Goal: Task Accomplishment & Management: Manage account settings

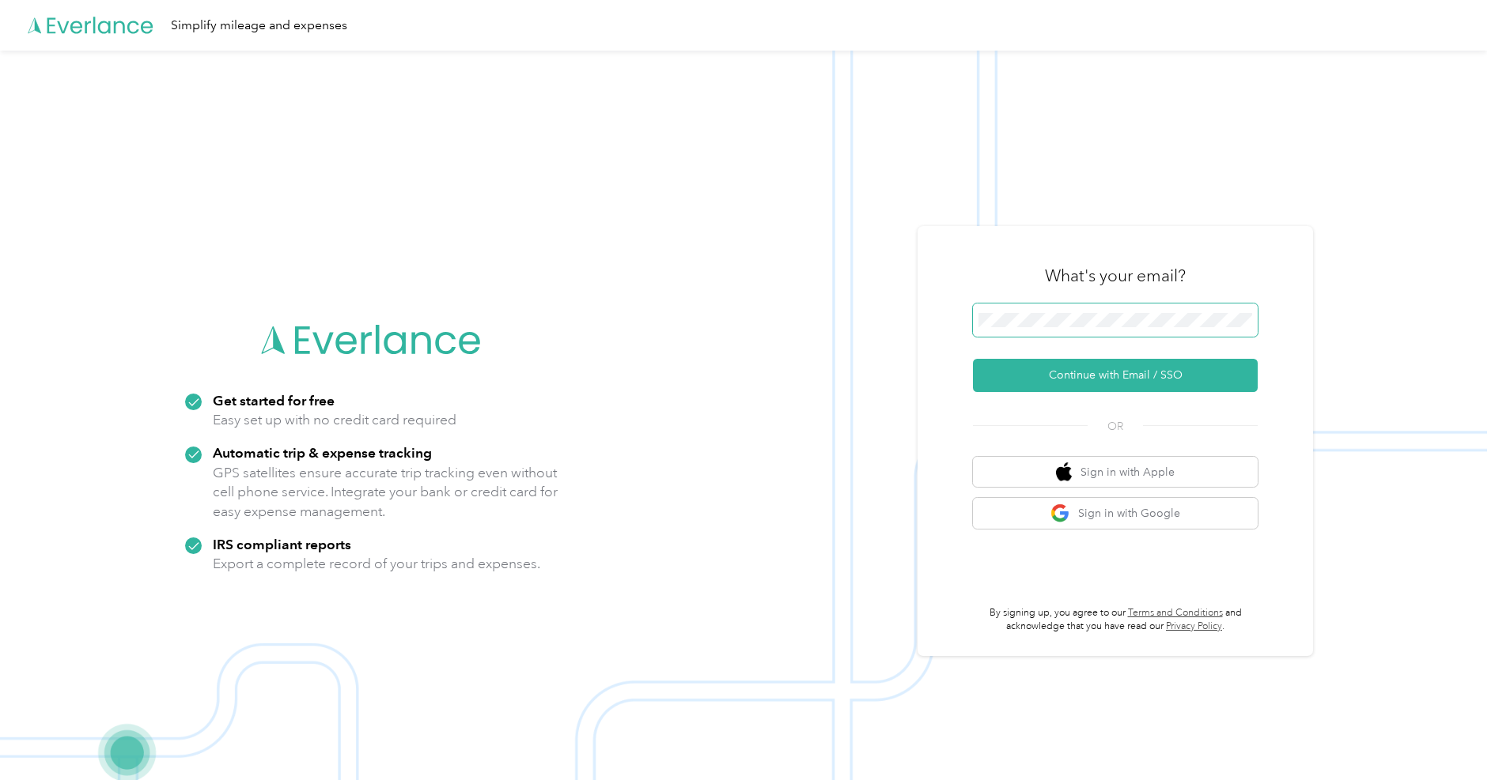
click at [1083, 312] on span at bounding box center [1115, 320] width 285 height 33
click at [1090, 377] on button "Continue with Email / SSO" at bounding box center [1115, 375] width 285 height 33
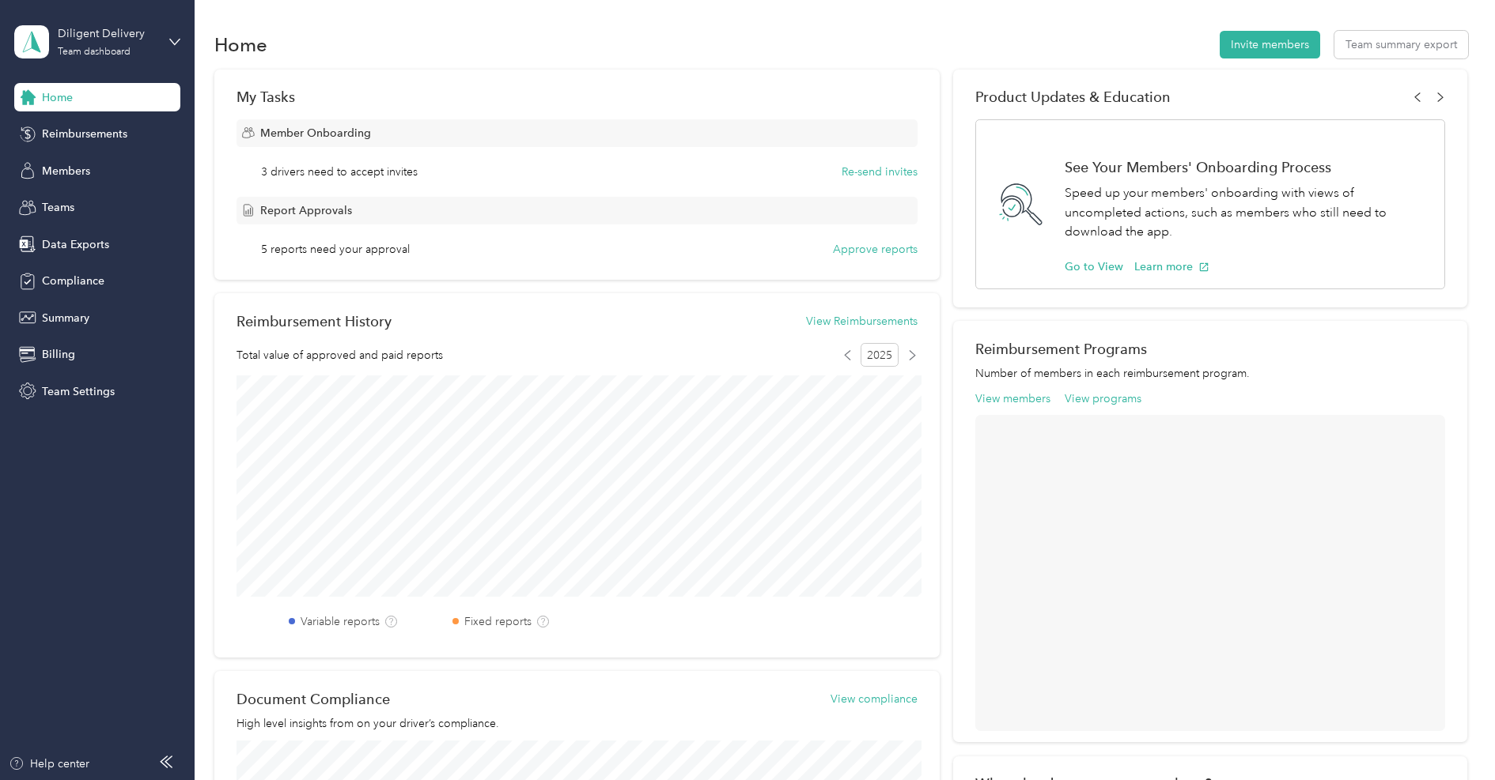
click at [339, 36] on div "Home Invite members Team summary export" at bounding box center [840, 44] width 1253 height 33
click at [72, 161] on div "Members" at bounding box center [97, 171] width 166 height 28
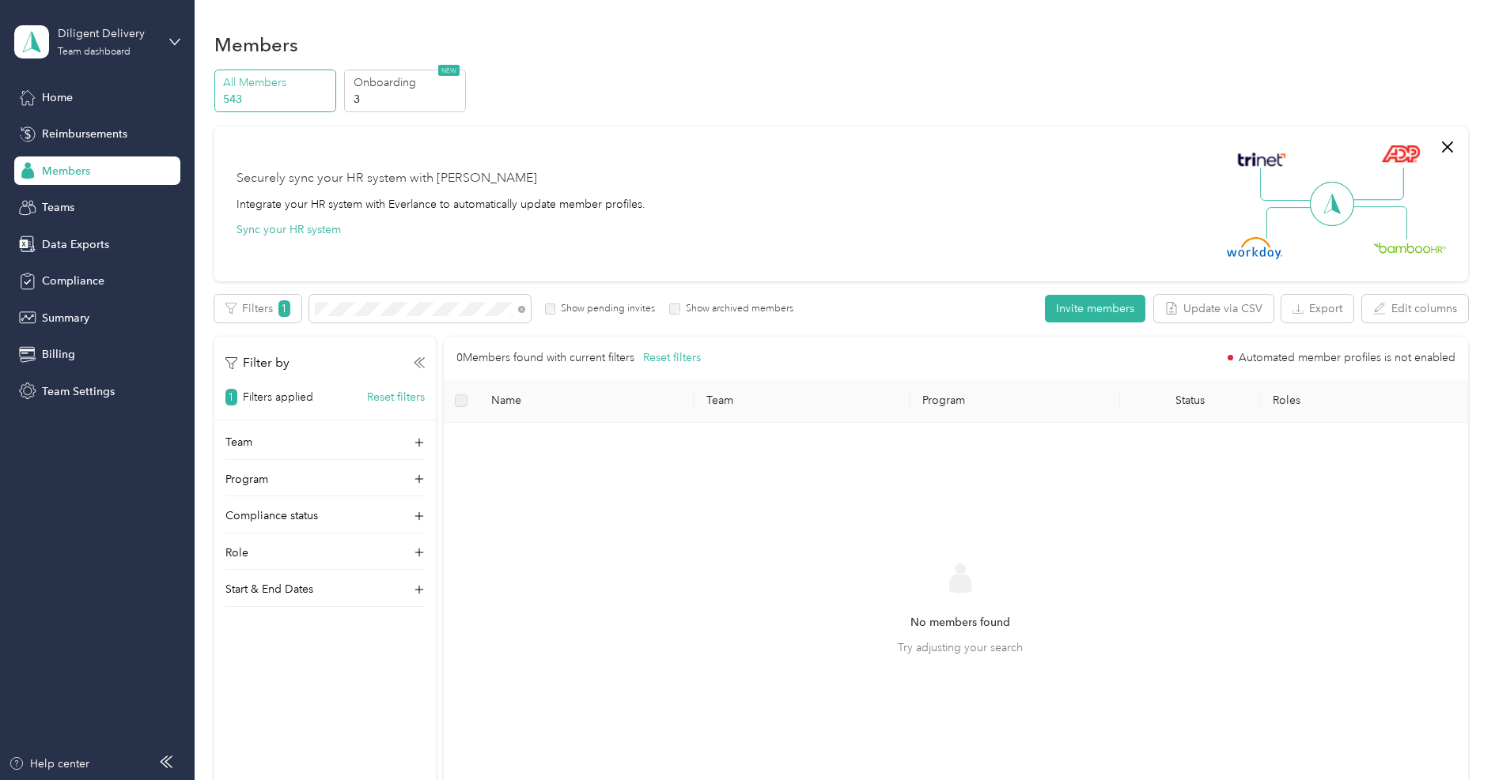
click at [693, 307] on label "Show archived members" at bounding box center [736, 309] width 113 height 14
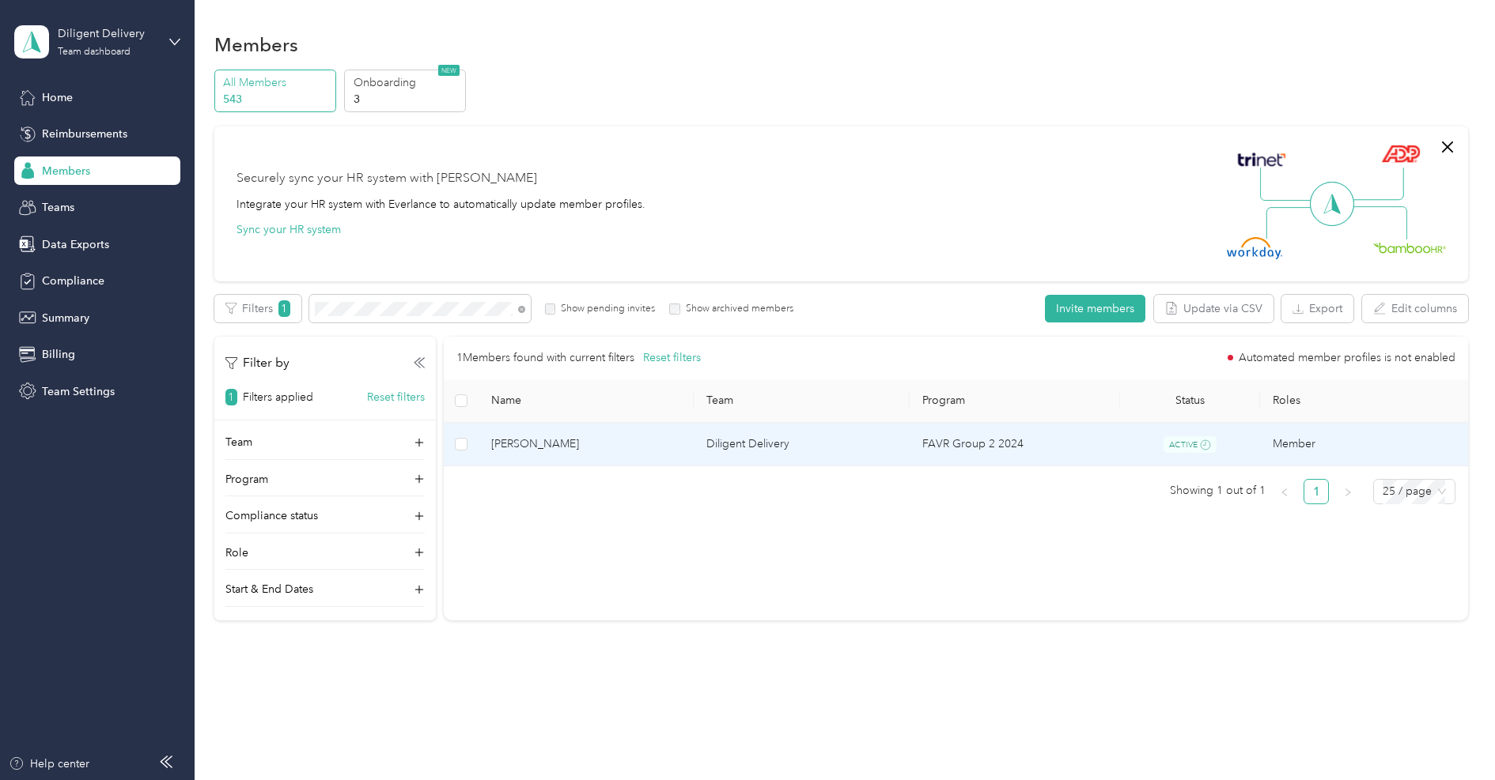
click at [608, 443] on span "[PERSON_NAME]" at bounding box center [586, 444] width 191 height 17
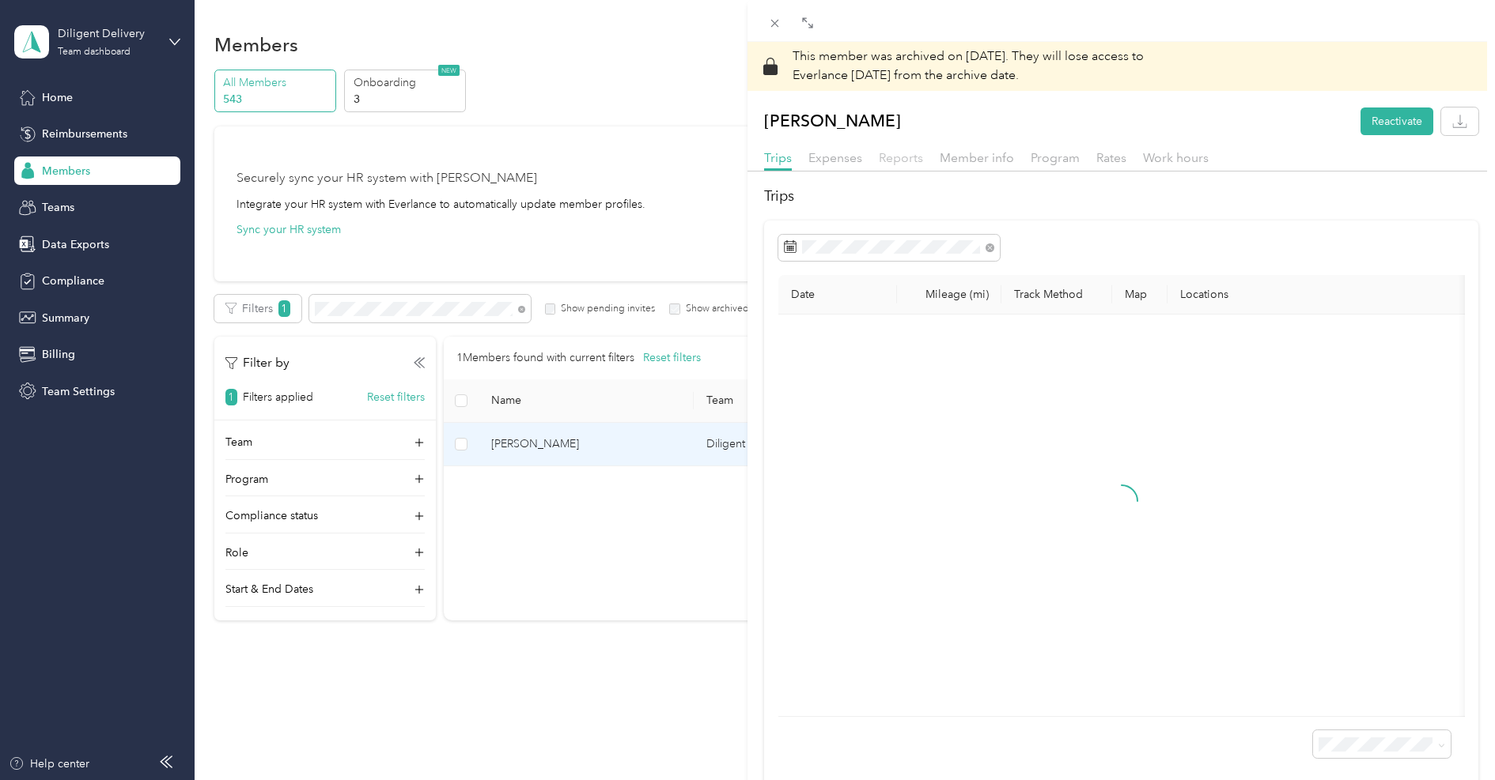
click at [913, 158] on span "Reports" at bounding box center [901, 157] width 44 height 15
click at [906, 160] on span "Reports" at bounding box center [901, 157] width 44 height 15
click at [777, 26] on icon at bounding box center [775, 24] width 8 height 8
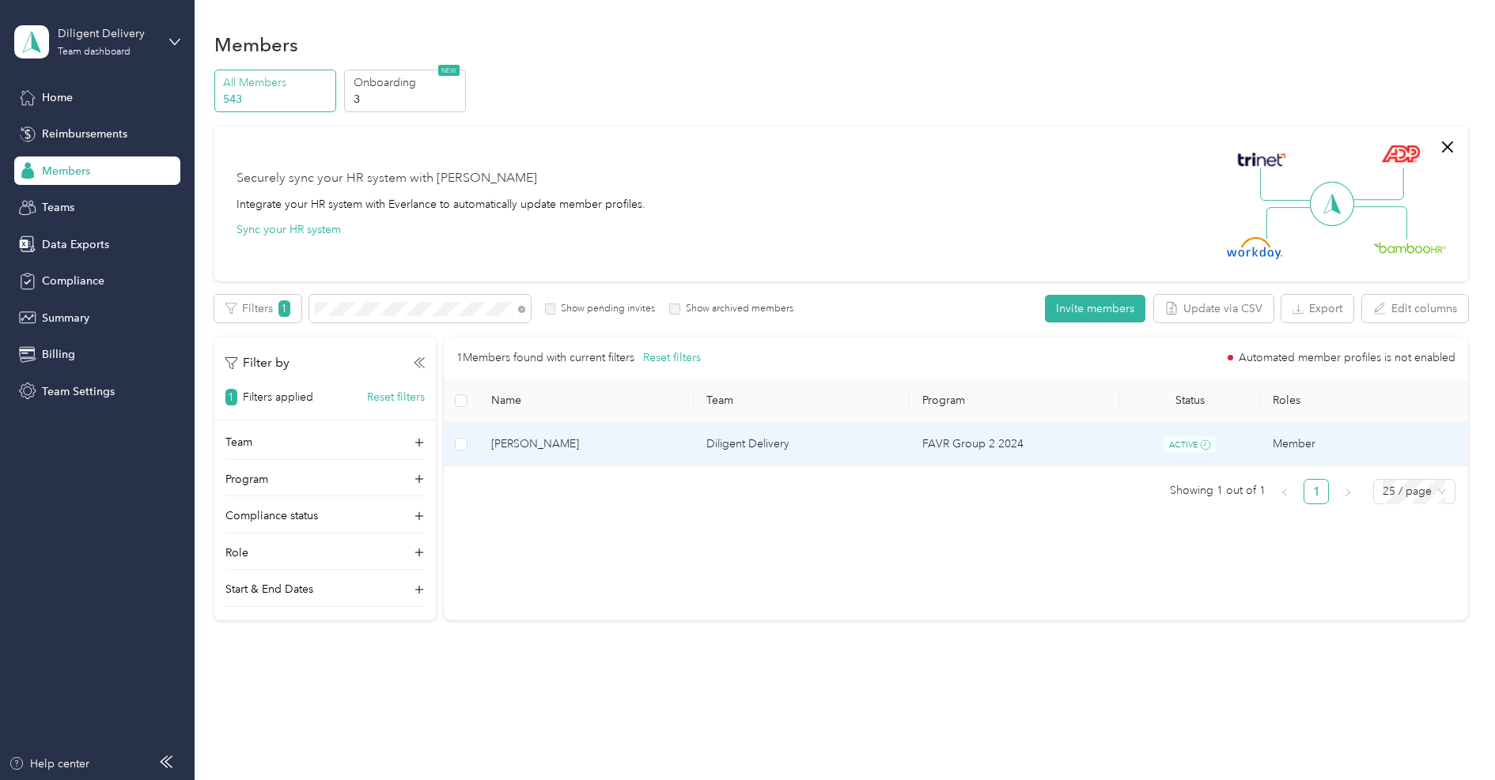
click at [703, 441] on td "Diligent Delivery" at bounding box center [801, 445] width 216 height 44
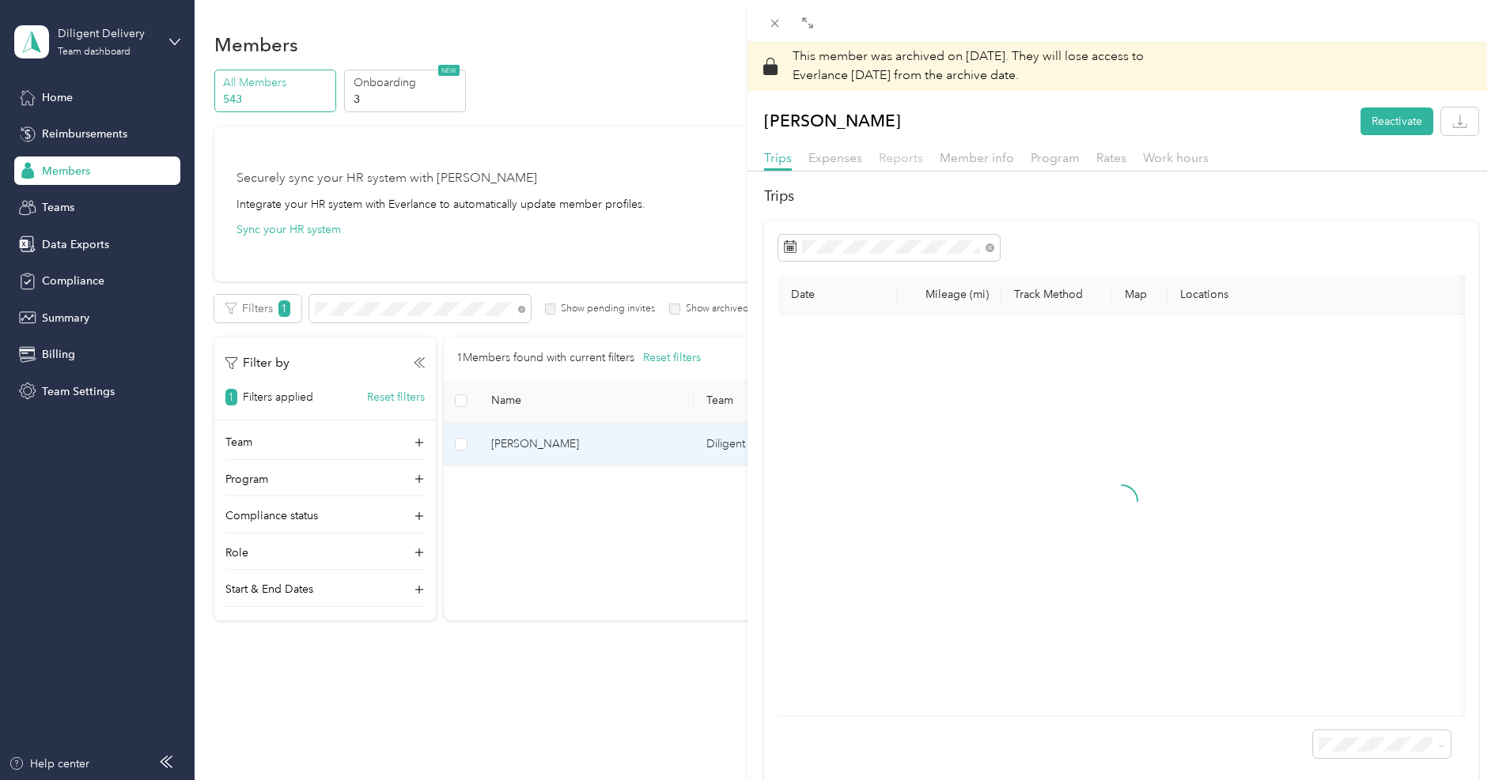
click at [897, 157] on span "Reports" at bounding box center [901, 157] width 44 height 15
click at [769, 23] on icon at bounding box center [774, 23] width 13 height 13
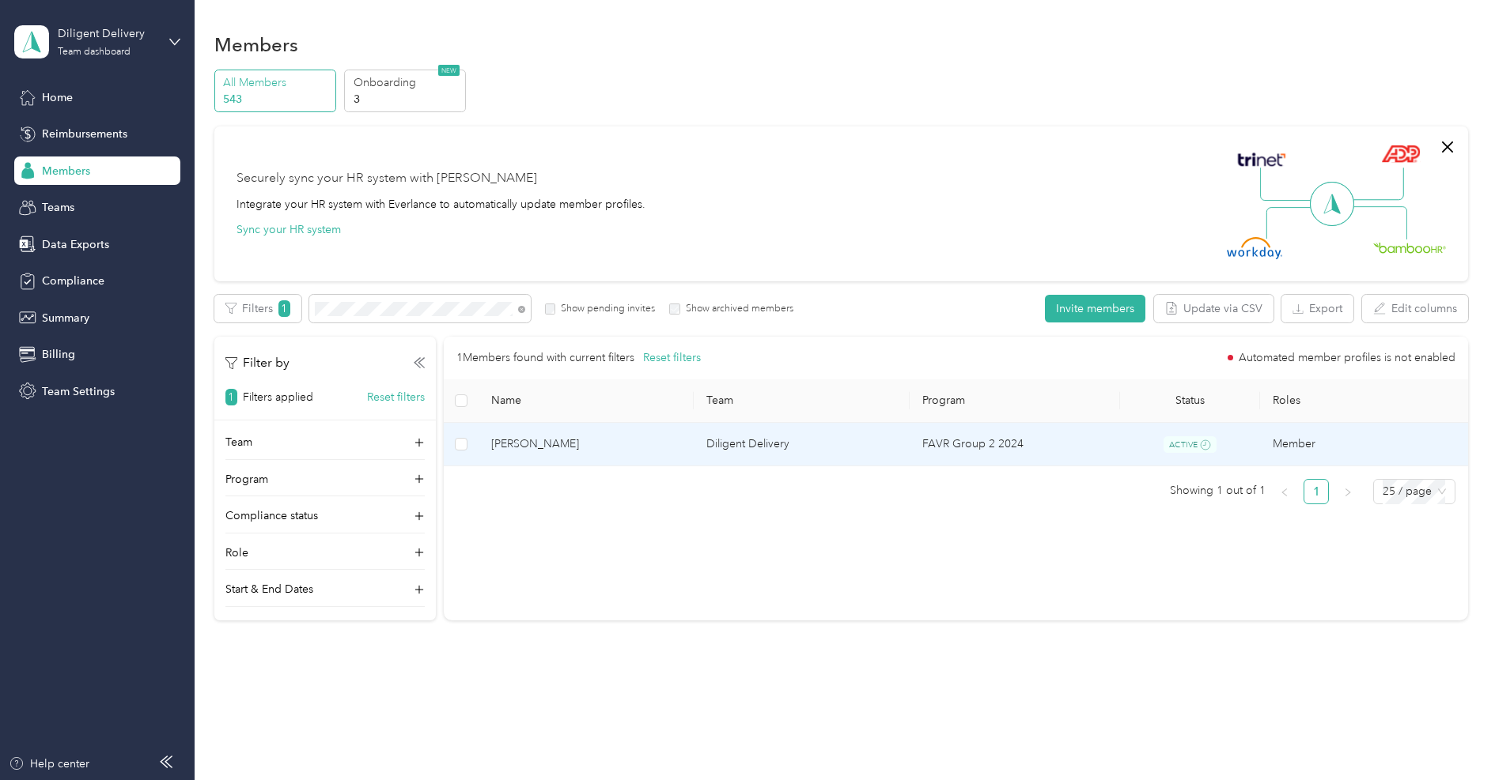
click at [527, 442] on span "[PERSON_NAME]" at bounding box center [586, 444] width 191 height 17
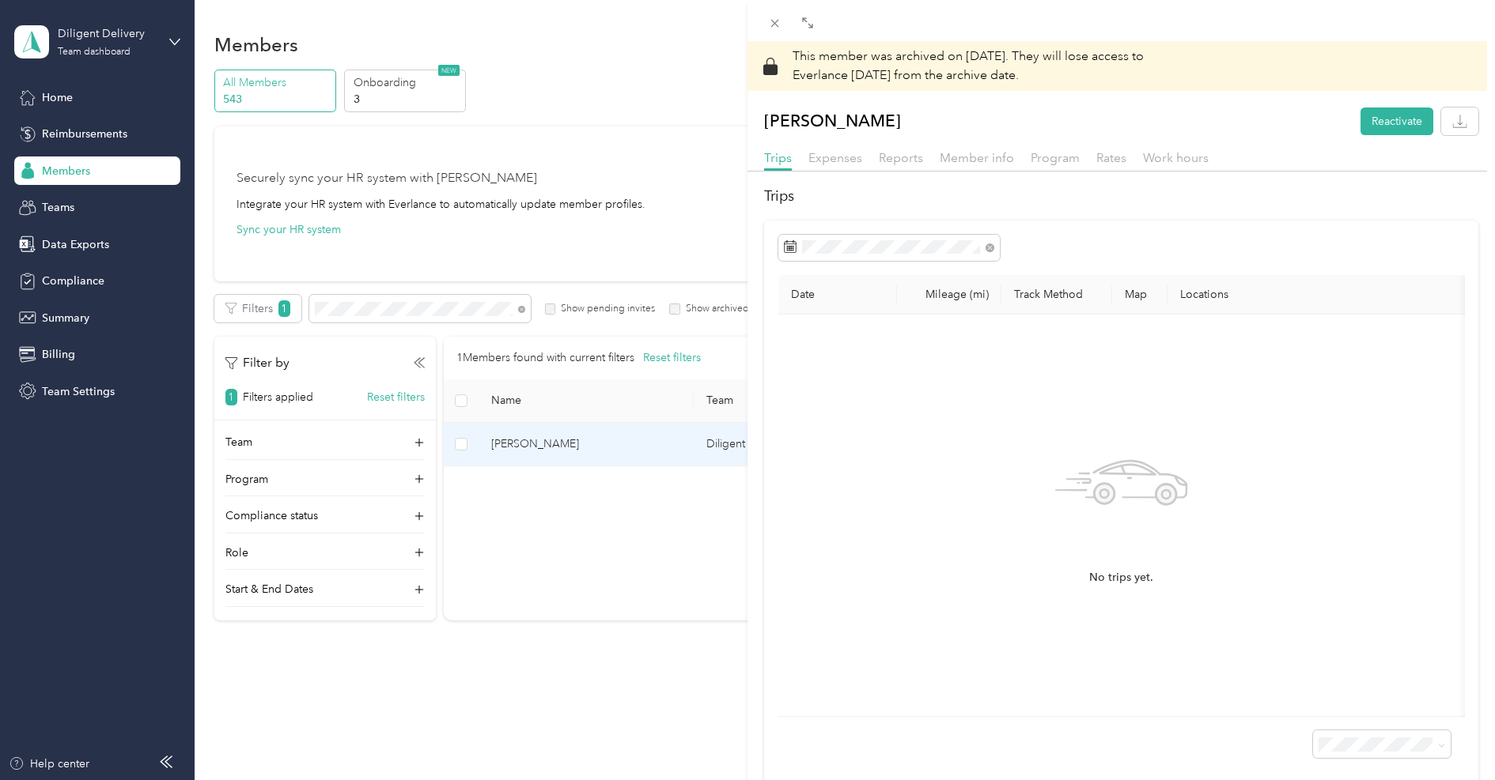
click at [989, 165] on div "Member info" at bounding box center [976, 159] width 74 height 20
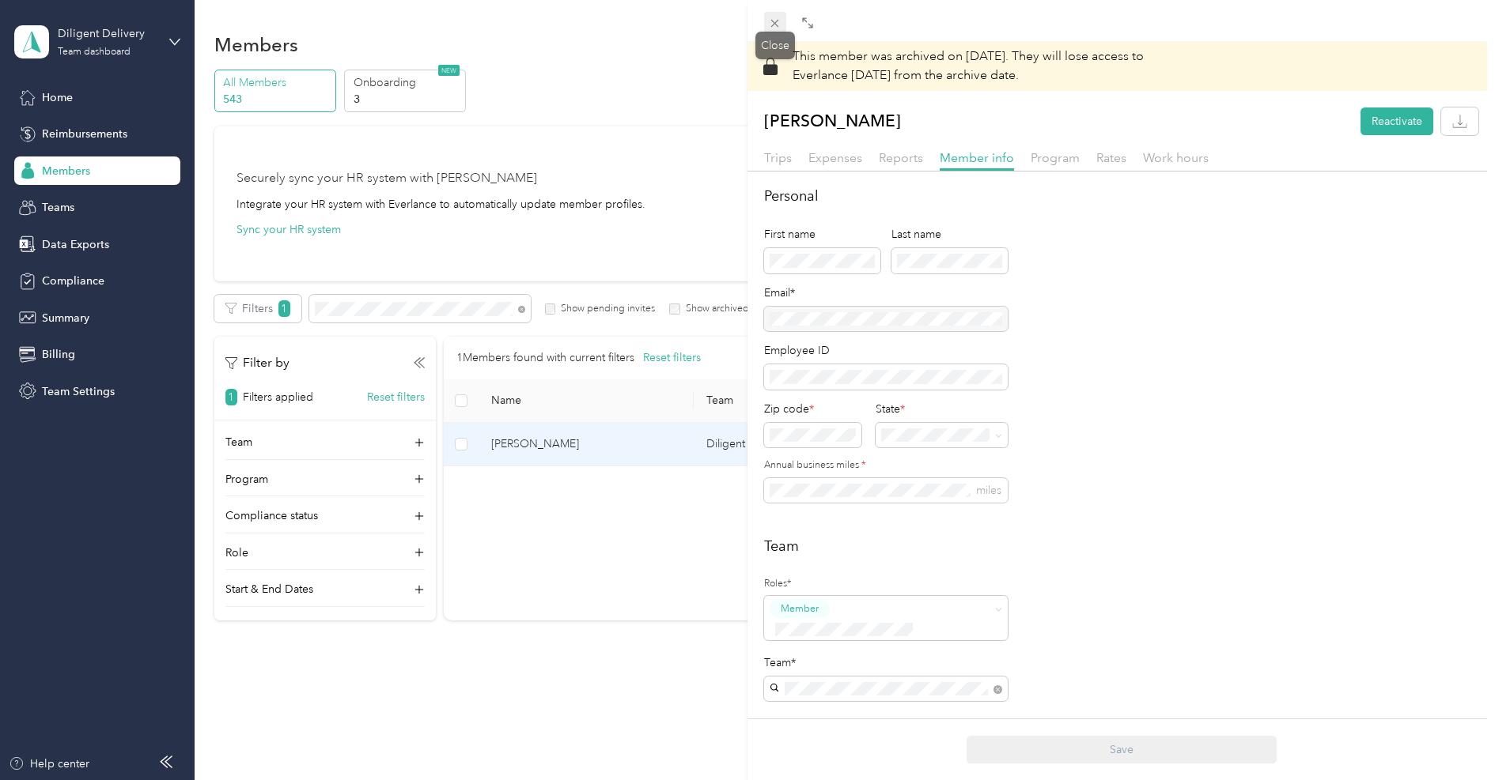
click at [769, 24] on icon at bounding box center [774, 23] width 13 height 13
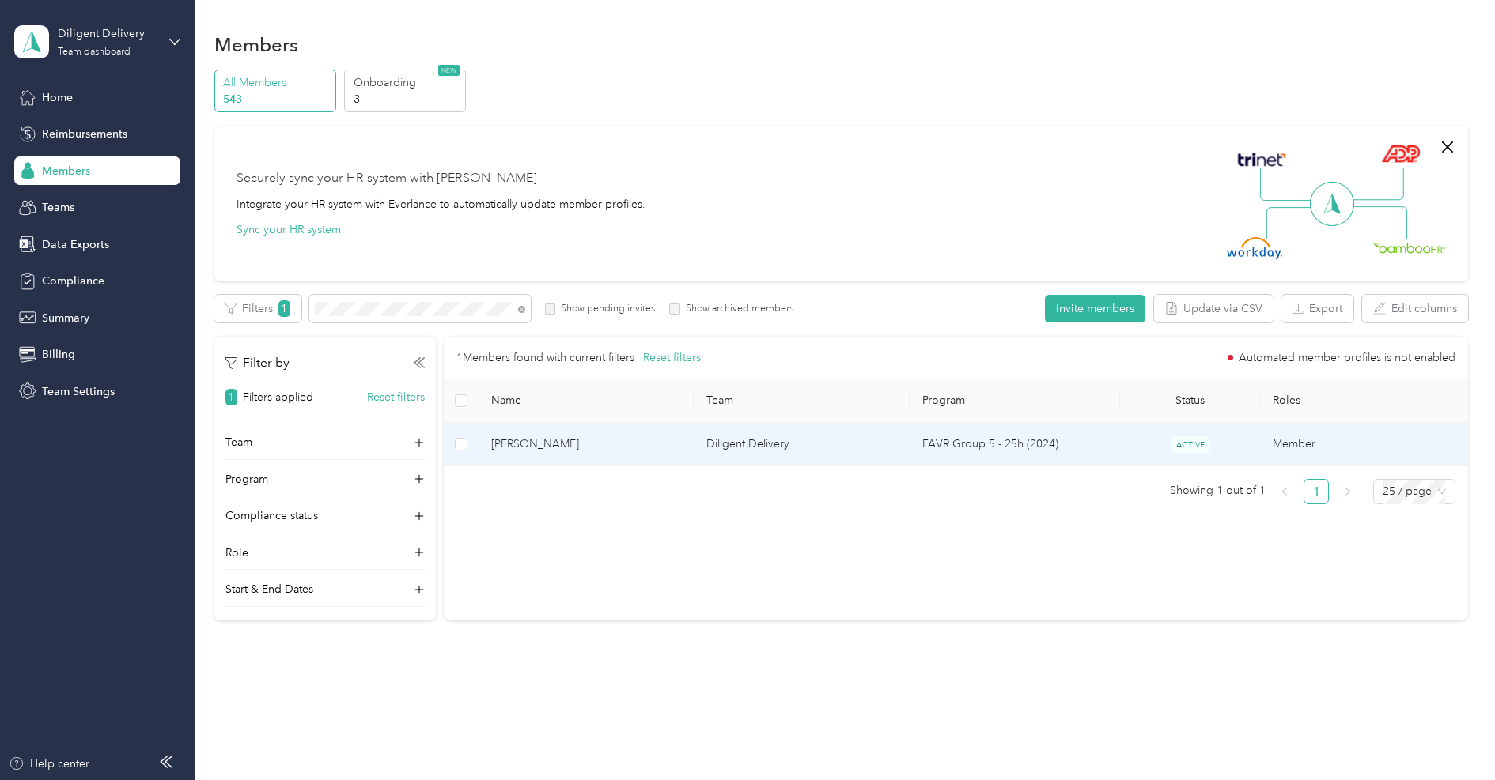
click at [552, 442] on span "[PERSON_NAME]" at bounding box center [586, 444] width 191 height 17
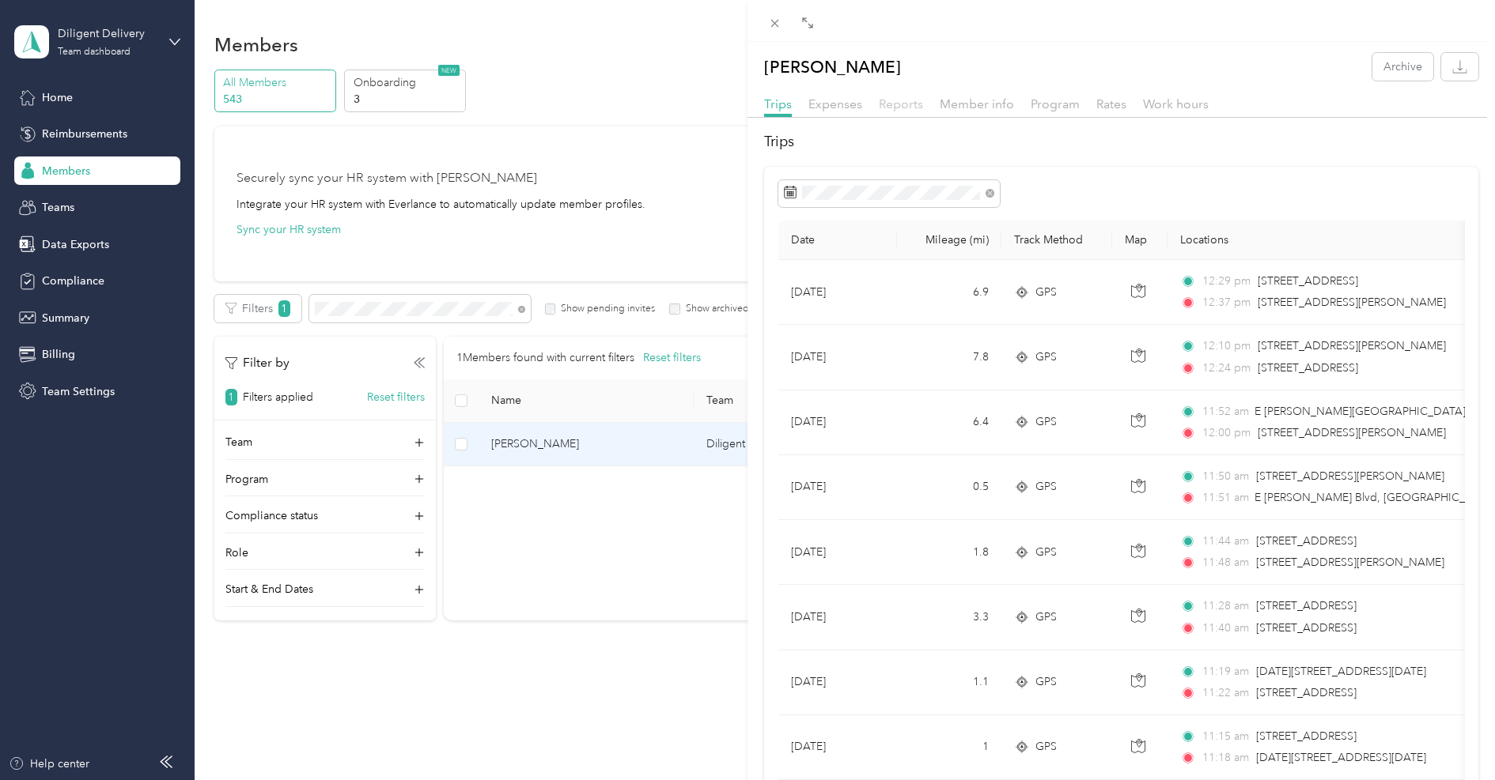
click at [914, 99] on span "Reports" at bounding box center [901, 103] width 44 height 15
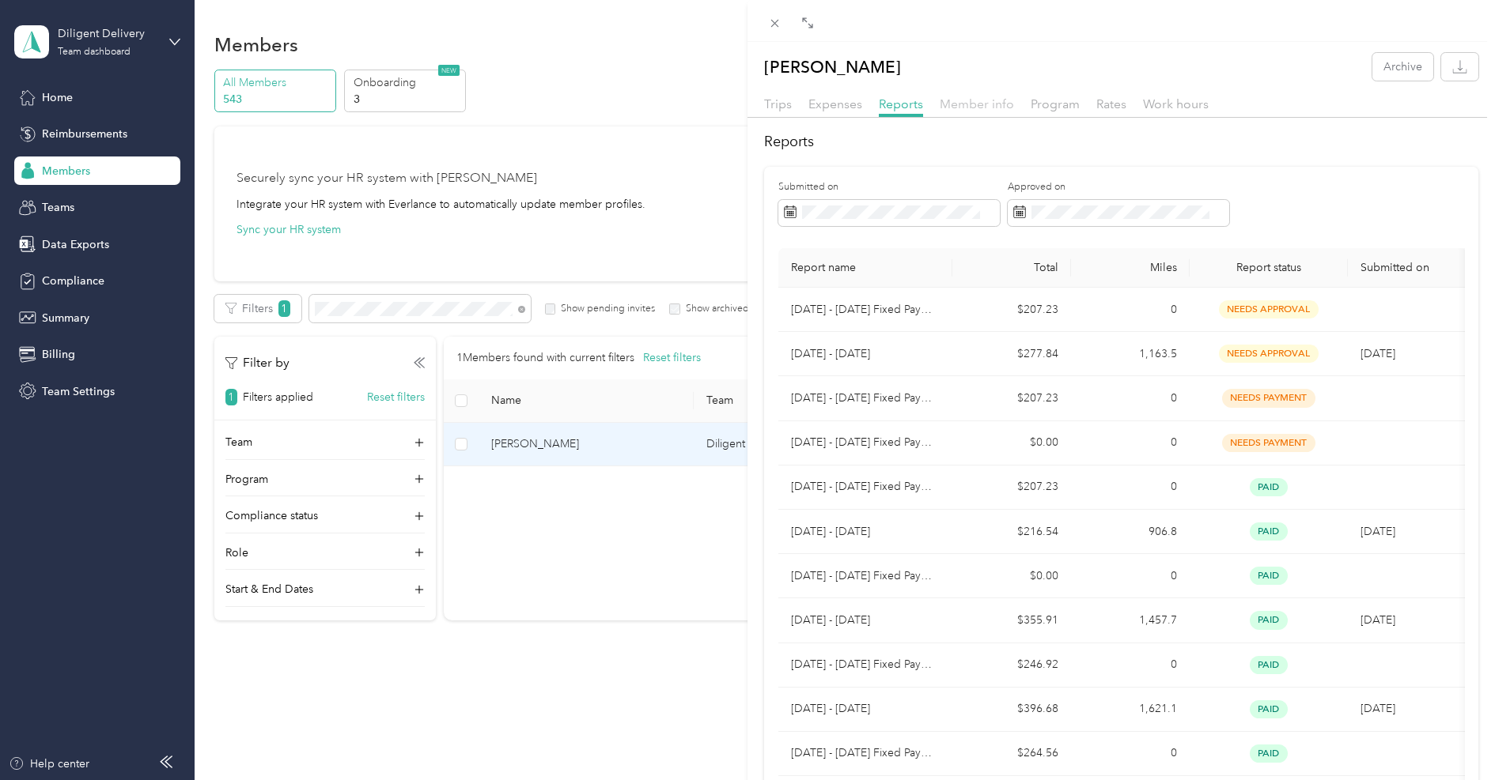
click at [954, 98] on span "Member info" at bounding box center [976, 103] width 74 height 15
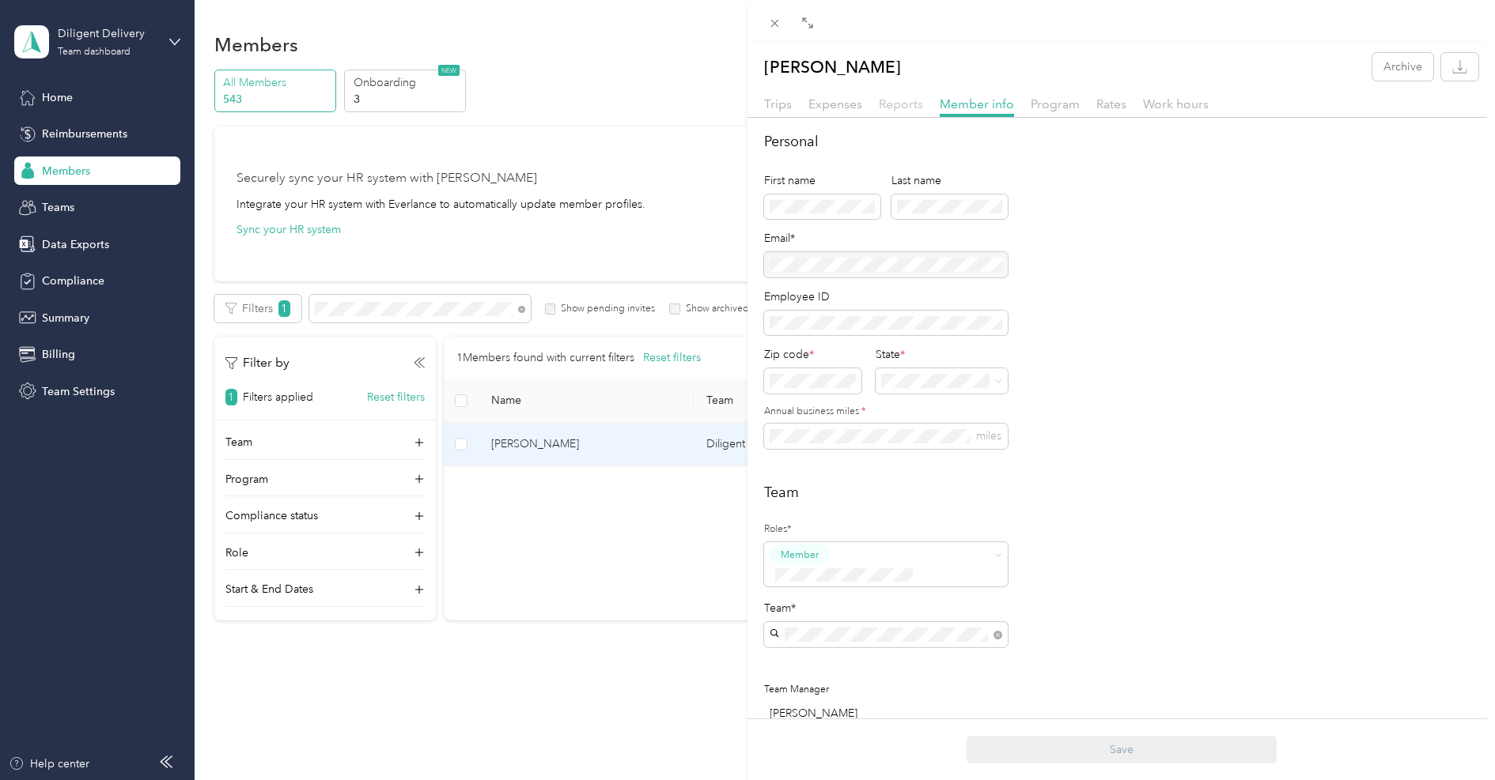
click at [911, 106] on span "Reports" at bounding box center [901, 103] width 44 height 15
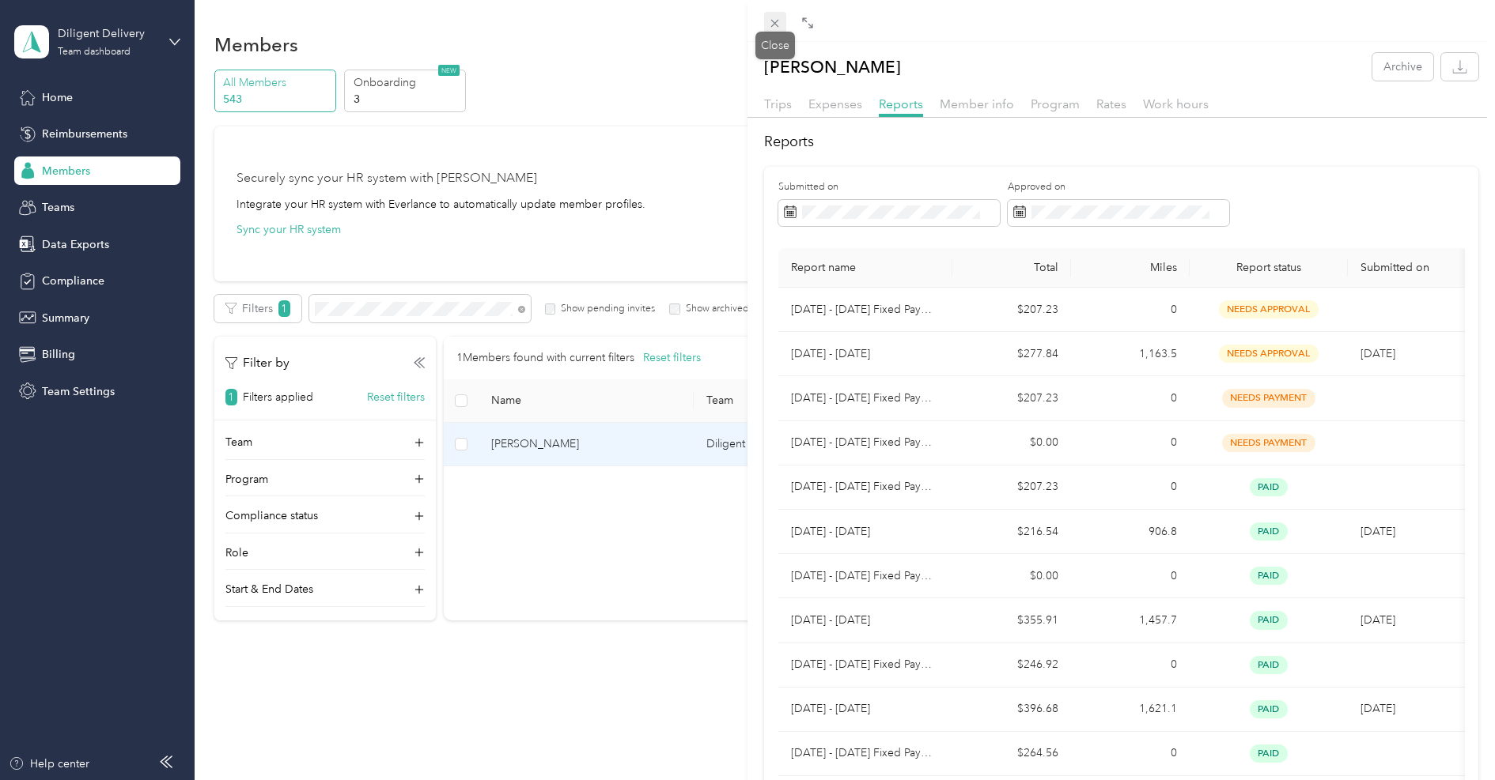
click at [779, 21] on icon at bounding box center [774, 23] width 13 height 13
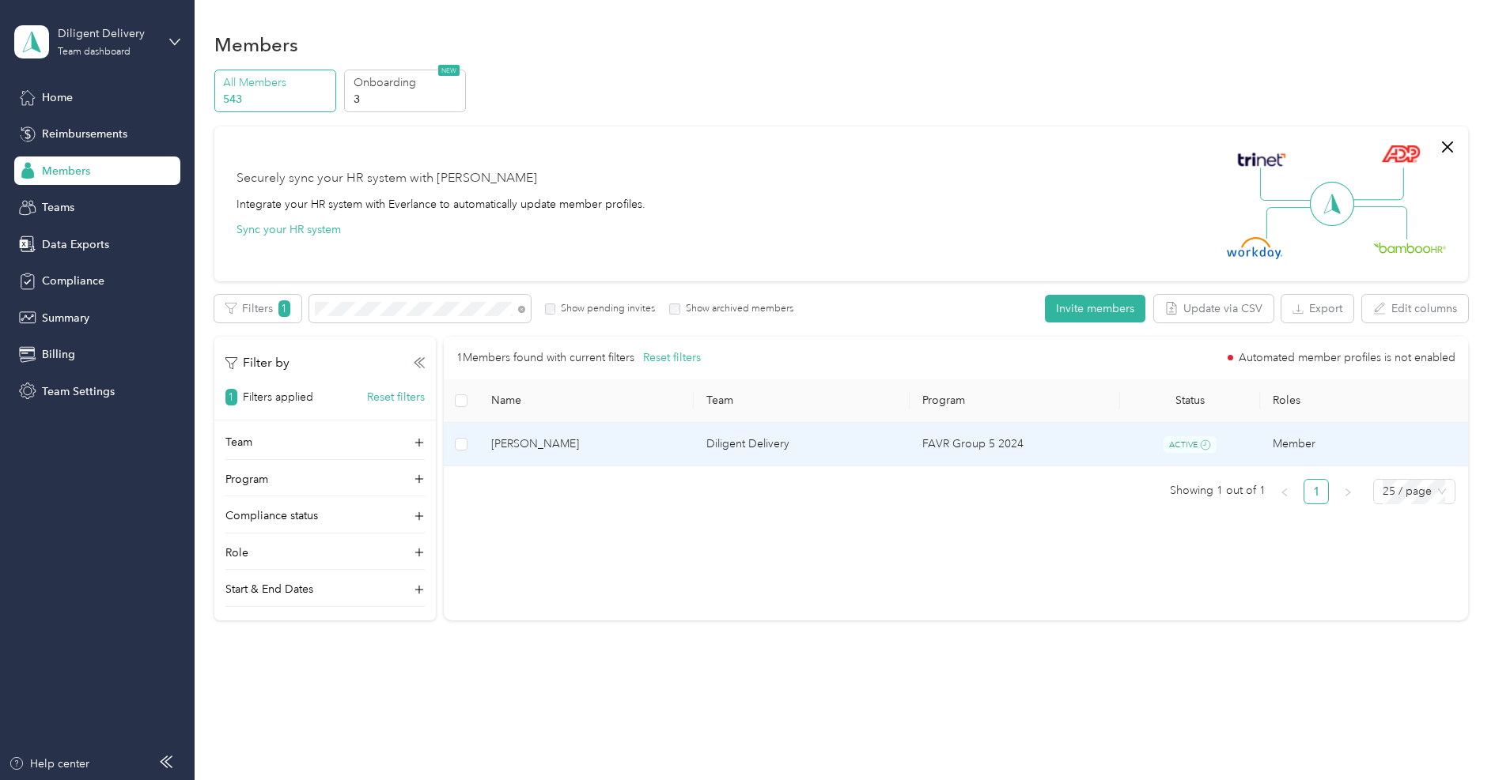
click at [747, 446] on td "Diligent Delivery" at bounding box center [801, 445] width 216 height 44
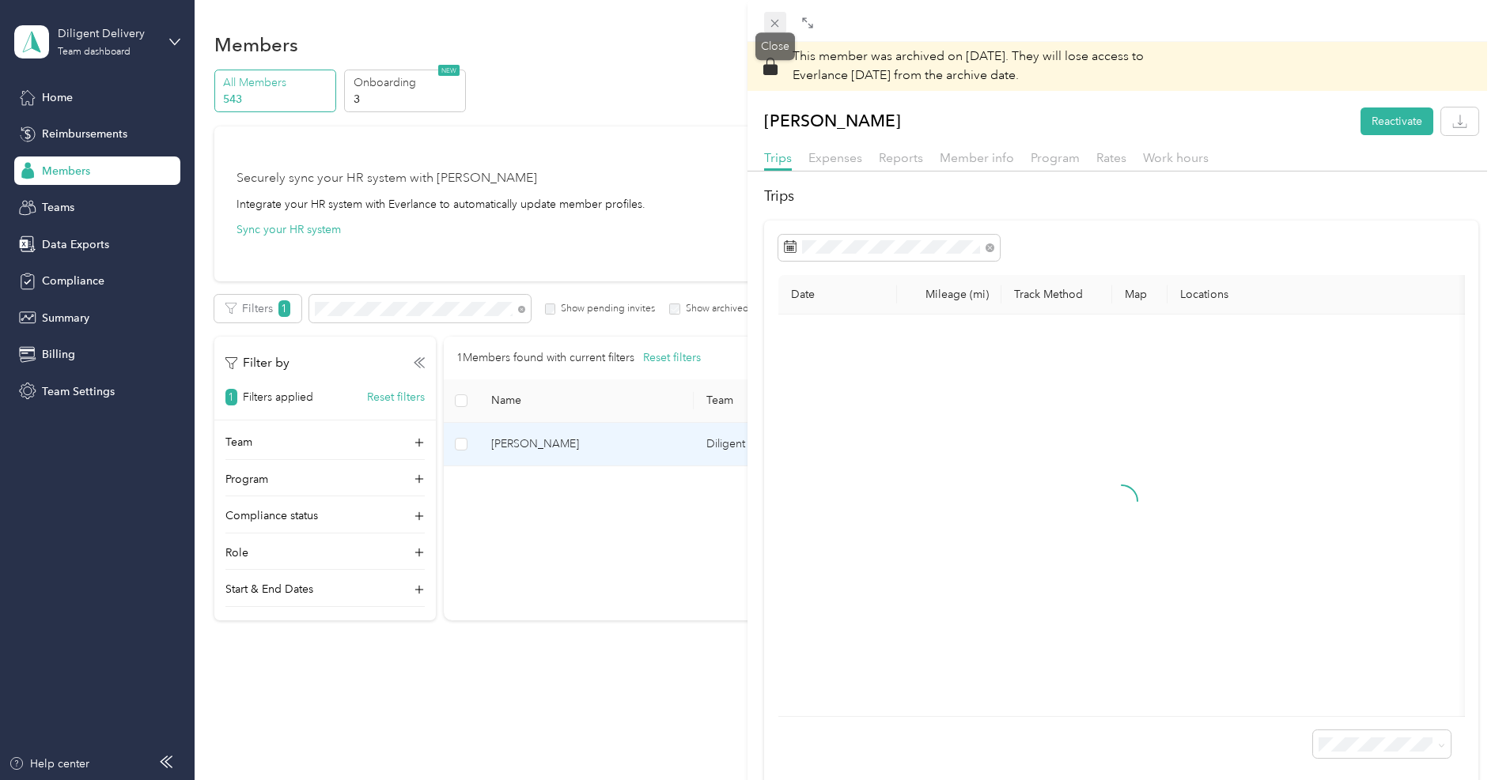
click at [770, 22] on icon at bounding box center [774, 23] width 13 height 13
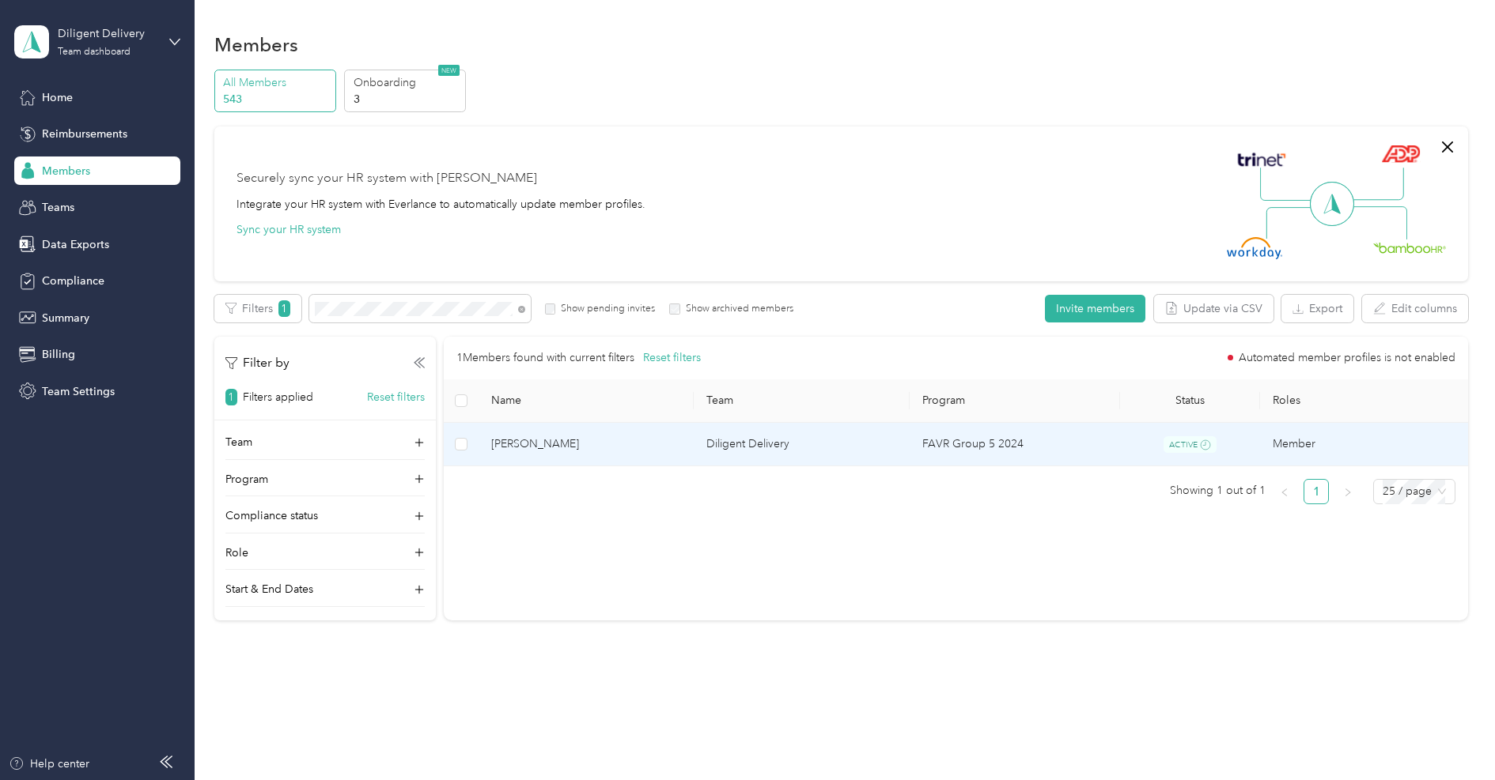
click at [552, 444] on span "[PERSON_NAME]" at bounding box center [586, 444] width 191 height 17
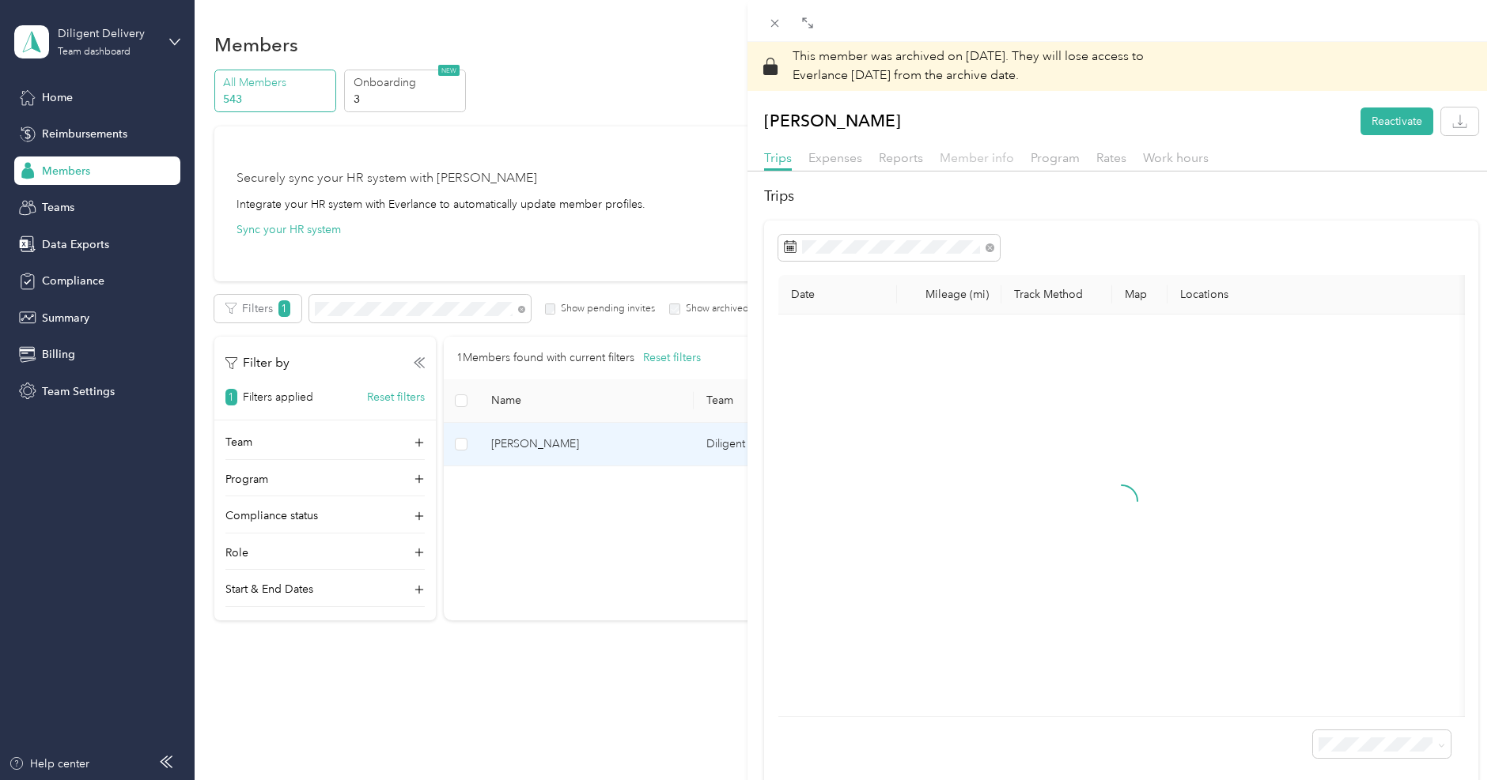
click at [991, 161] on span "Member info" at bounding box center [976, 157] width 74 height 15
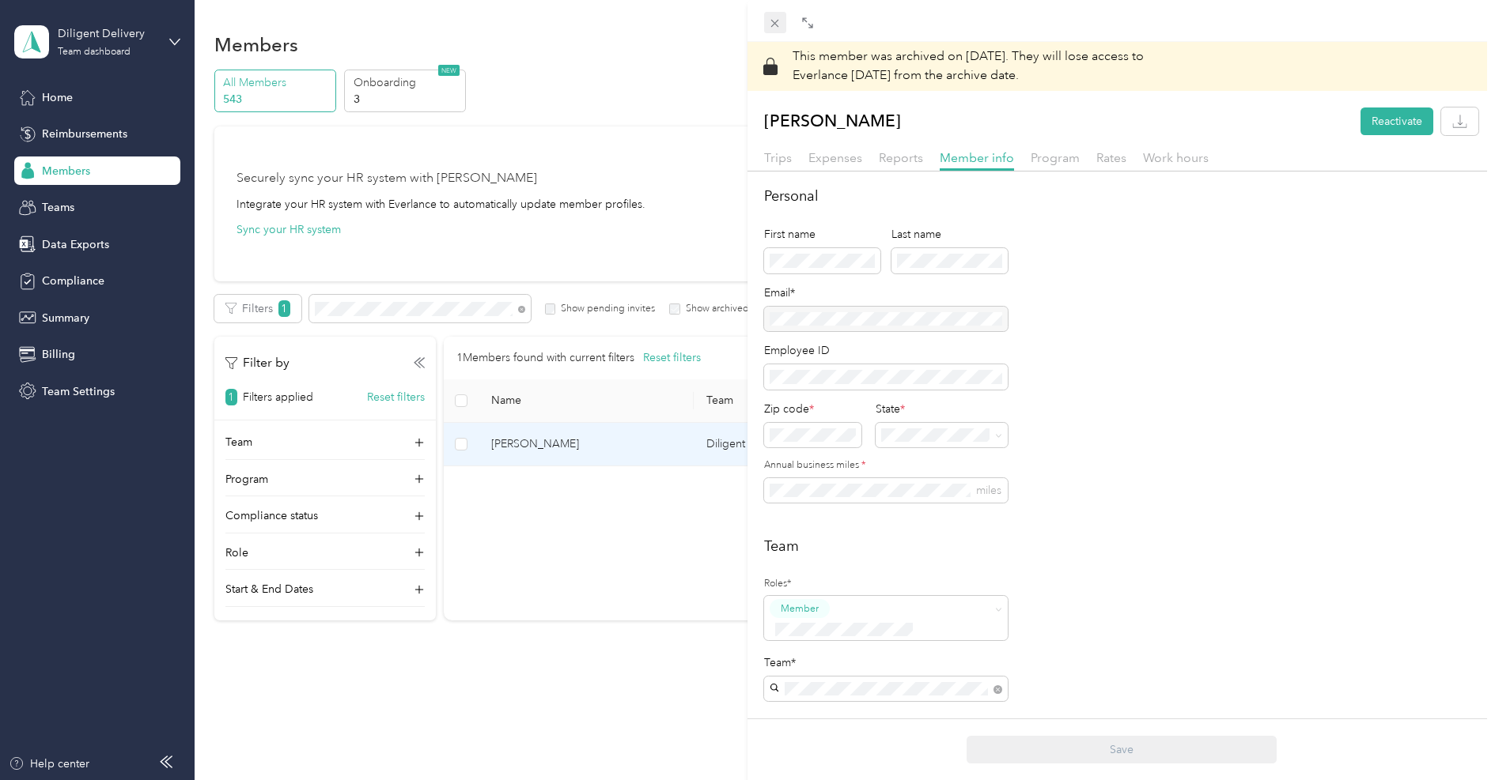
click at [769, 26] on icon at bounding box center [774, 23] width 13 height 13
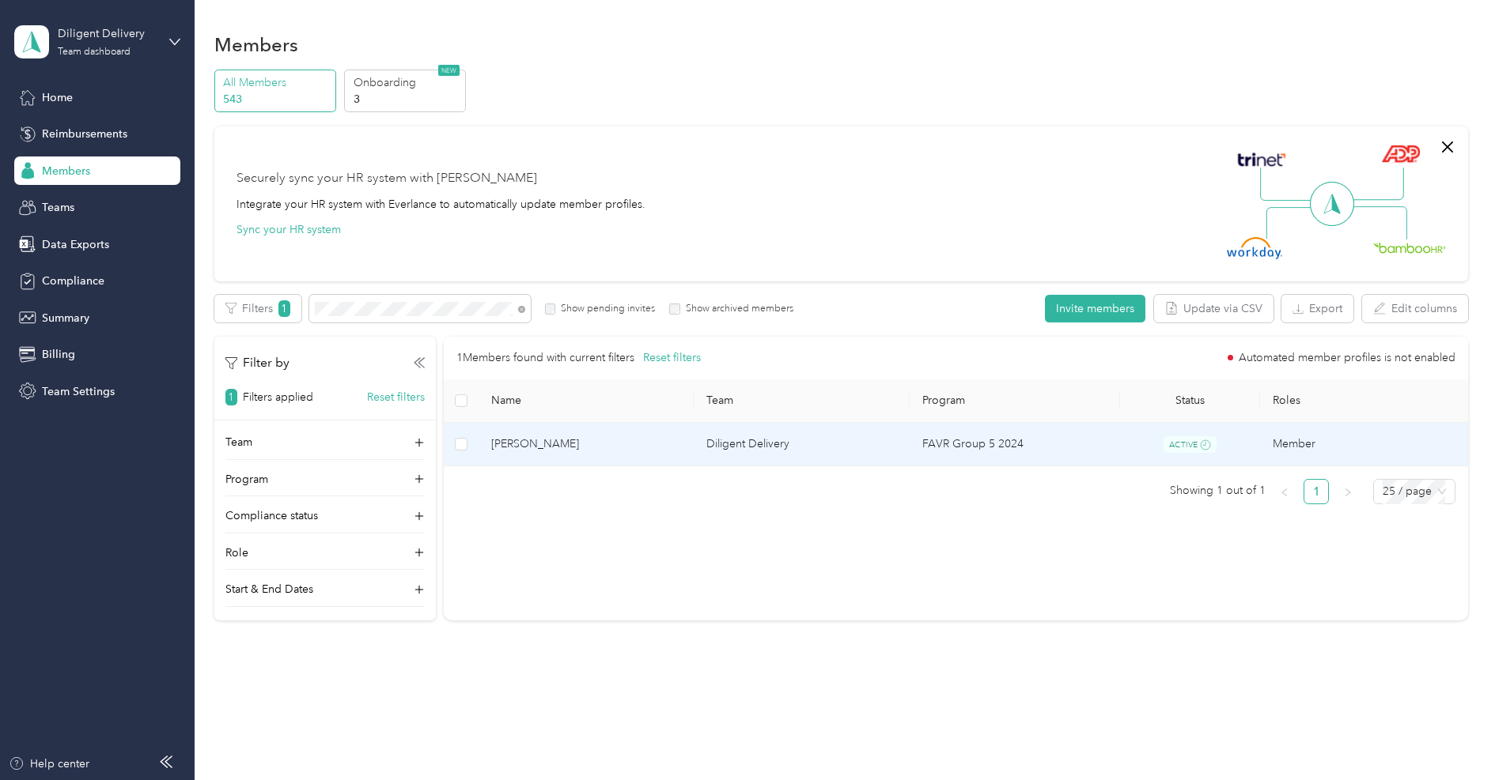
click at [561, 432] on td "[PERSON_NAME]" at bounding box center [586, 445] width 216 height 44
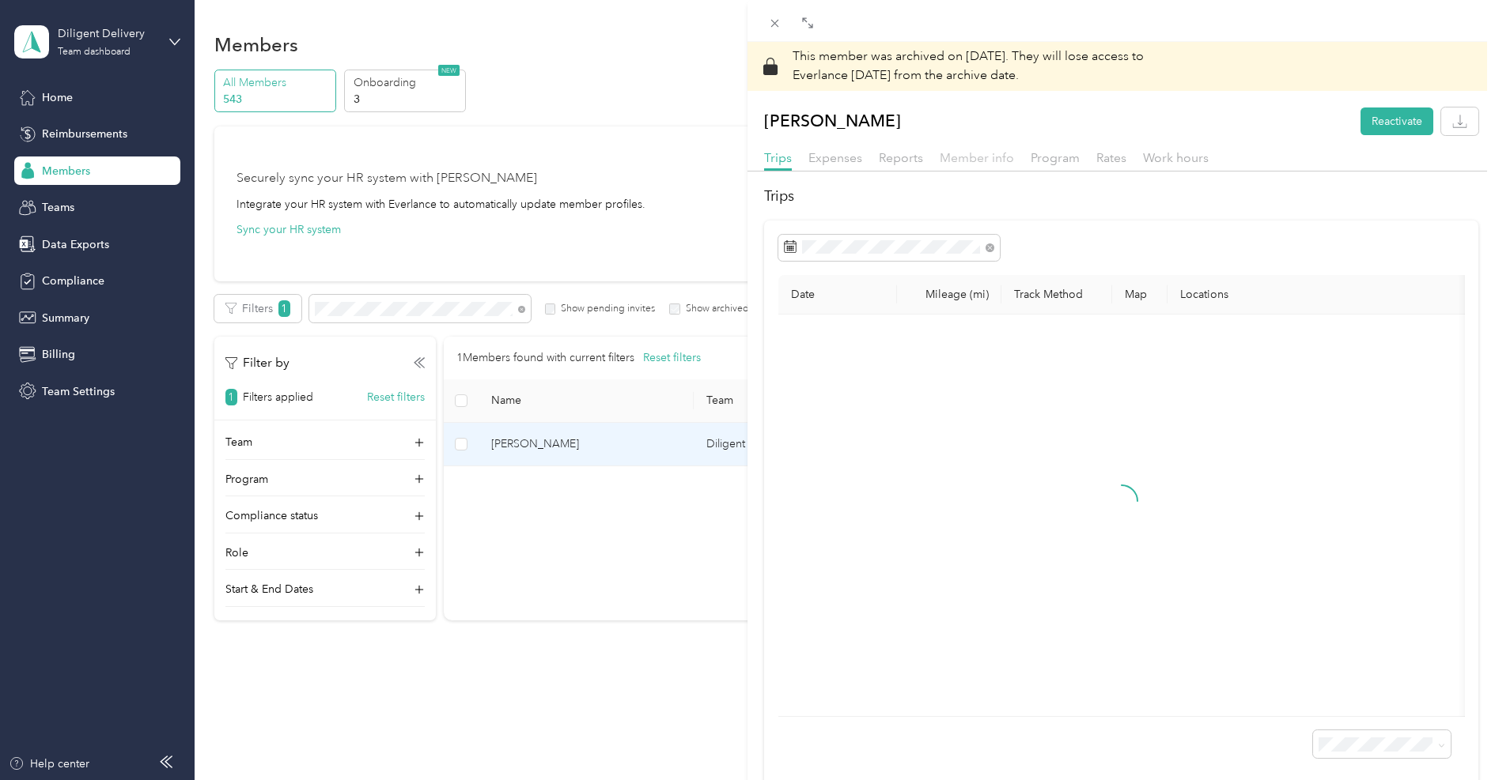
click at [971, 159] on span "Member info" at bounding box center [976, 157] width 74 height 15
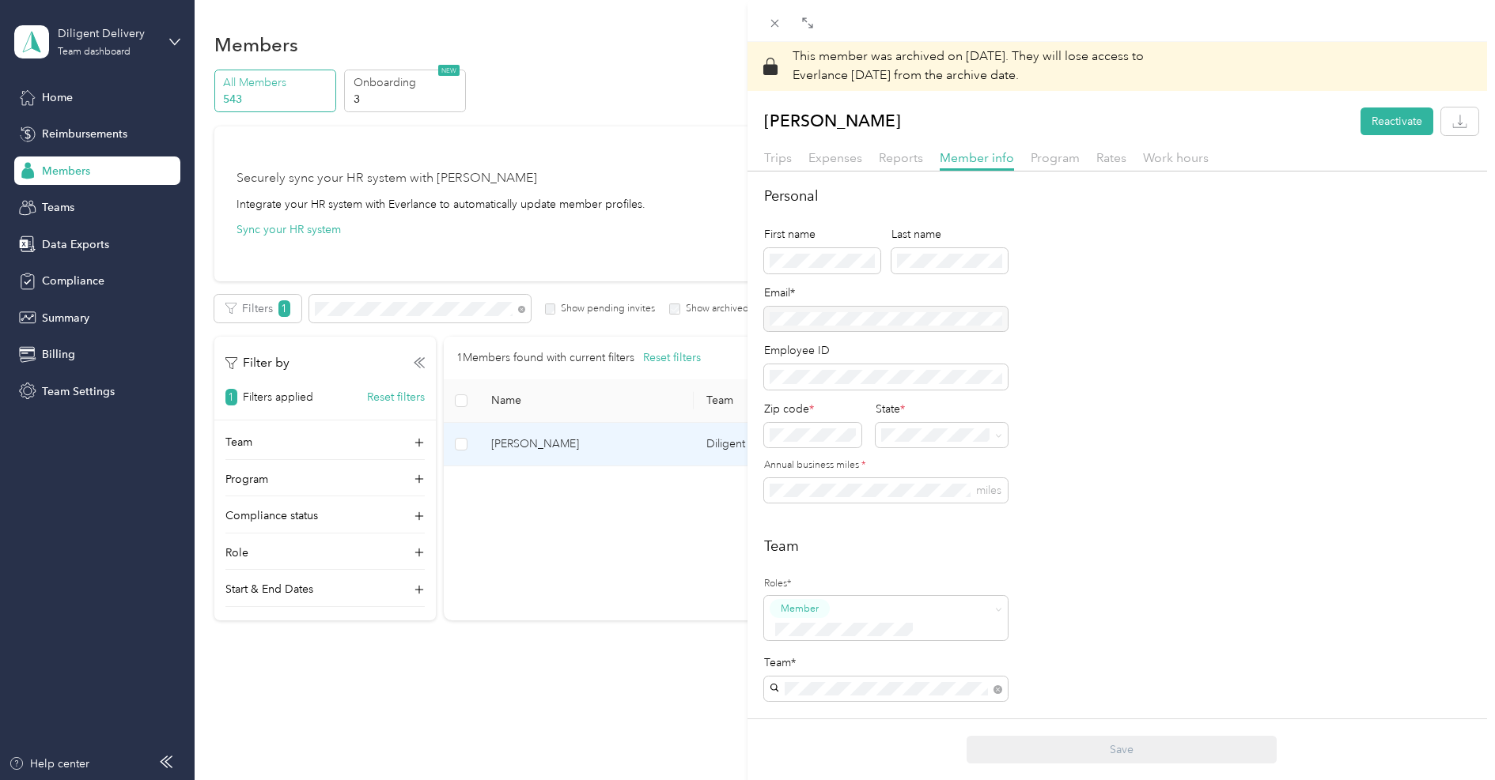
scroll to position [668, 0]
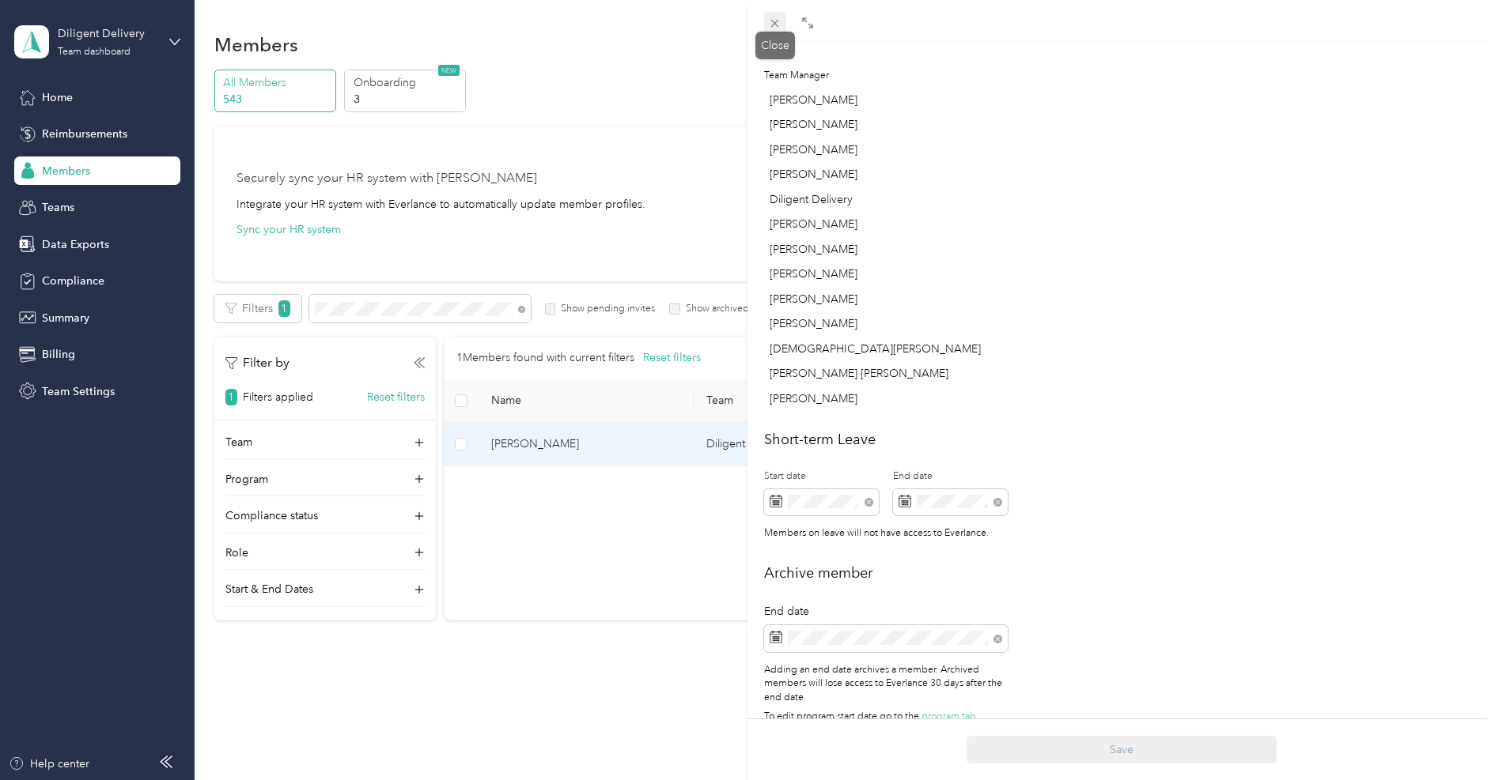
click at [777, 21] on icon at bounding box center [775, 24] width 8 height 8
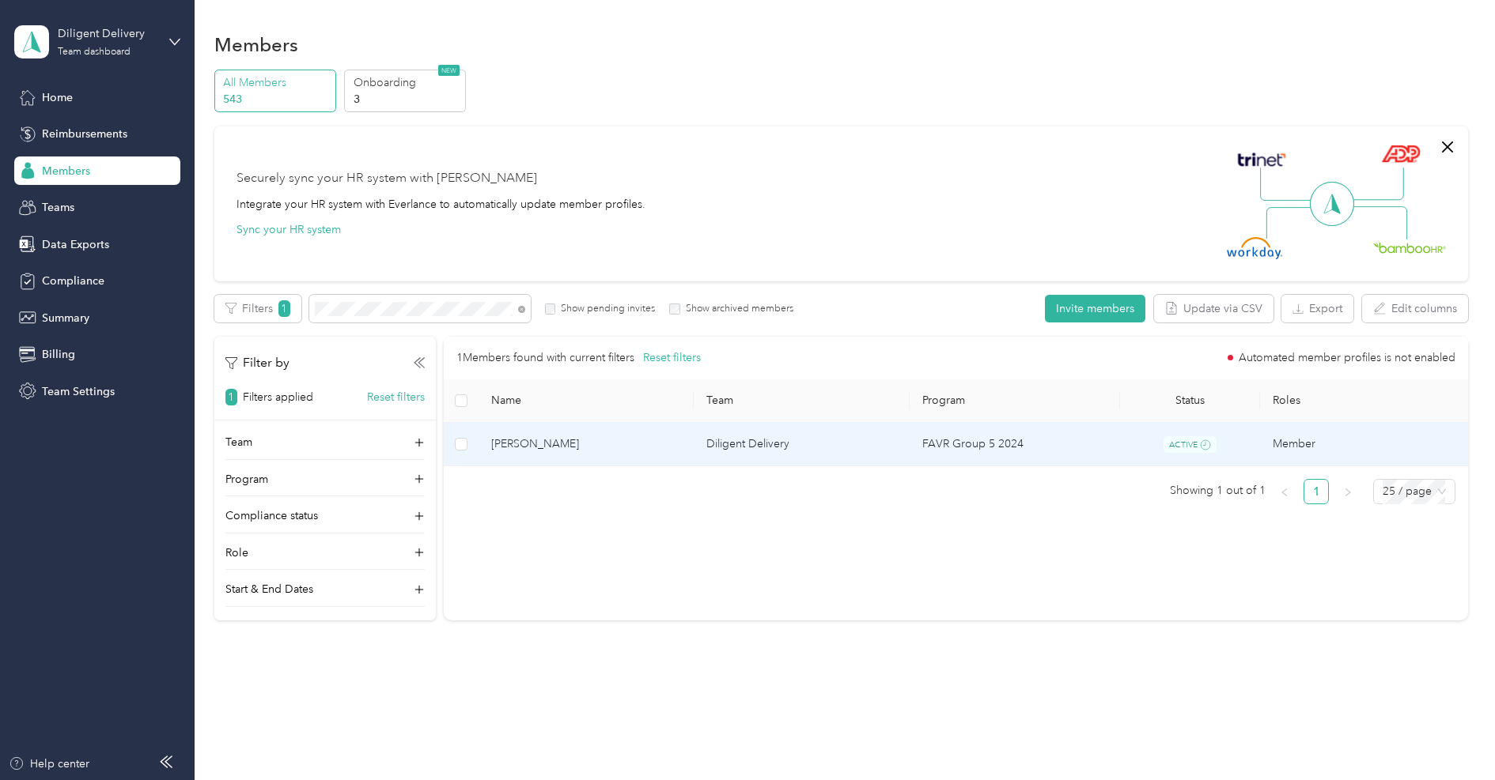
scroll to position [353, 0]
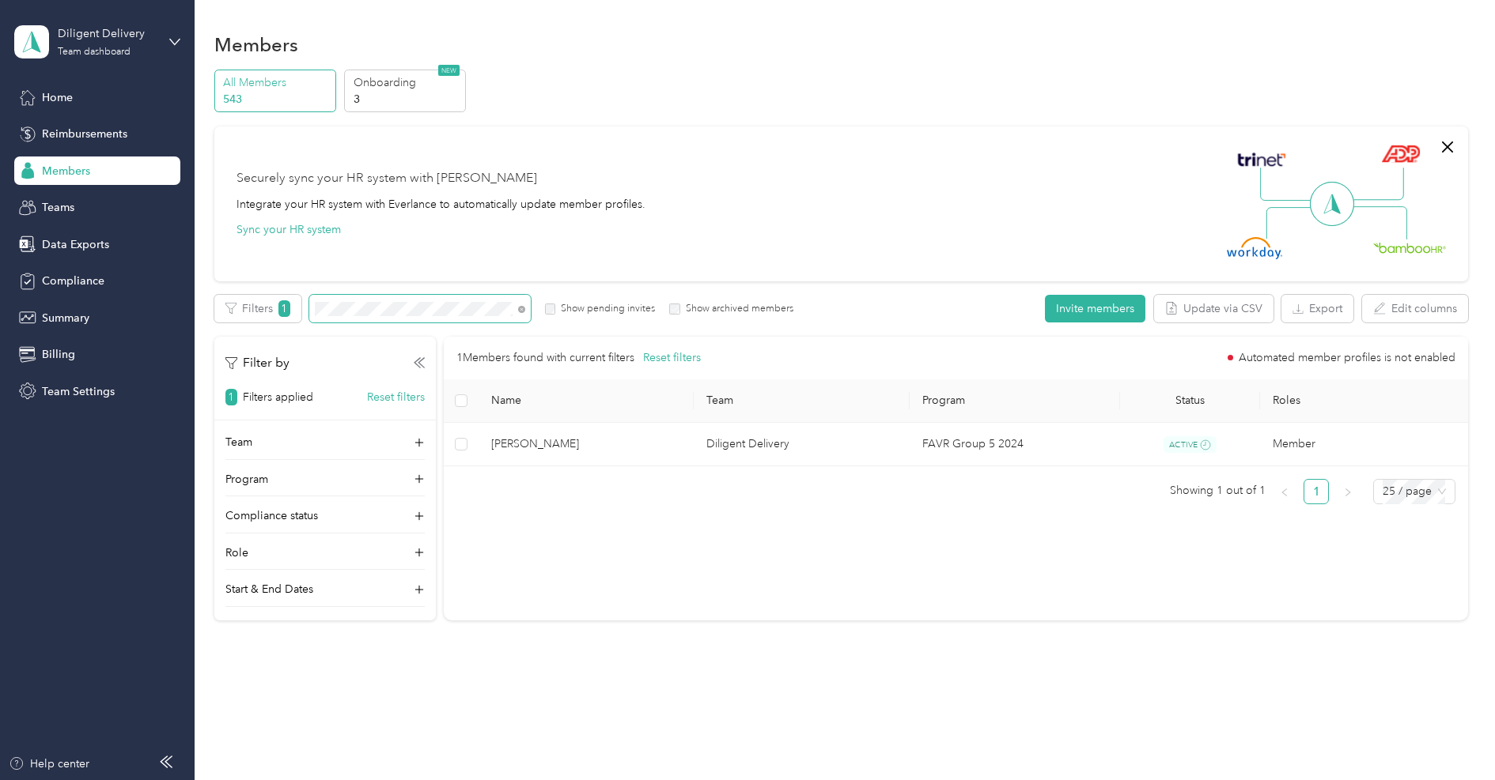
click at [453, 300] on span at bounding box center [419, 309] width 221 height 28
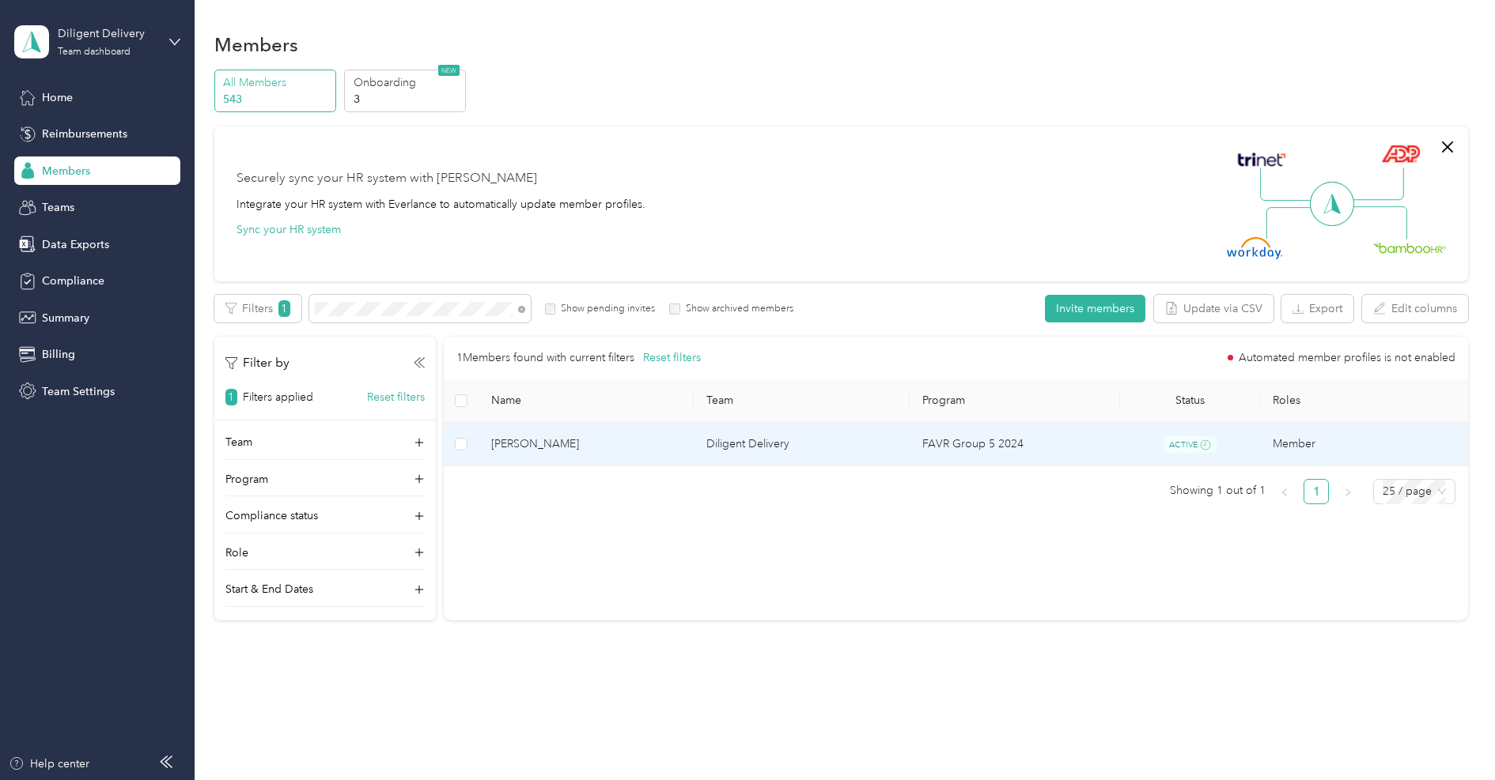
click at [560, 443] on span "[PERSON_NAME]" at bounding box center [586, 444] width 191 height 17
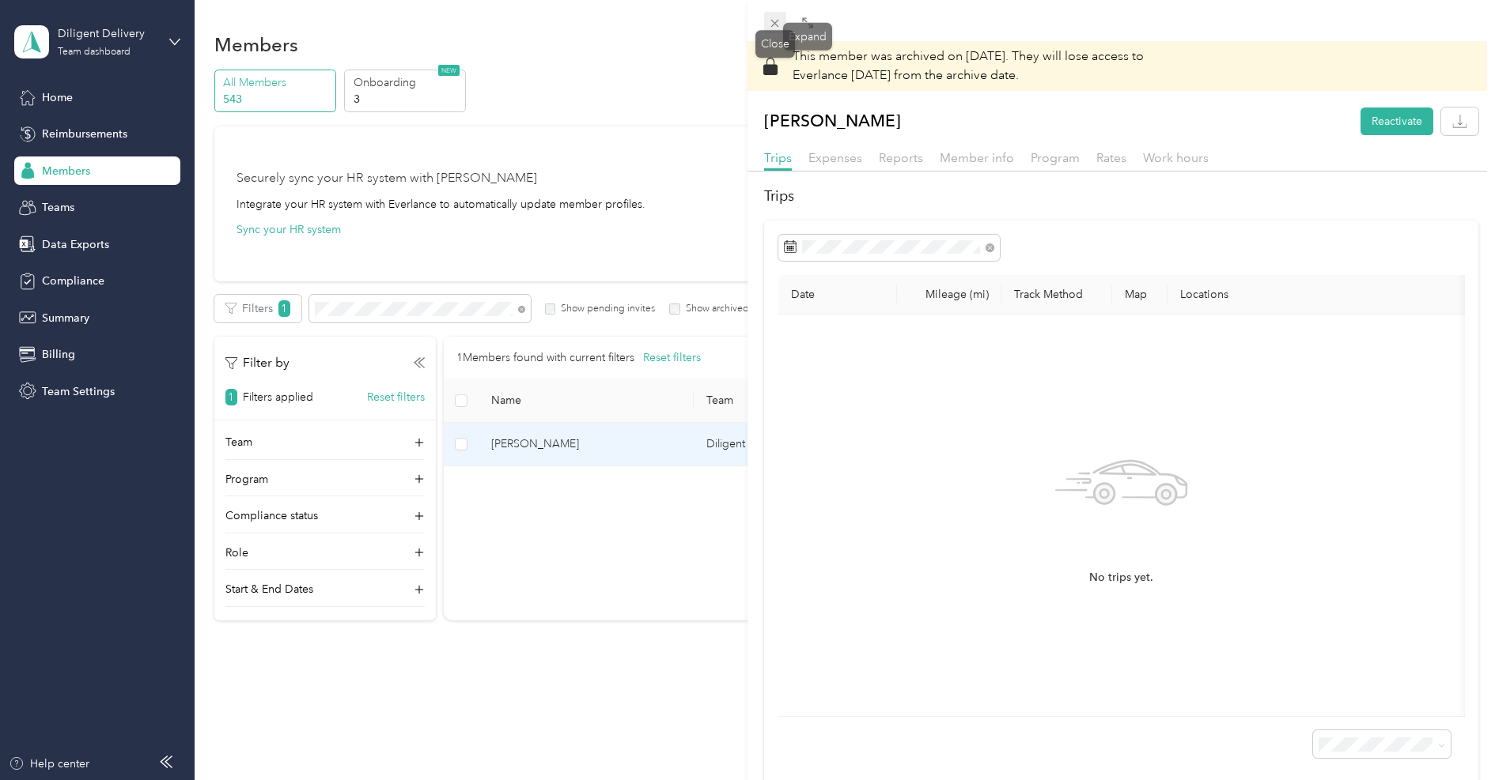
click at [780, 21] on icon at bounding box center [774, 23] width 13 height 13
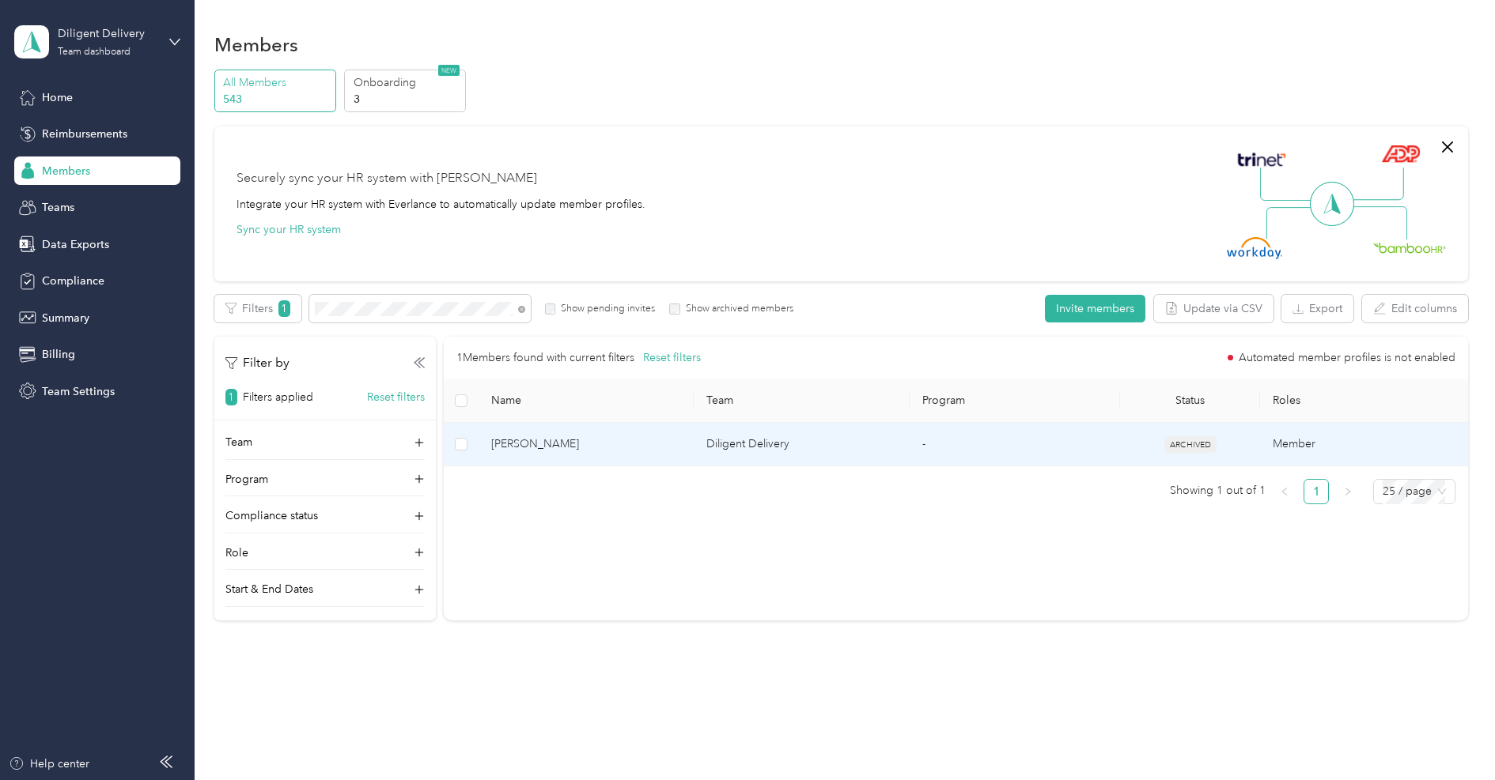
click at [605, 440] on span "[PERSON_NAME]" at bounding box center [586, 444] width 191 height 17
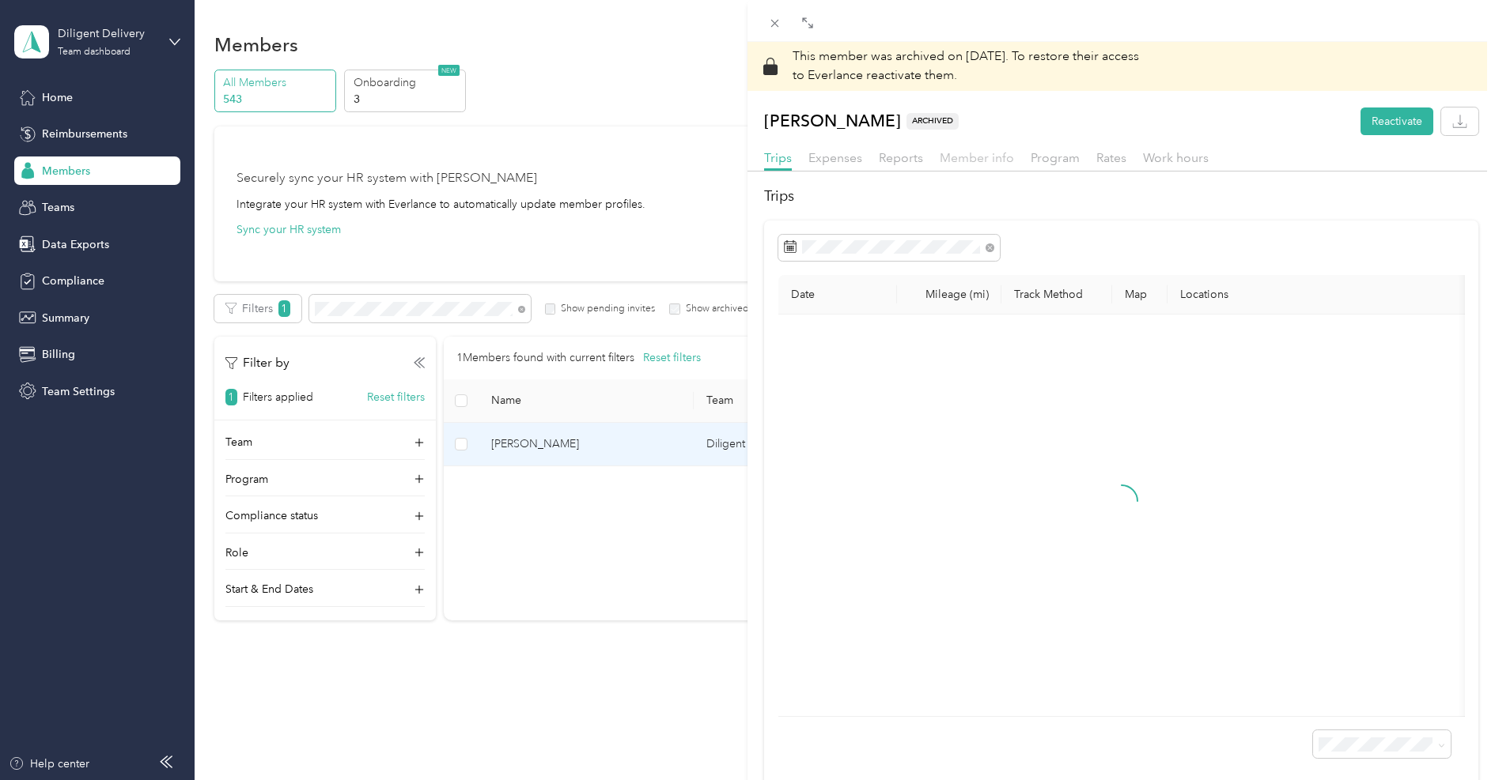
click at [984, 160] on span "Member info" at bounding box center [976, 157] width 74 height 15
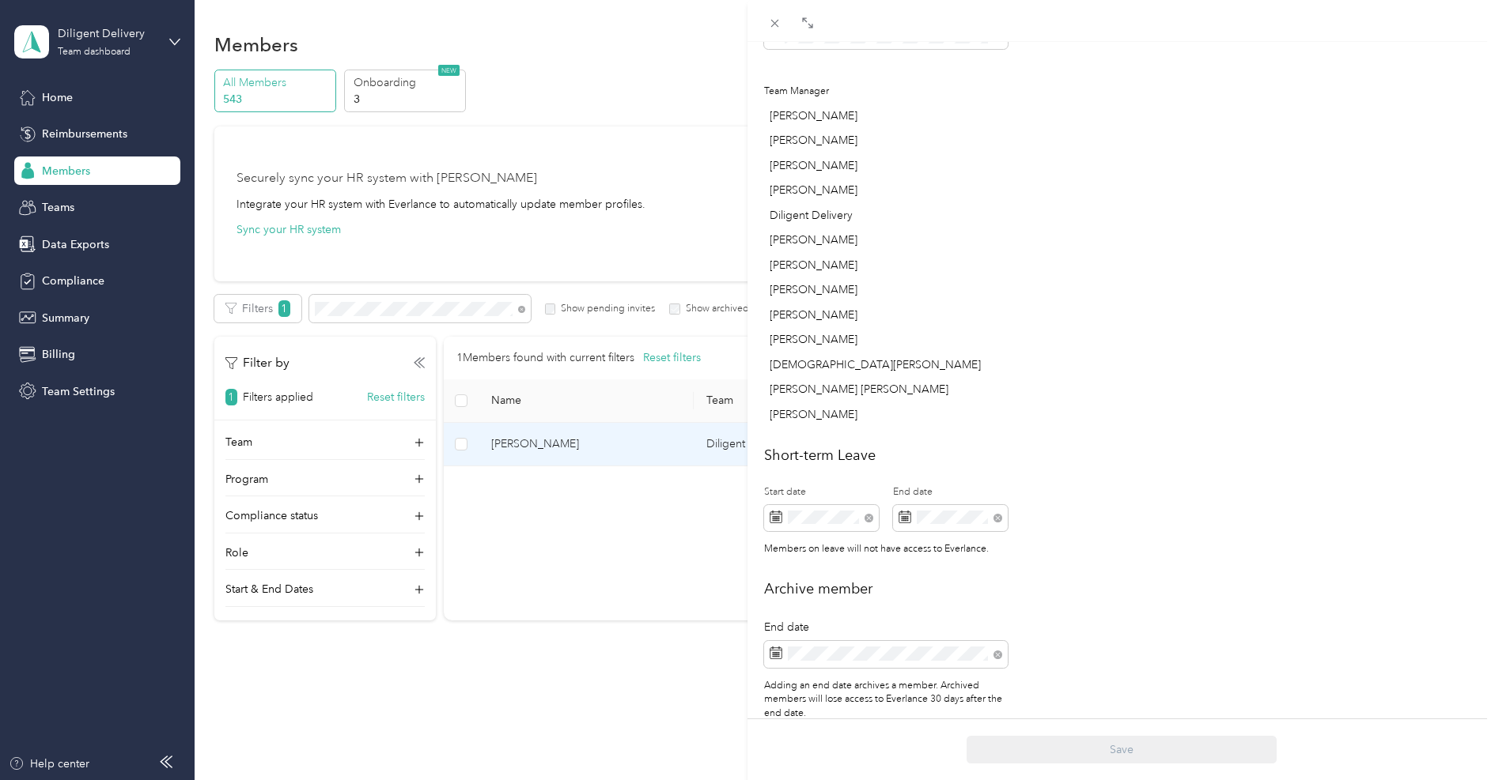
scroll to position [668, 0]
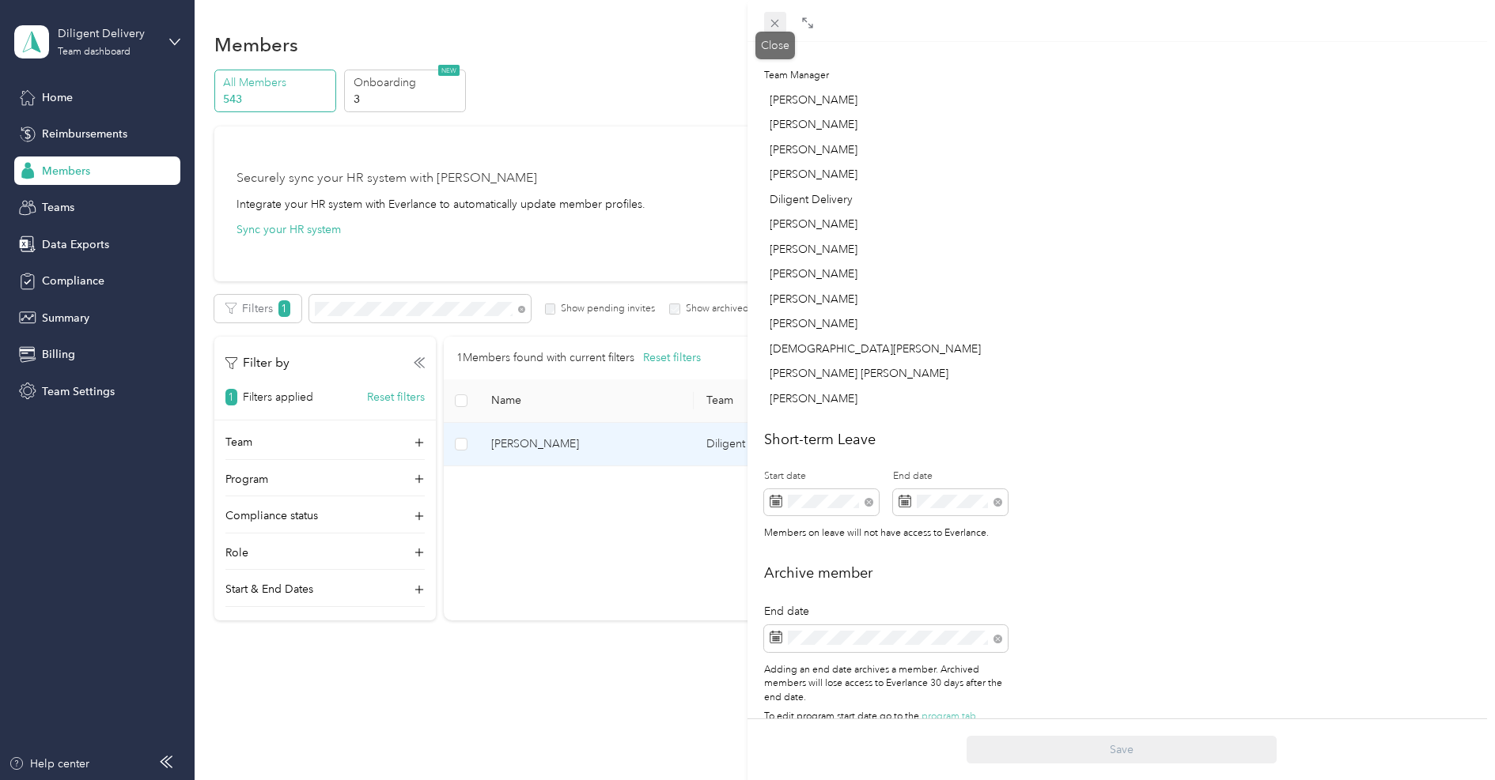
click at [772, 21] on icon at bounding box center [774, 23] width 13 height 13
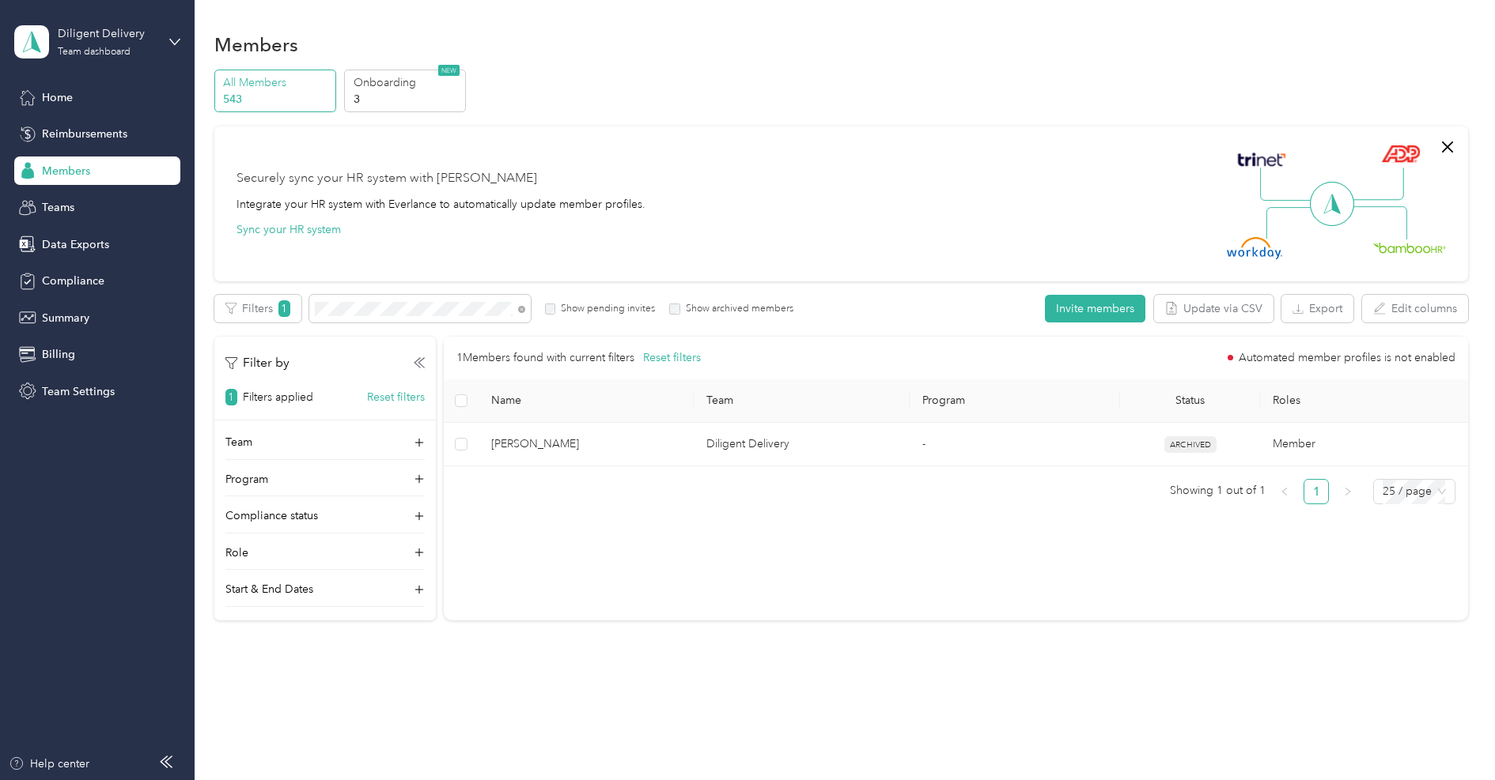
scroll to position [353, 0]
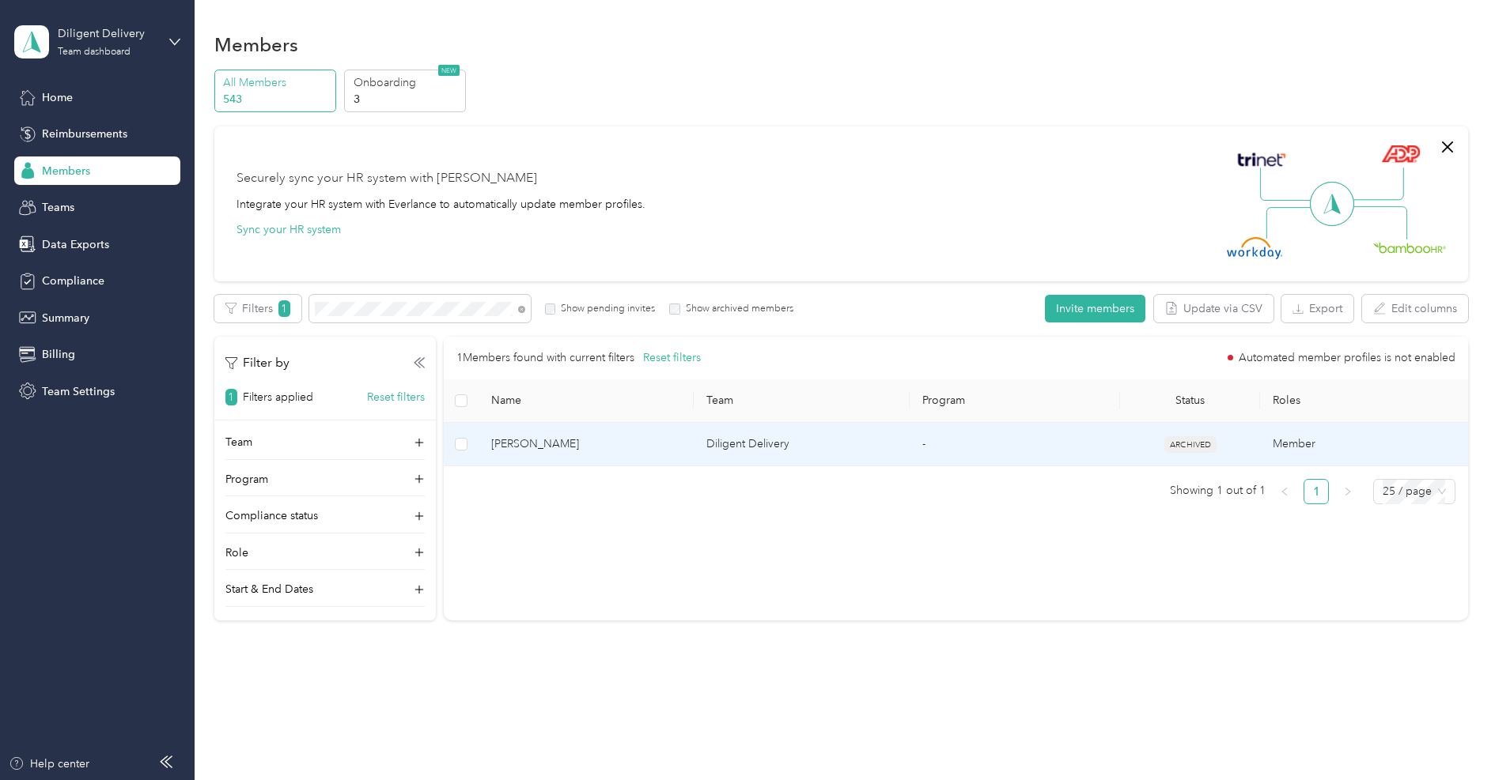
click at [579, 437] on span "[PERSON_NAME]" at bounding box center [586, 444] width 191 height 17
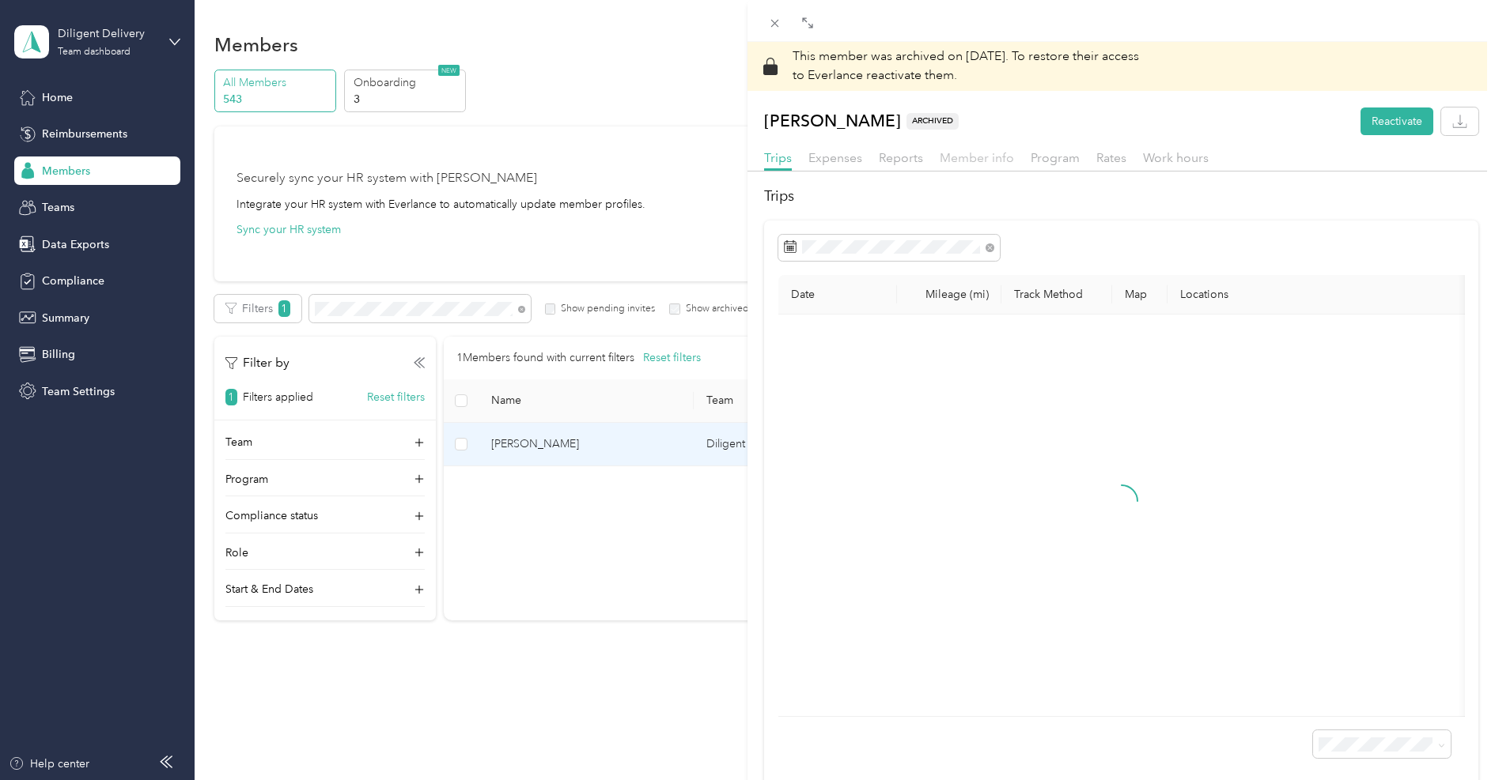
click at [988, 158] on span "Member info" at bounding box center [976, 157] width 74 height 15
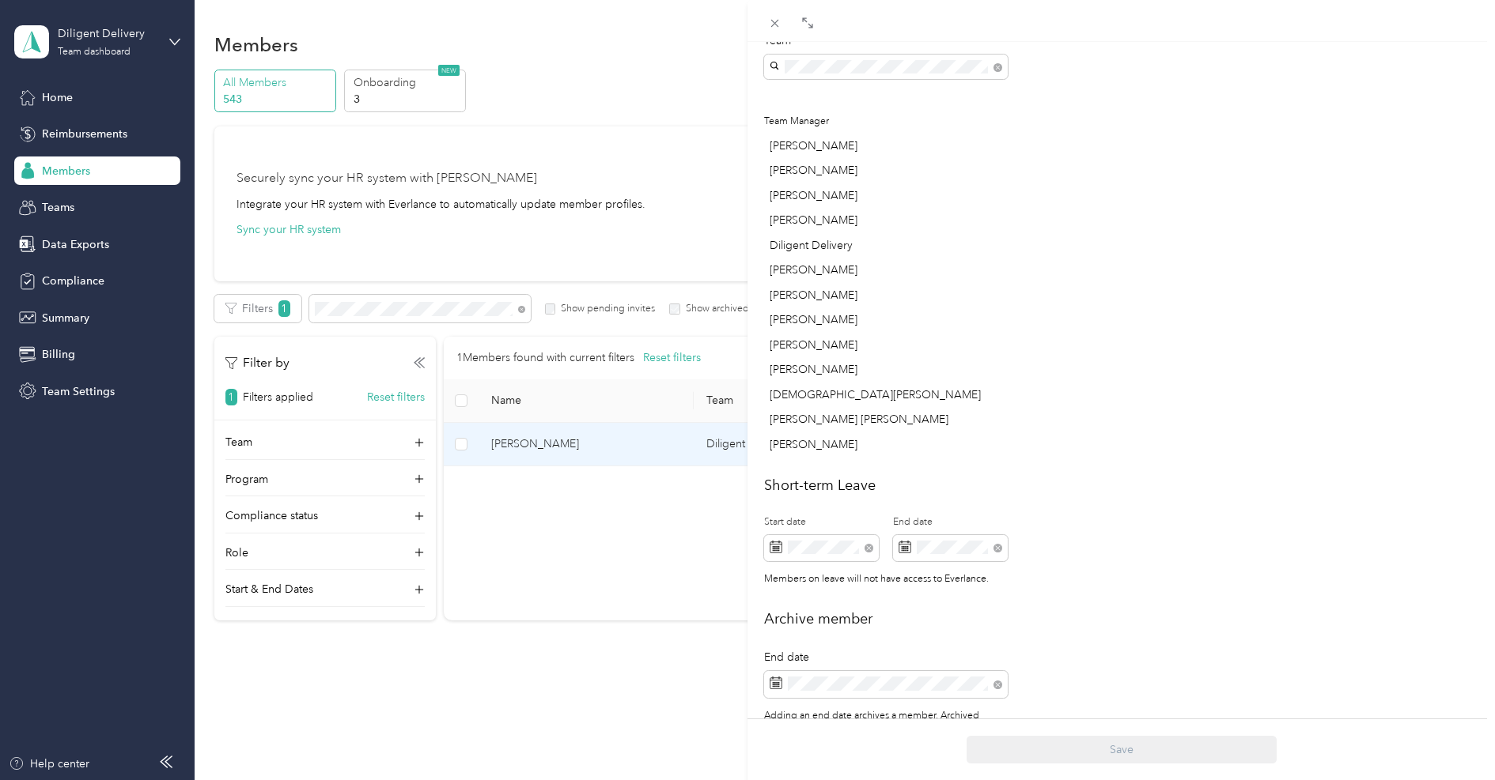
scroll to position [668, 0]
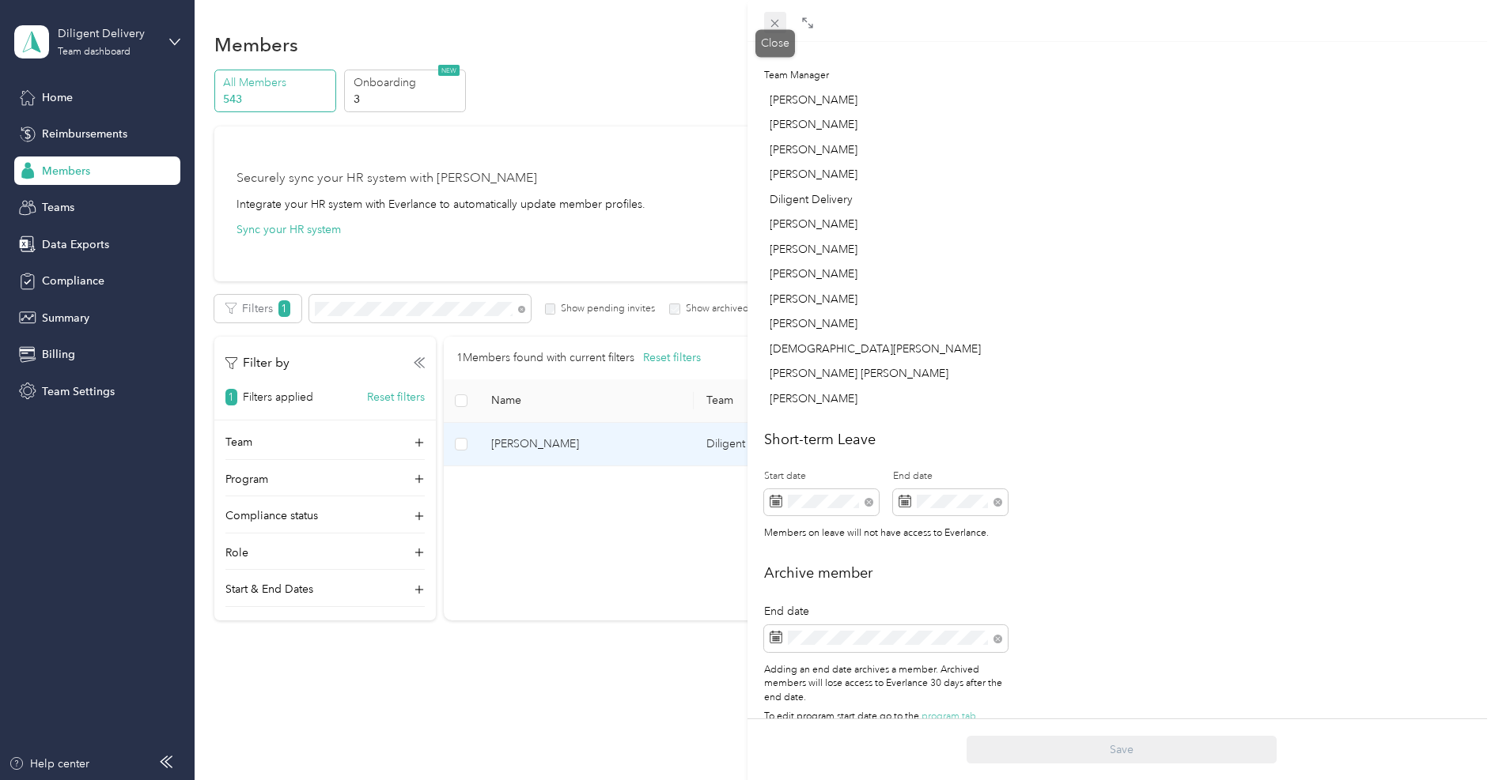
click at [775, 24] on icon at bounding box center [775, 24] width 8 height 8
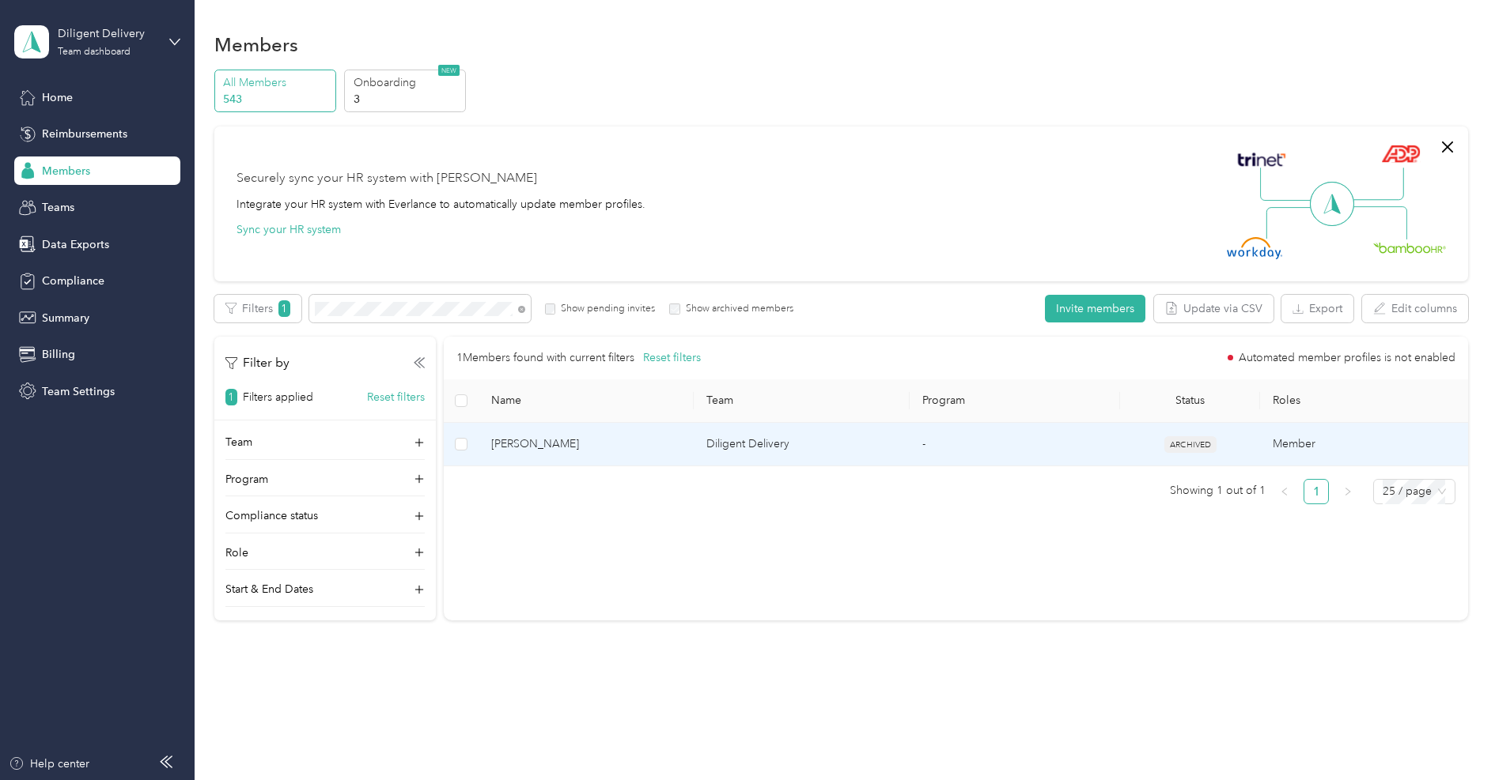
scroll to position [353, 0]
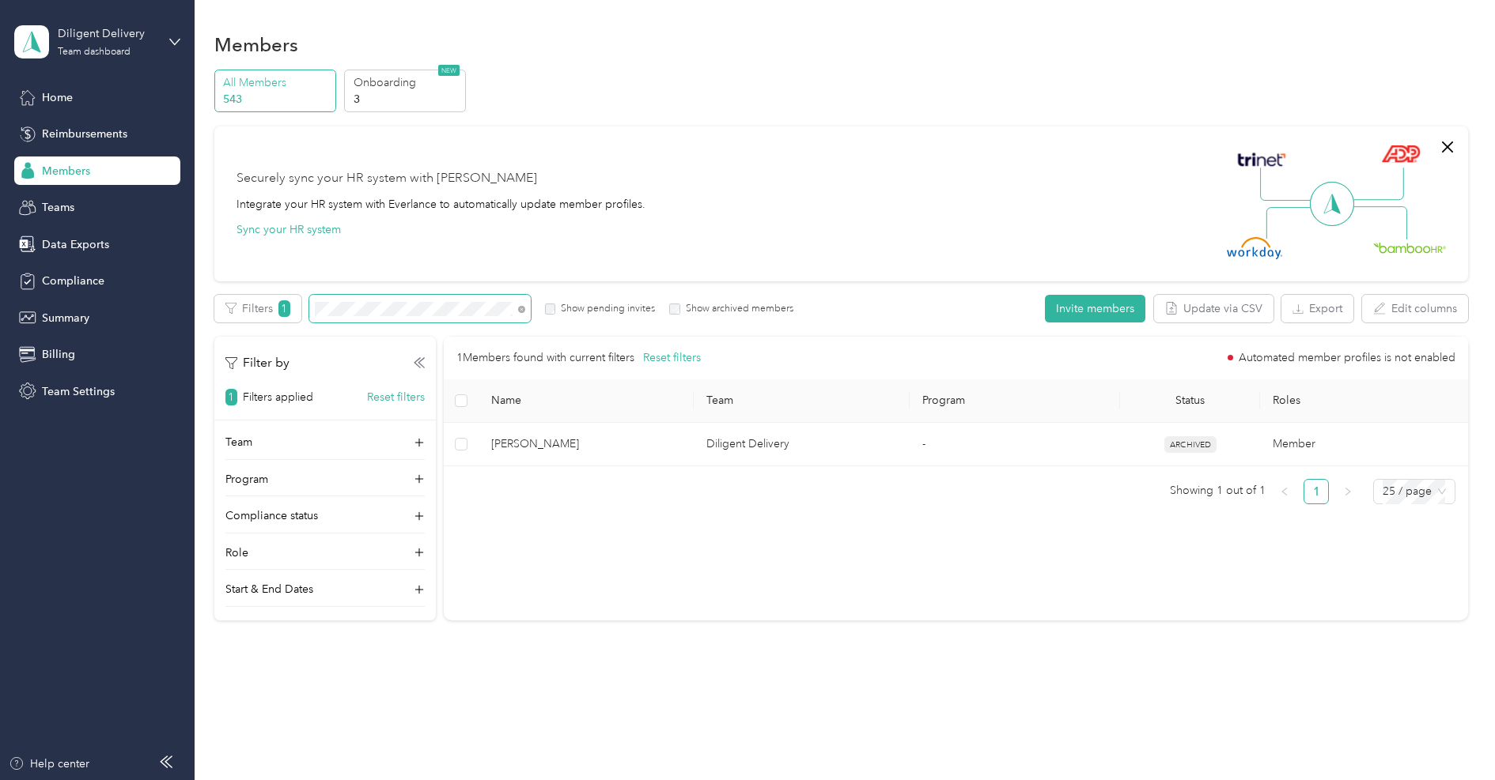
click at [479, 319] on span at bounding box center [419, 309] width 221 height 28
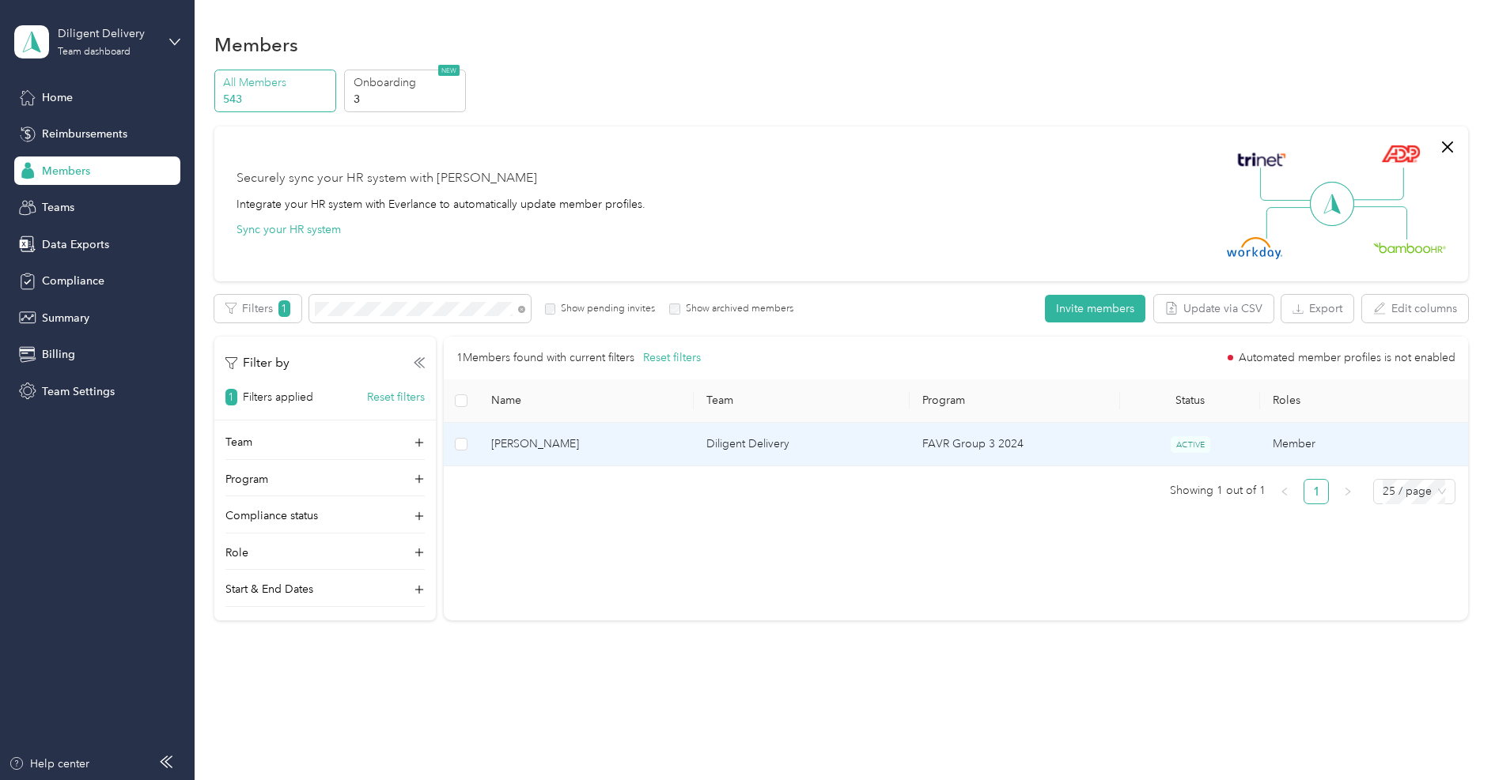
click at [576, 439] on span "[PERSON_NAME]" at bounding box center [586, 444] width 191 height 17
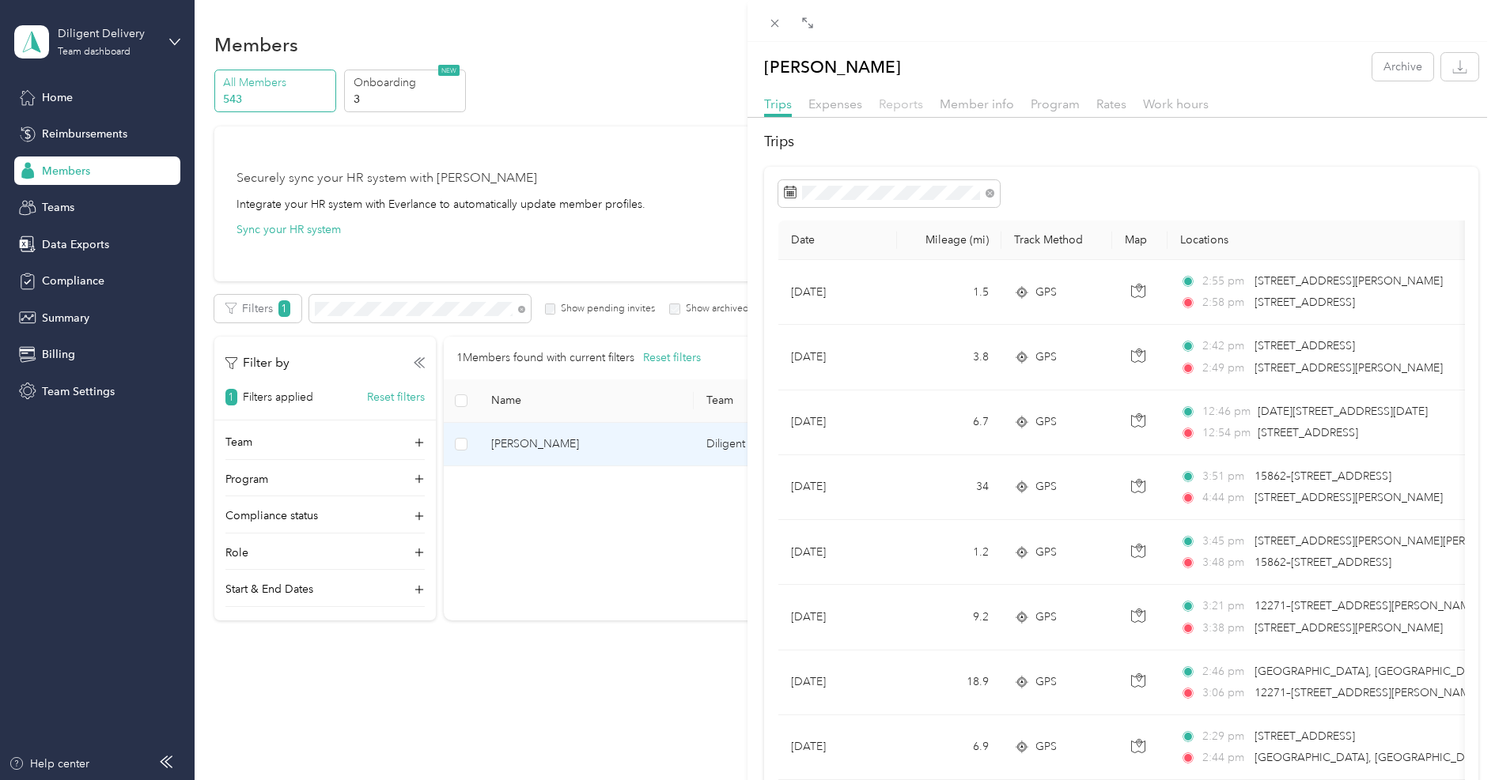
click at [914, 107] on span "Reports" at bounding box center [901, 103] width 44 height 15
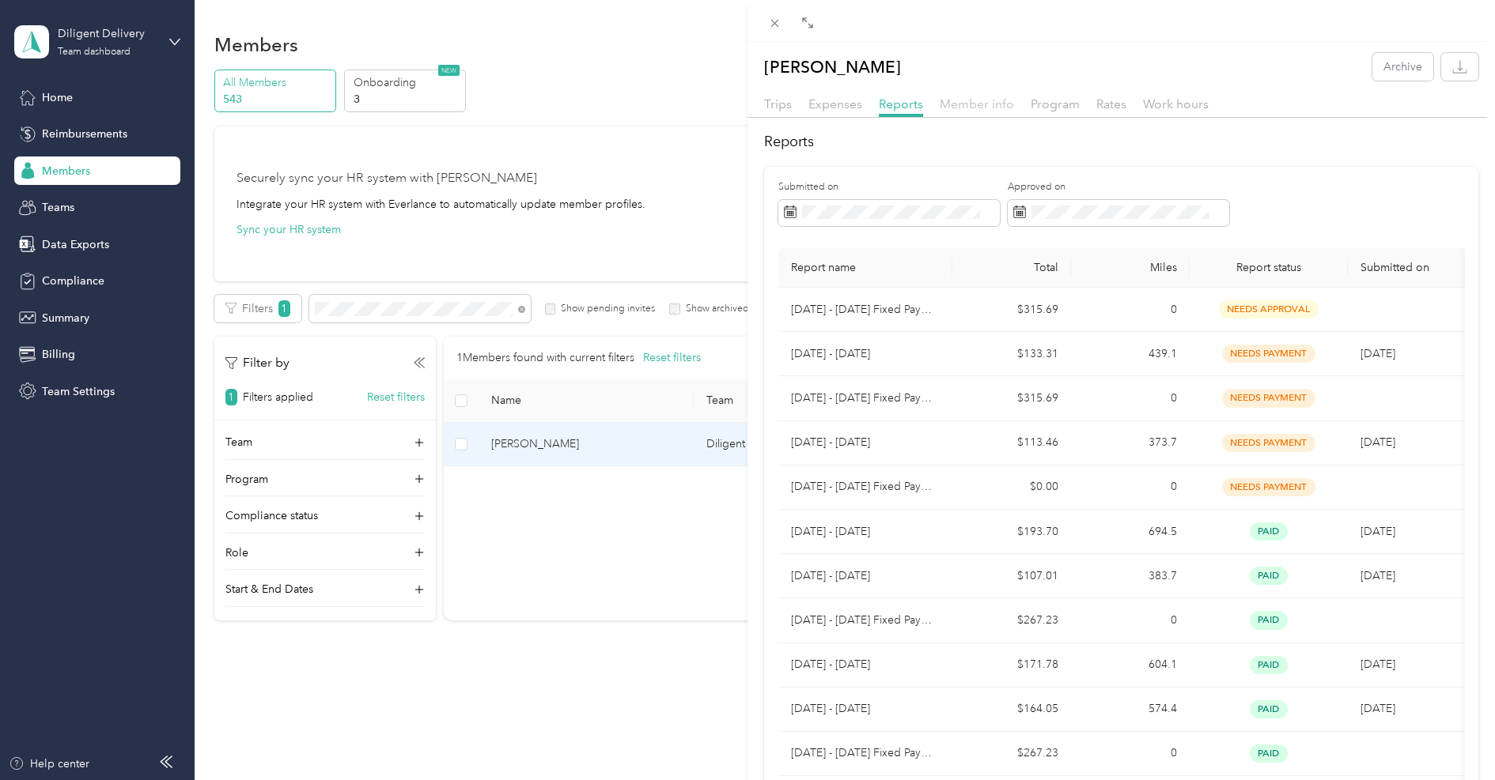
click at [964, 103] on span "Member info" at bounding box center [976, 103] width 74 height 15
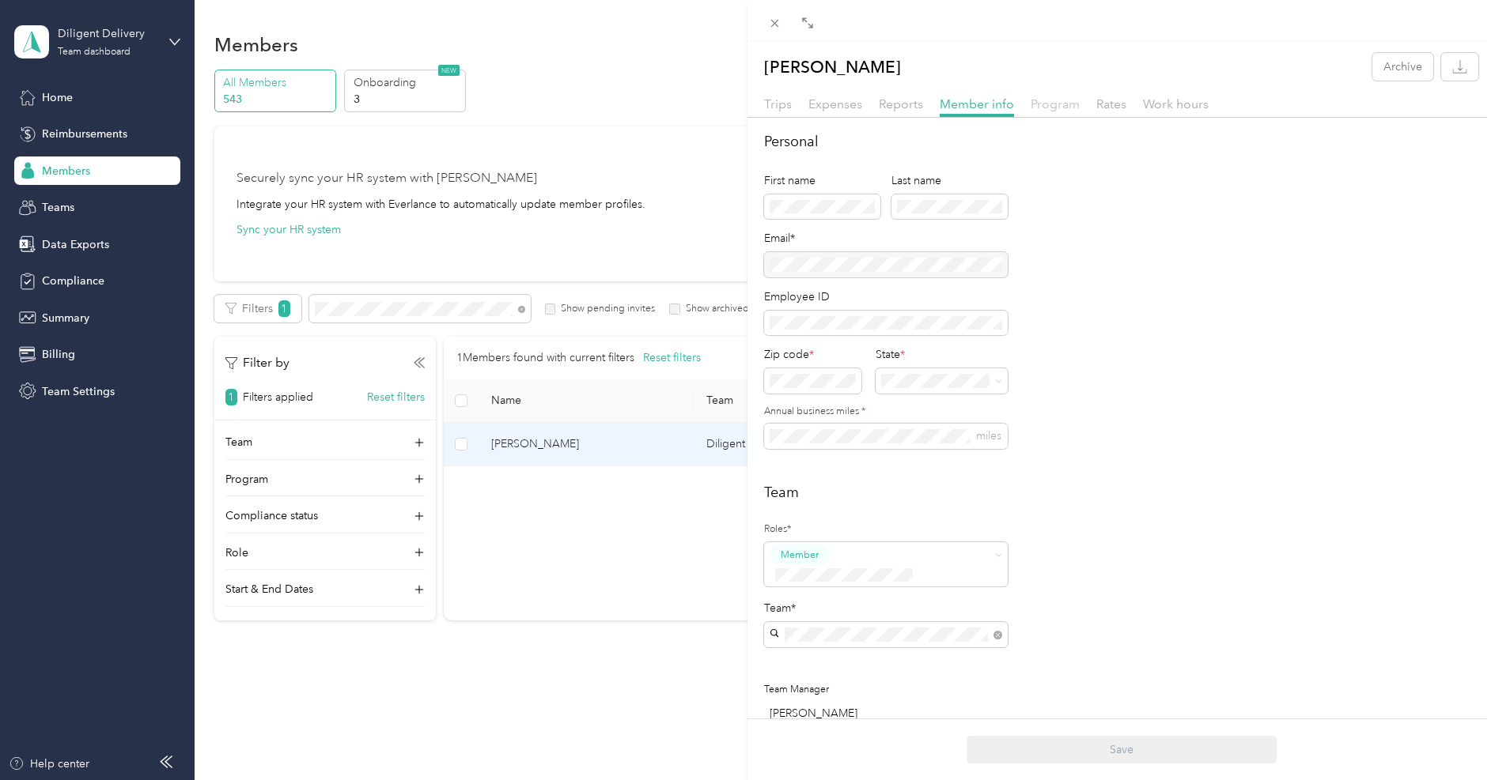
click at [1058, 104] on span "Program" at bounding box center [1054, 103] width 49 height 15
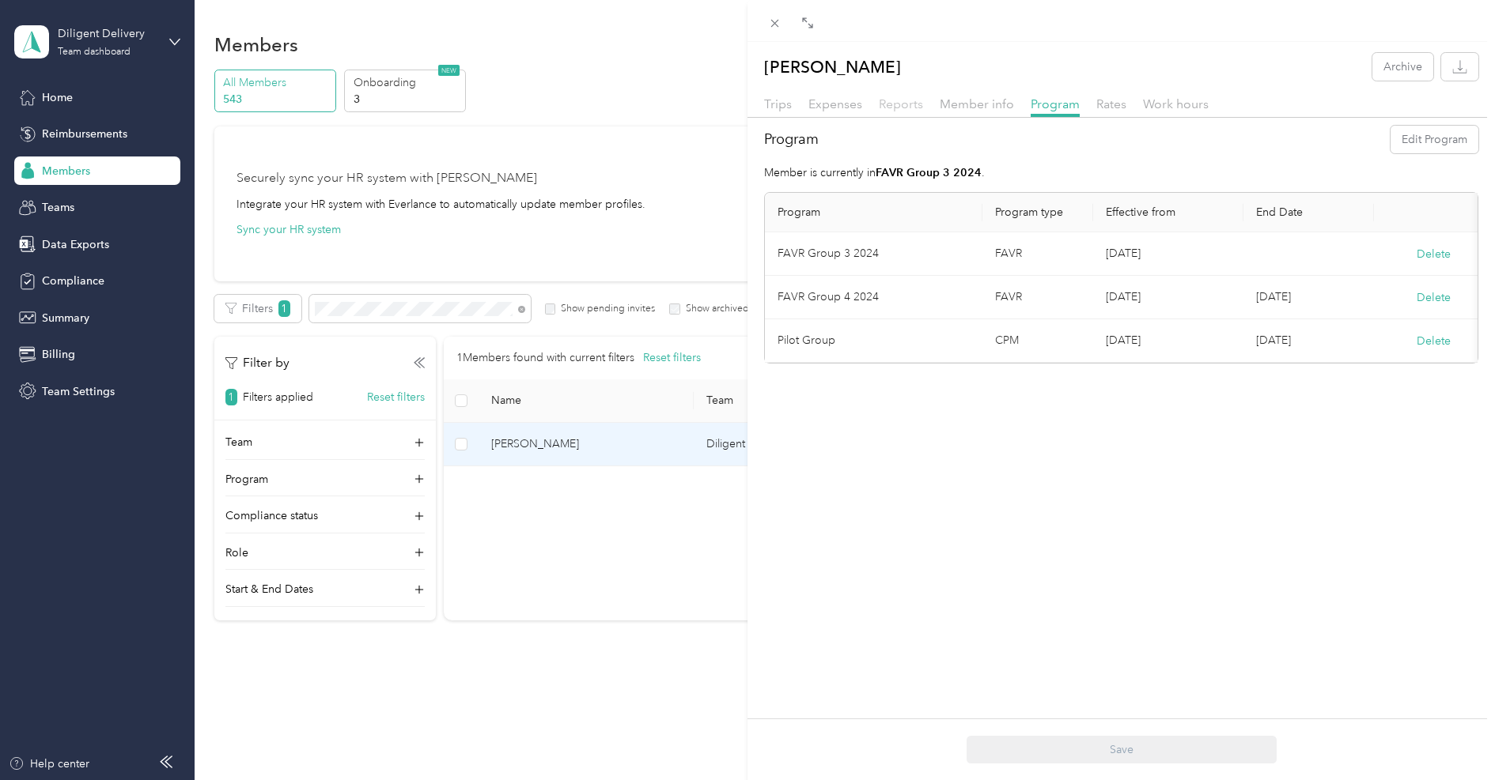
click at [898, 105] on span "Reports" at bounding box center [901, 103] width 44 height 15
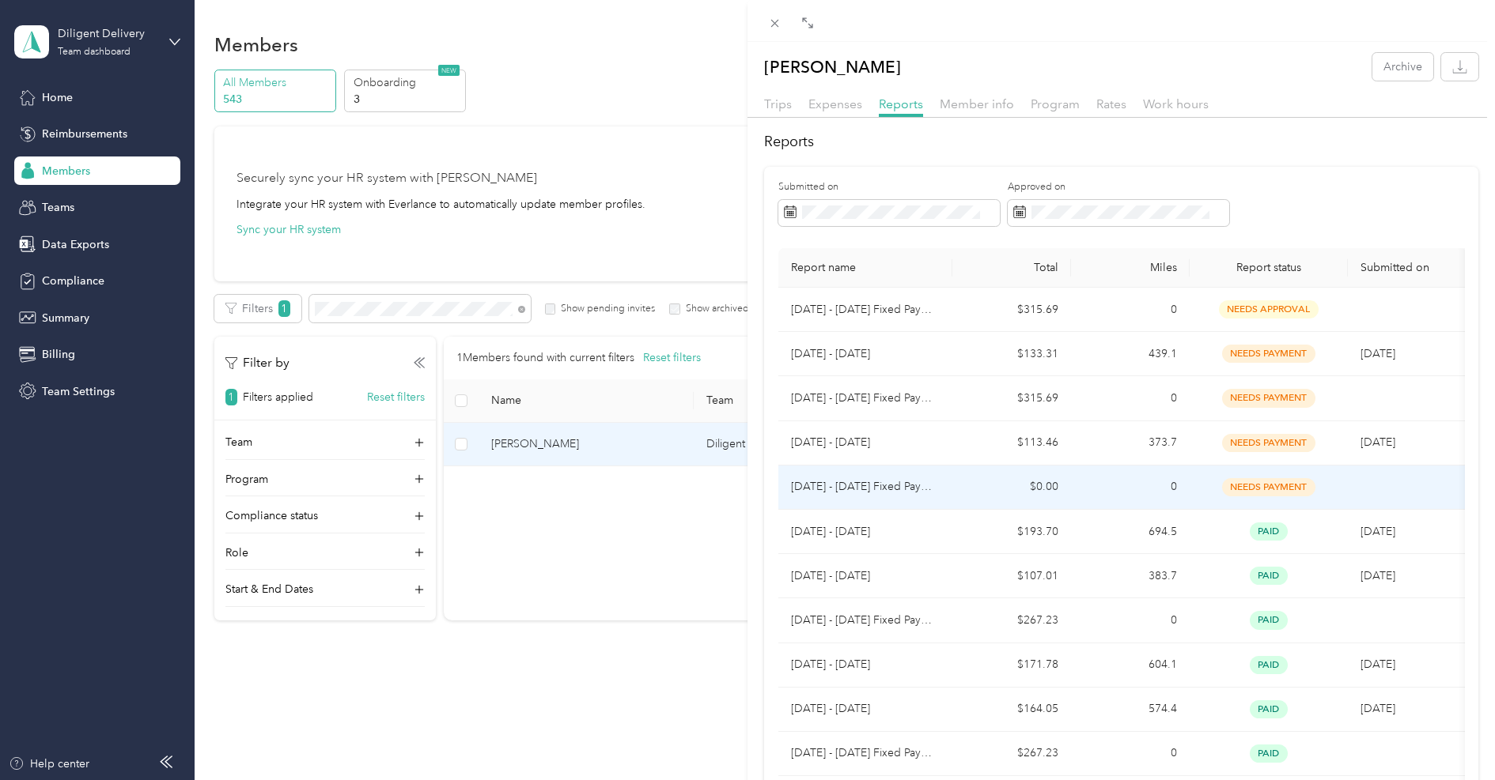
click at [977, 483] on td "$0.00" at bounding box center [1011, 488] width 119 height 44
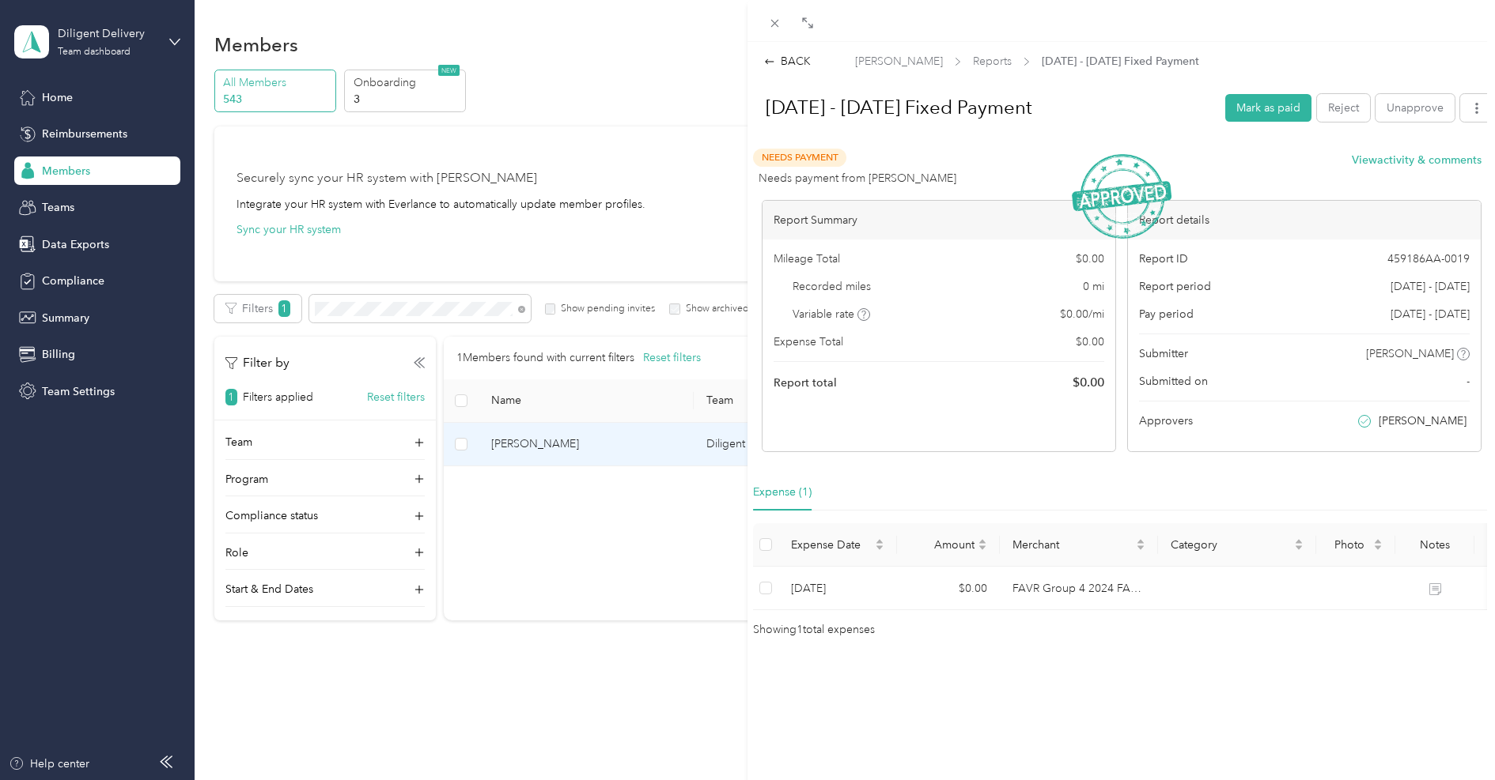
click at [1436, 258] on span "459186AA-0019" at bounding box center [1428, 259] width 82 height 17
copy span "459186AA-0019"
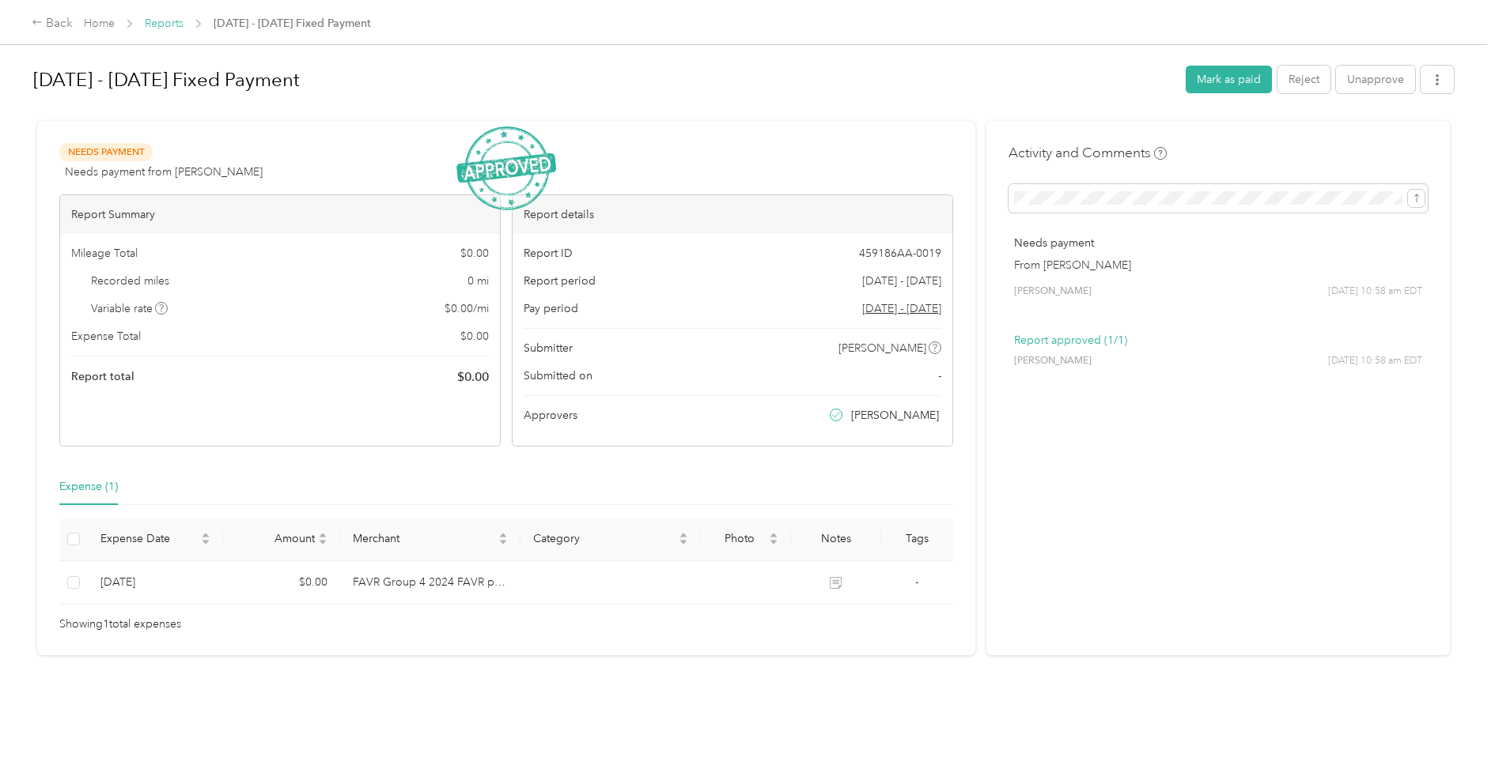
click at [171, 21] on link "Reports" at bounding box center [164, 23] width 39 height 13
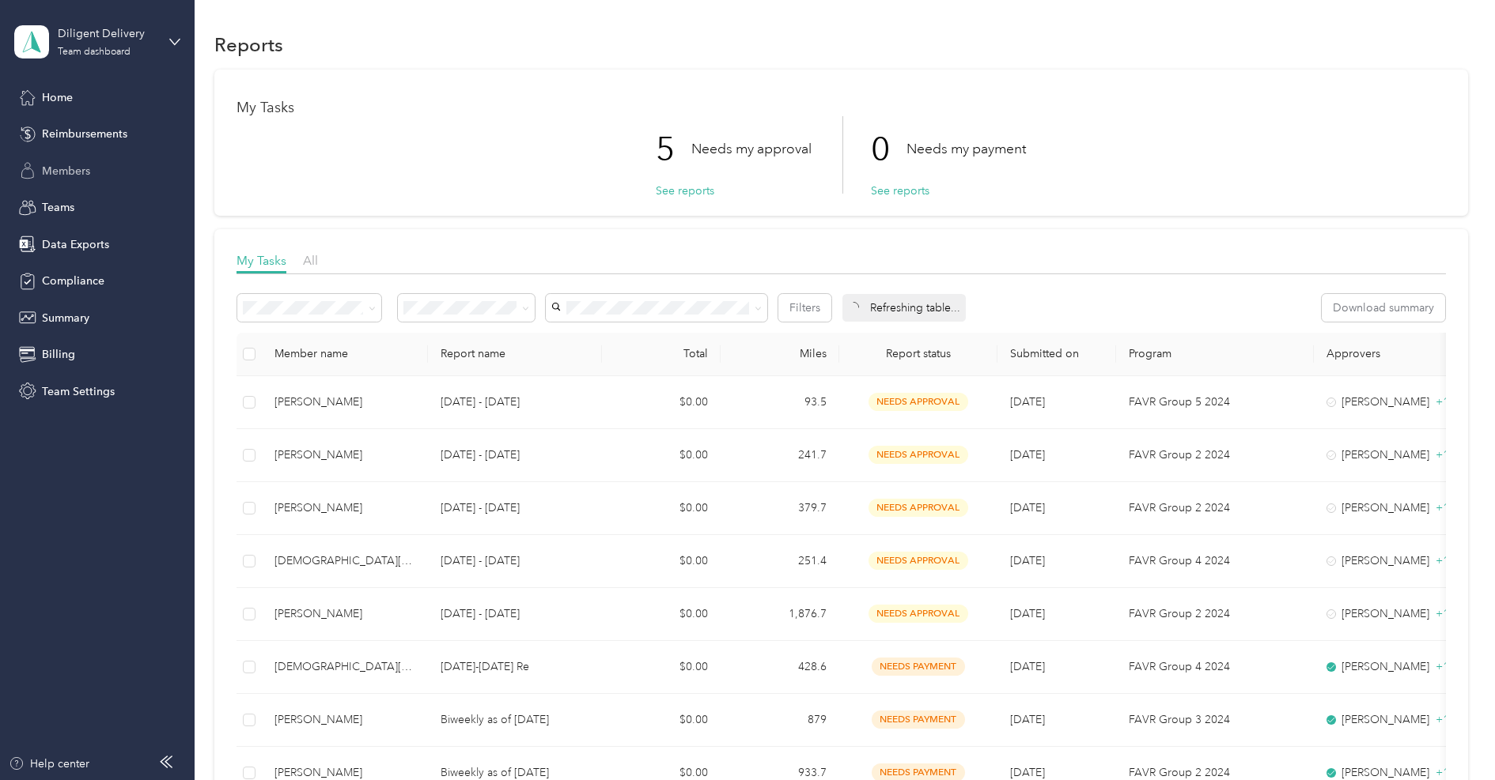
click at [77, 168] on span "Members" at bounding box center [66, 171] width 48 height 17
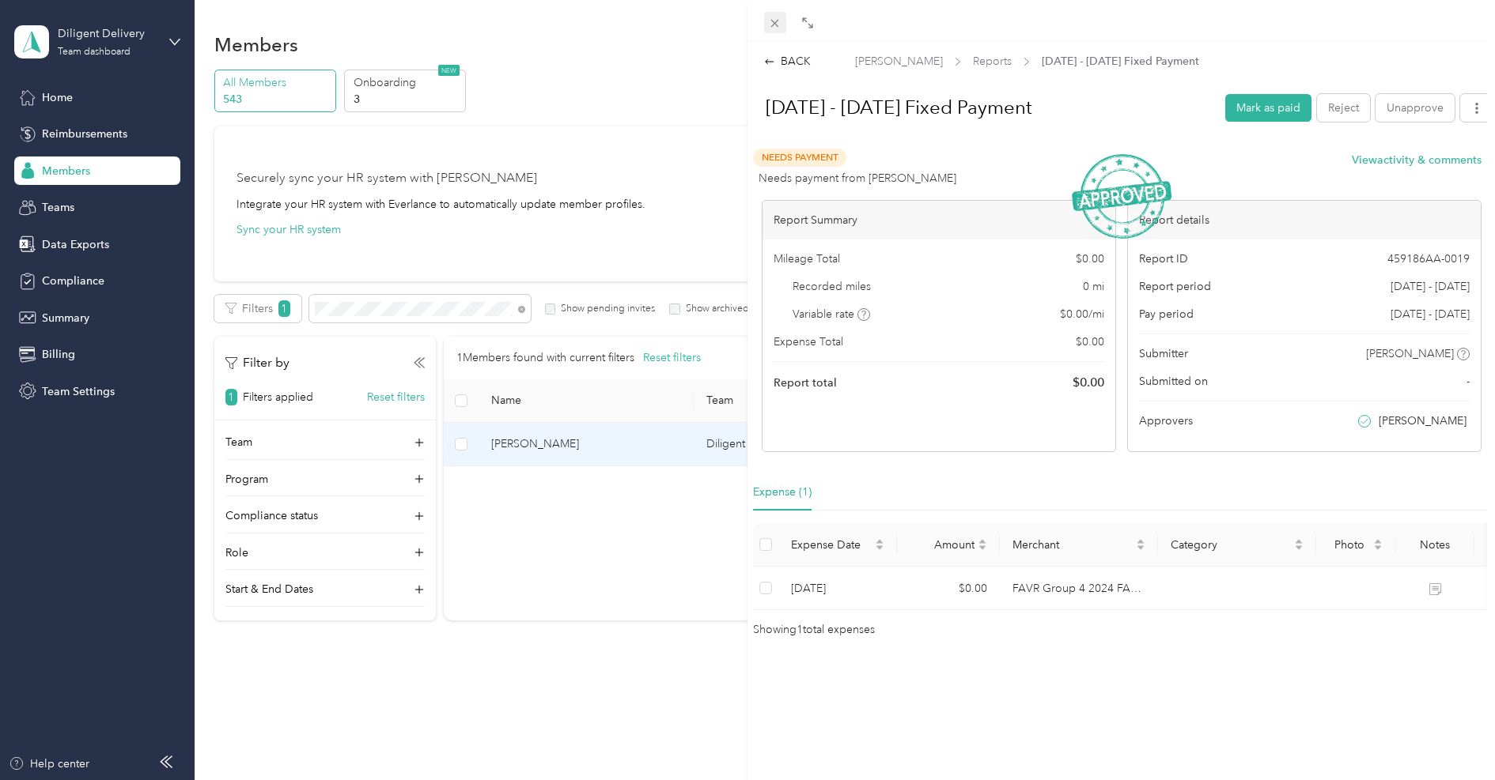
click at [768, 21] on icon at bounding box center [774, 23] width 13 height 13
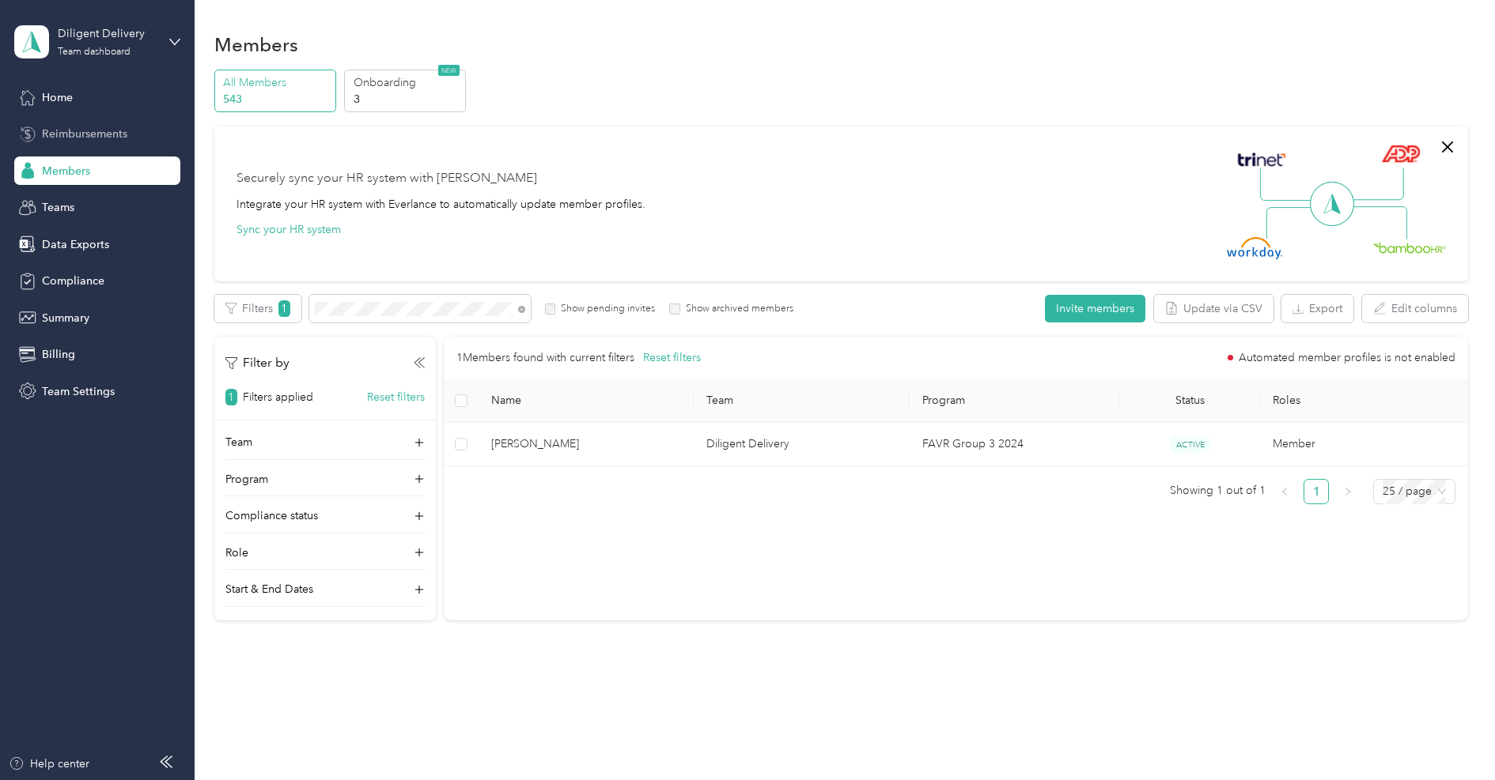
click at [109, 135] on span "Reimbursements" at bounding box center [84, 134] width 85 height 17
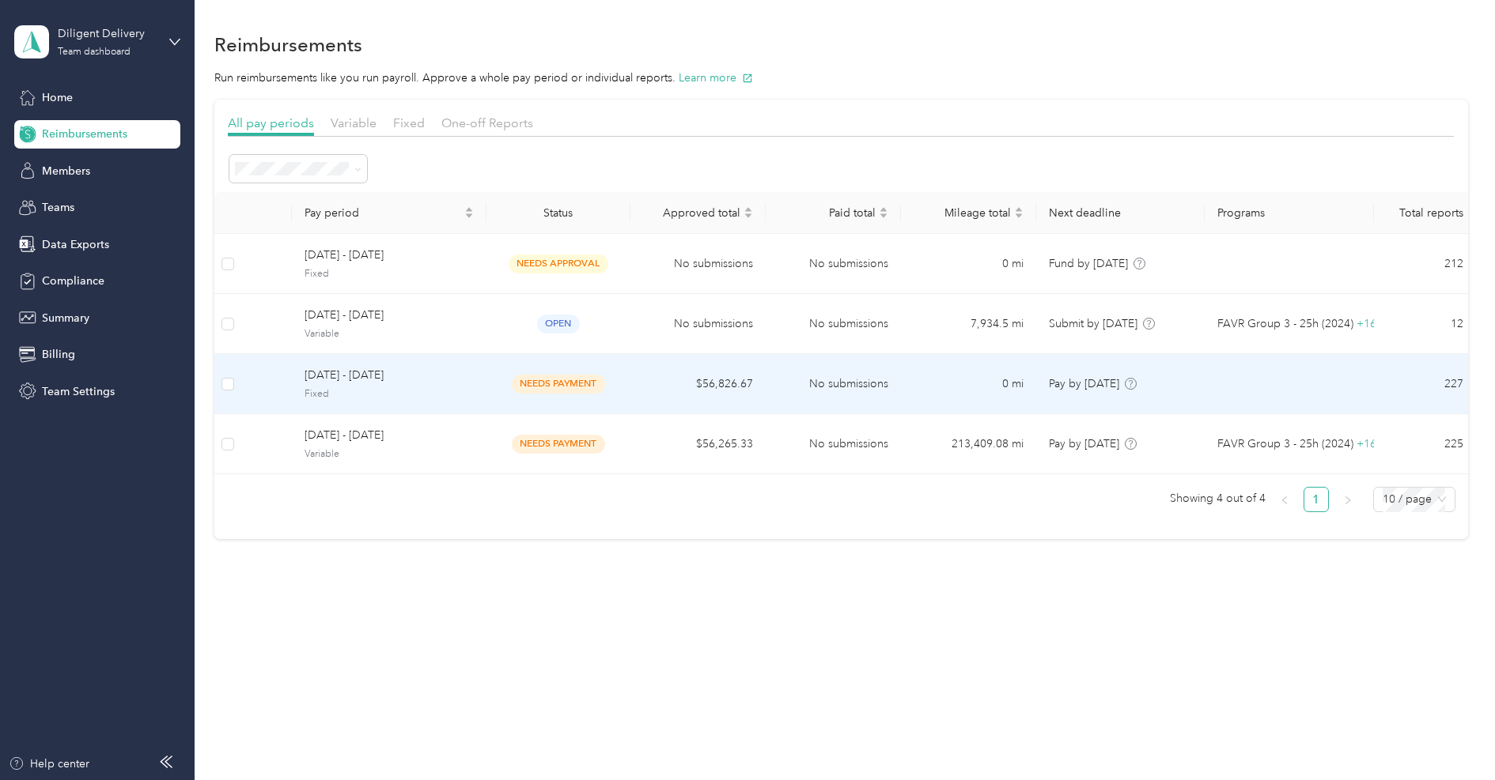
click at [435, 380] on span "[DATE] - [DATE]" at bounding box center [388, 375] width 169 height 17
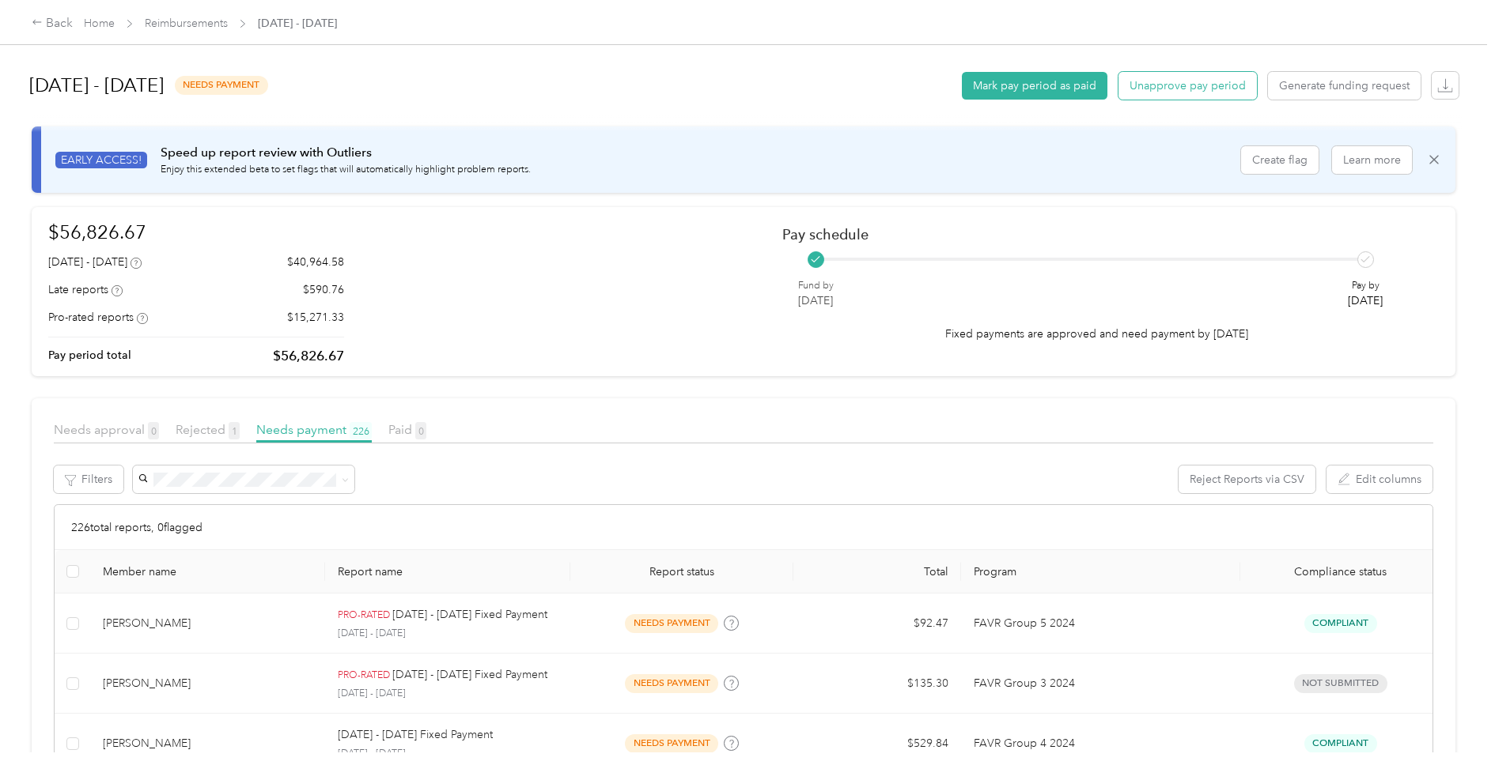
click at [1162, 87] on button "Unapprove pay period" at bounding box center [1187, 86] width 138 height 28
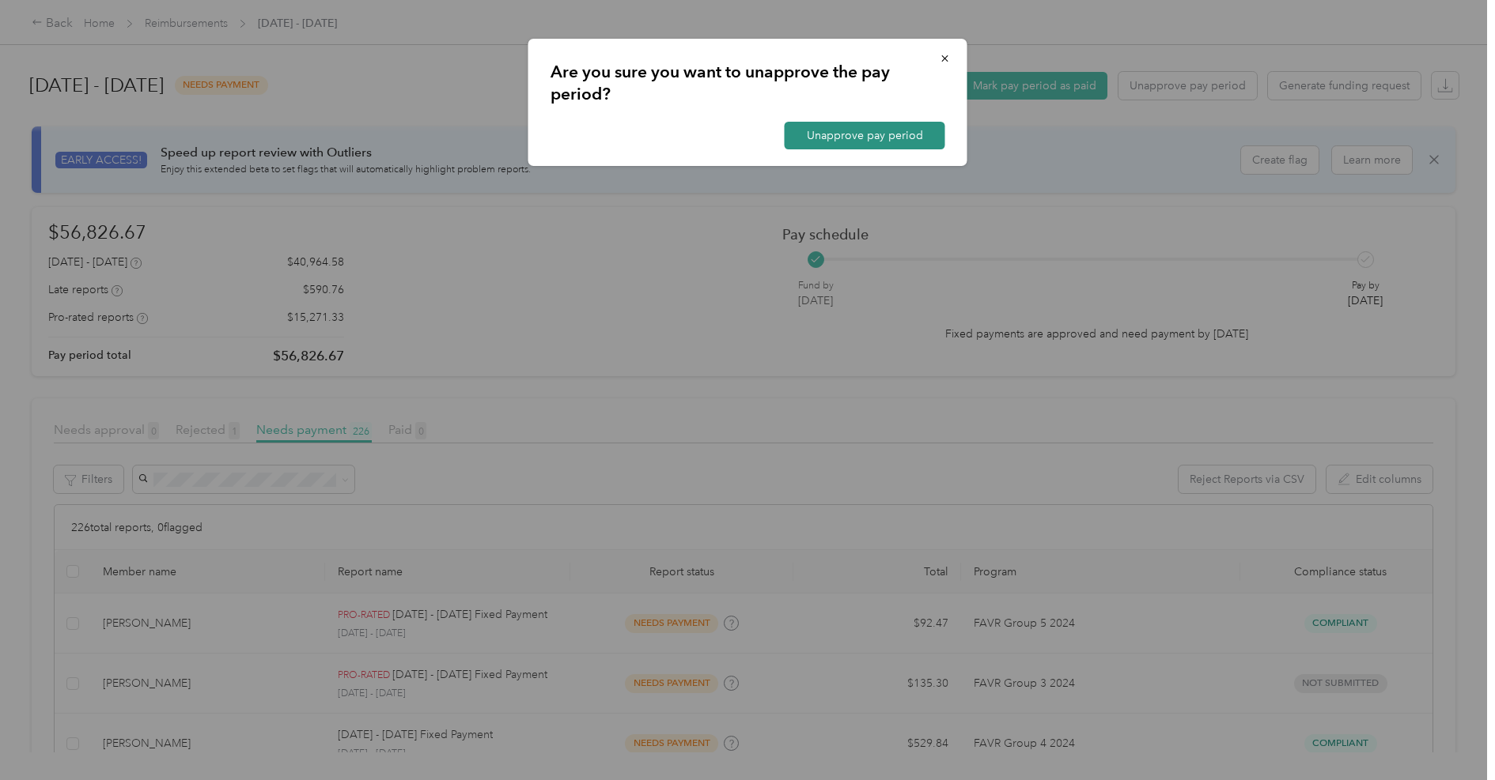
click at [932, 137] on button "Unapprove pay period" at bounding box center [864, 136] width 161 height 28
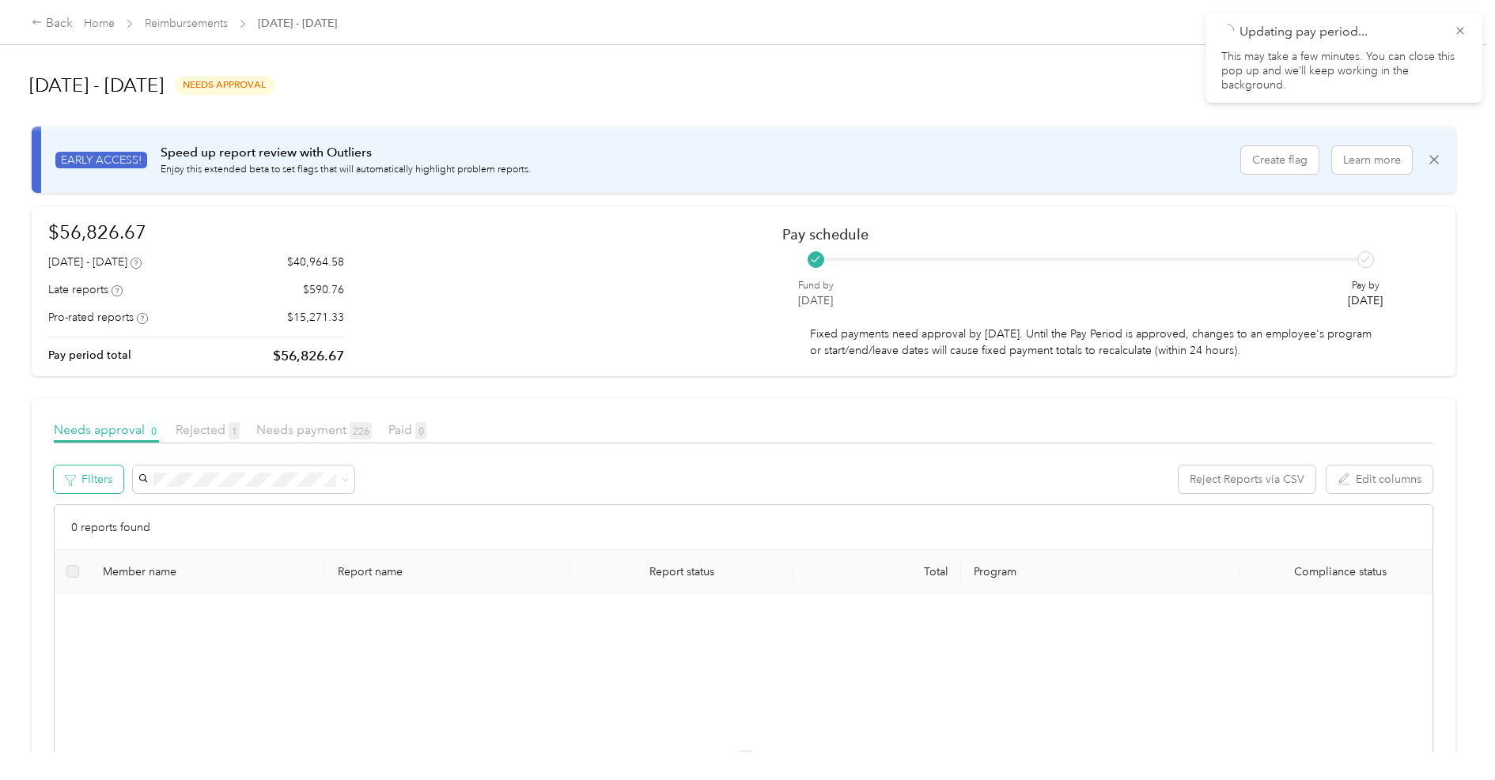
click at [108, 483] on button "Filters" at bounding box center [89, 480] width 70 height 28
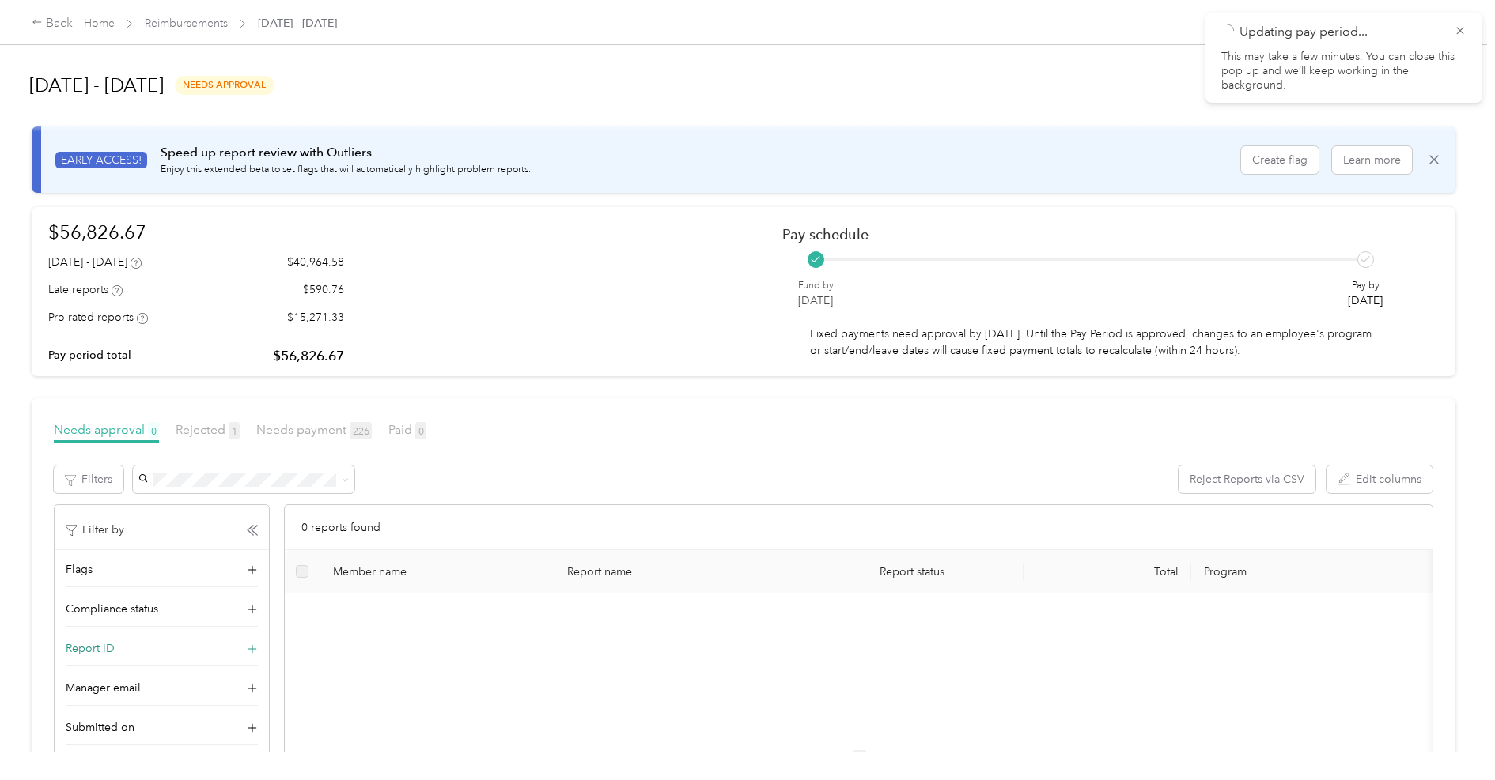
click at [110, 648] on span "Report ID" at bounding box center [90, 649] width 49 height 17
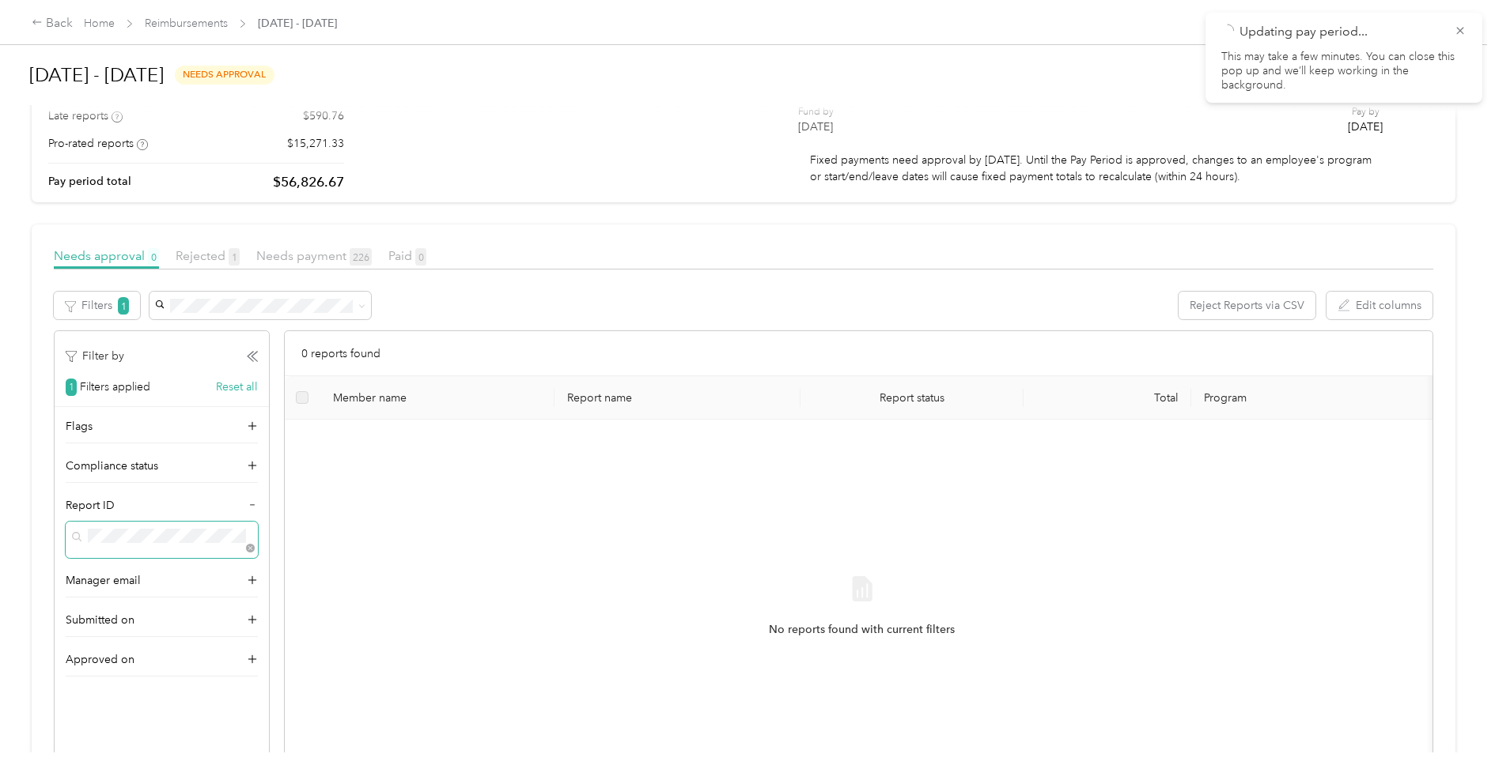
scroll to position [219, 0]
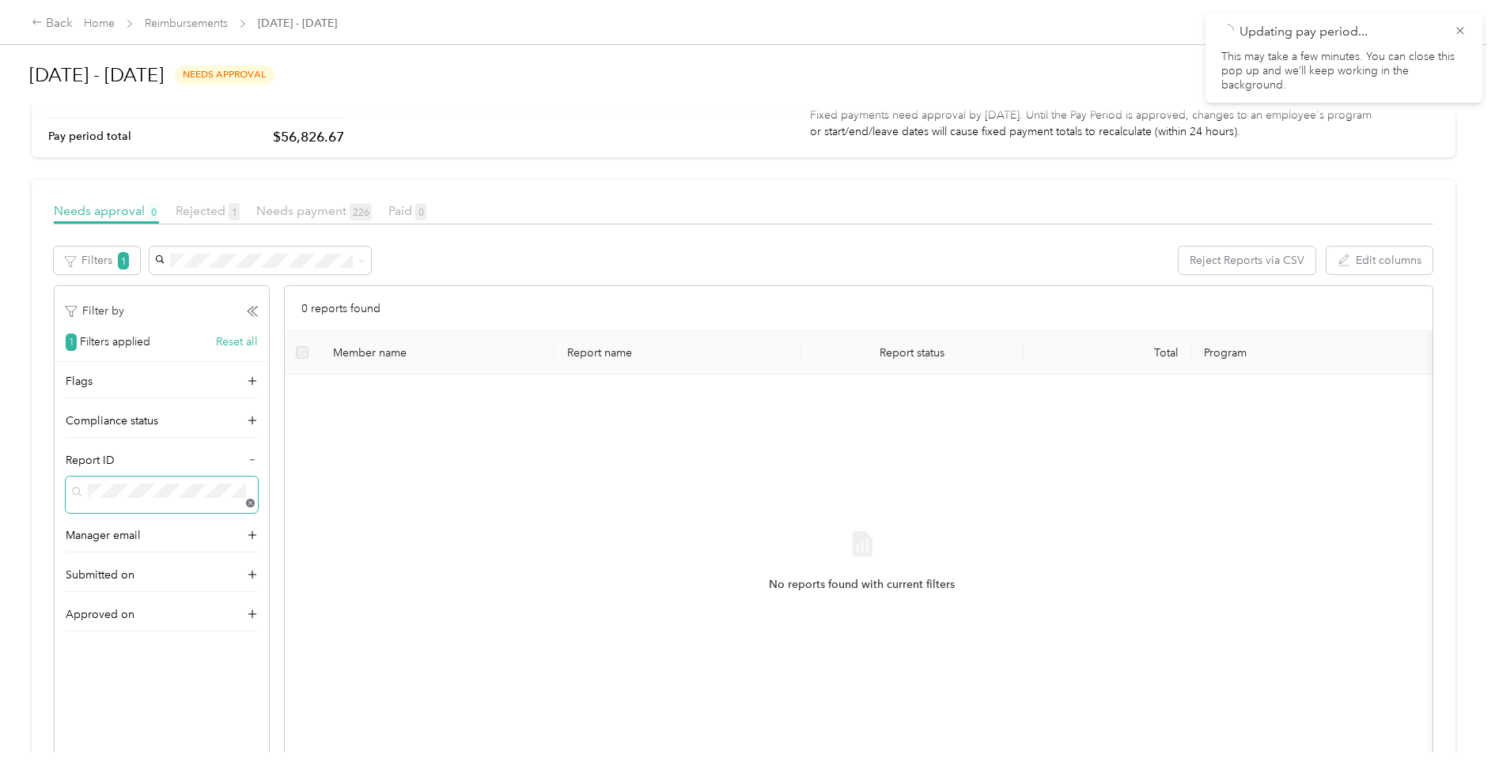
click at [250, 500] on icon at bounding box center [250, 503] width 7 height 7
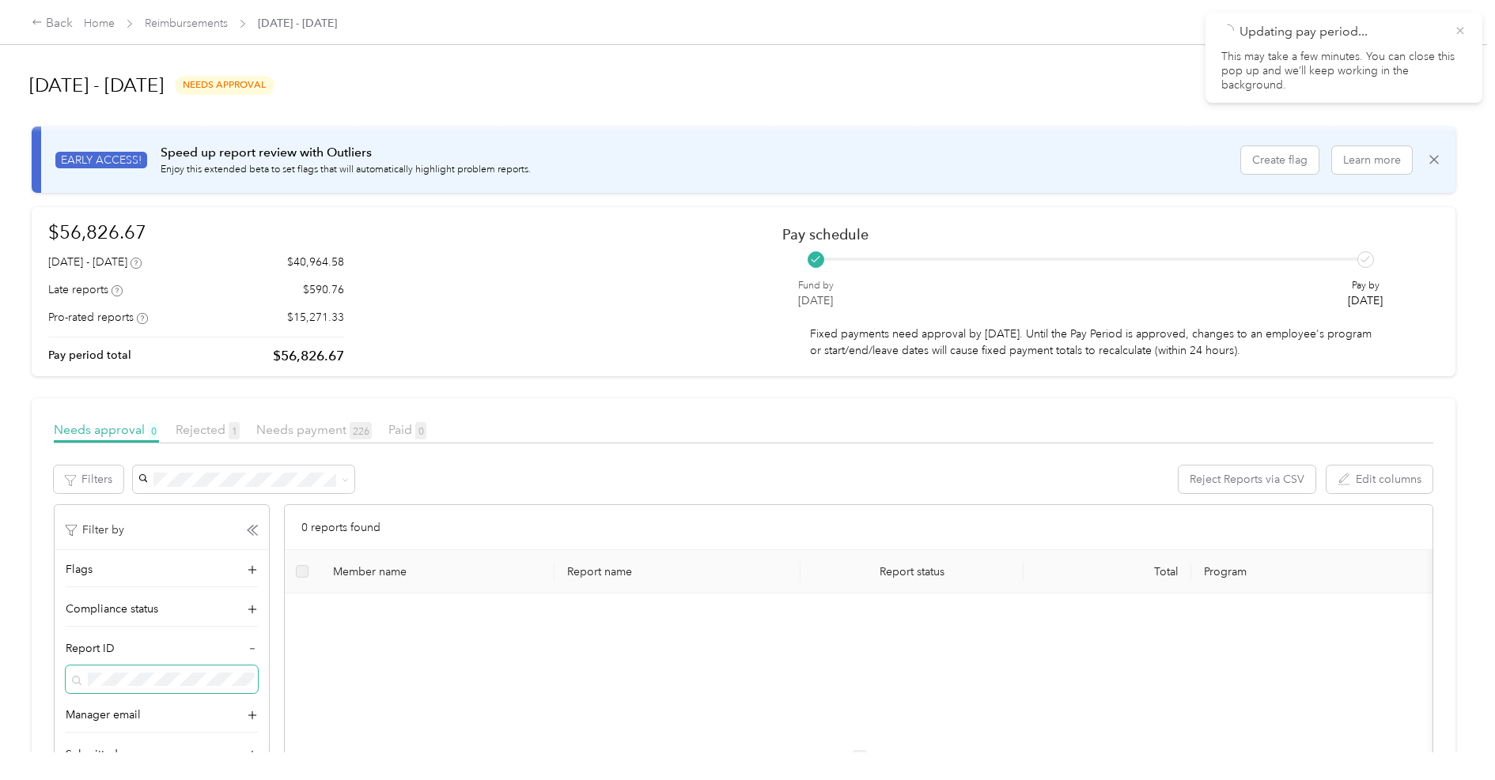
click at [1457, 28] on icon at bounding box center [1459, 30] width 7 height 7
click at [1354, 89] on button "Approve pay period" at bounding box center [1357, 86] width 127 height 28
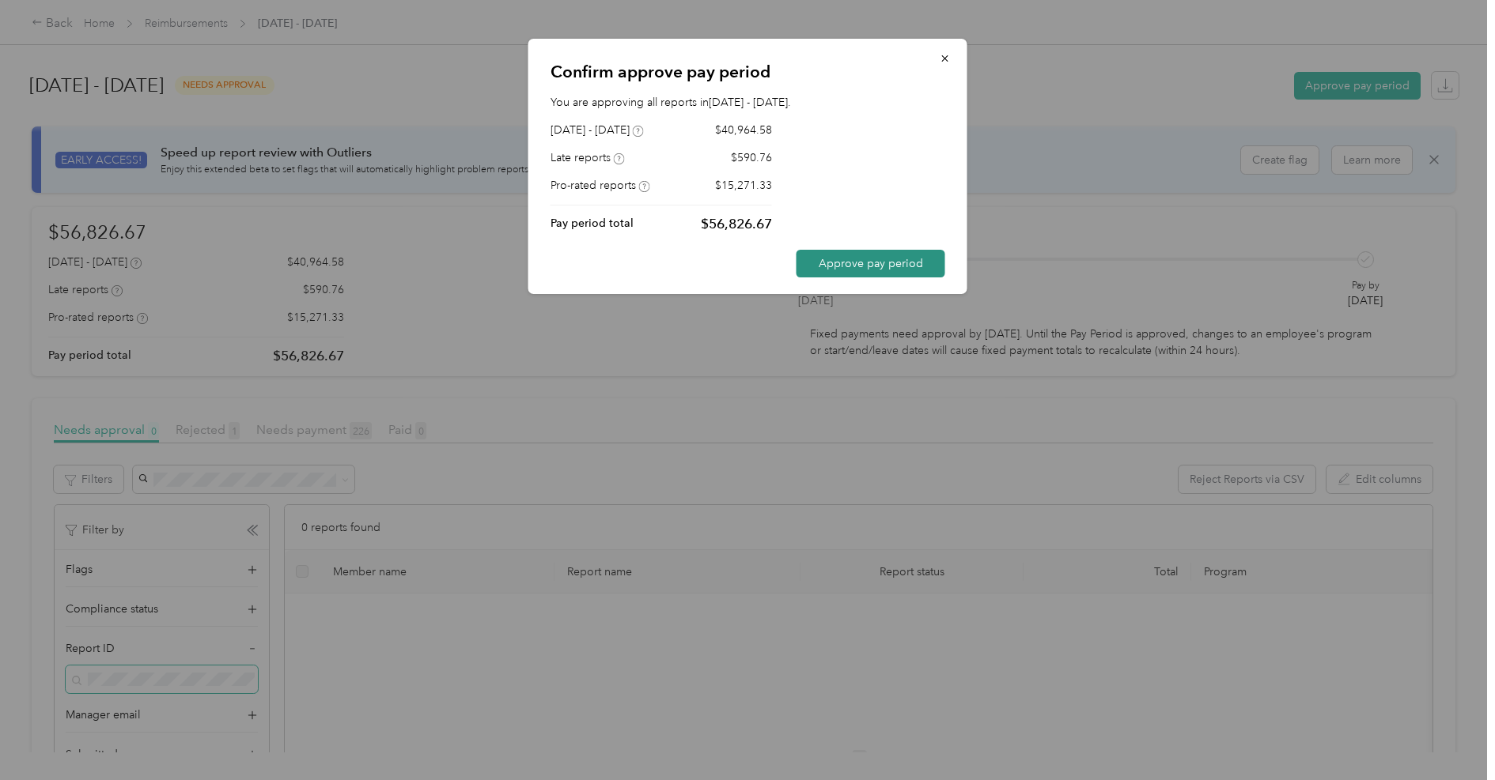
click at [871, 259] on button "Approve pay period" at bounding box center [870, 264] width 149 height 28
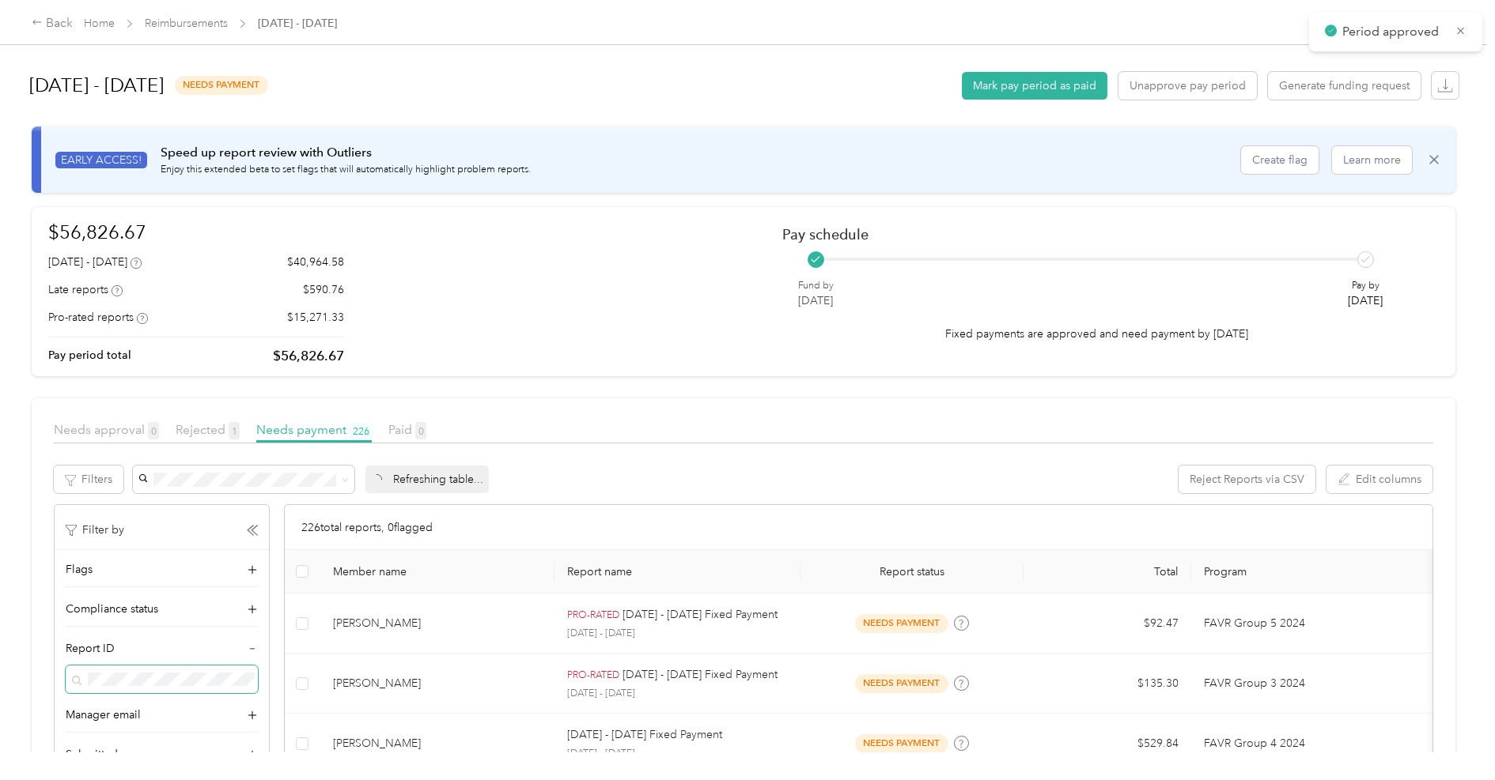
click at [401, 66] on div "[DATE] - [DATE] needs payment Mark pay period as paid Unapprove pay period Gene…" at bounding box center [743, 85] width 1429 height 60
click at [182, 26] on link "Reimbursements" at bounding box center [186, 23] width 83 height 13
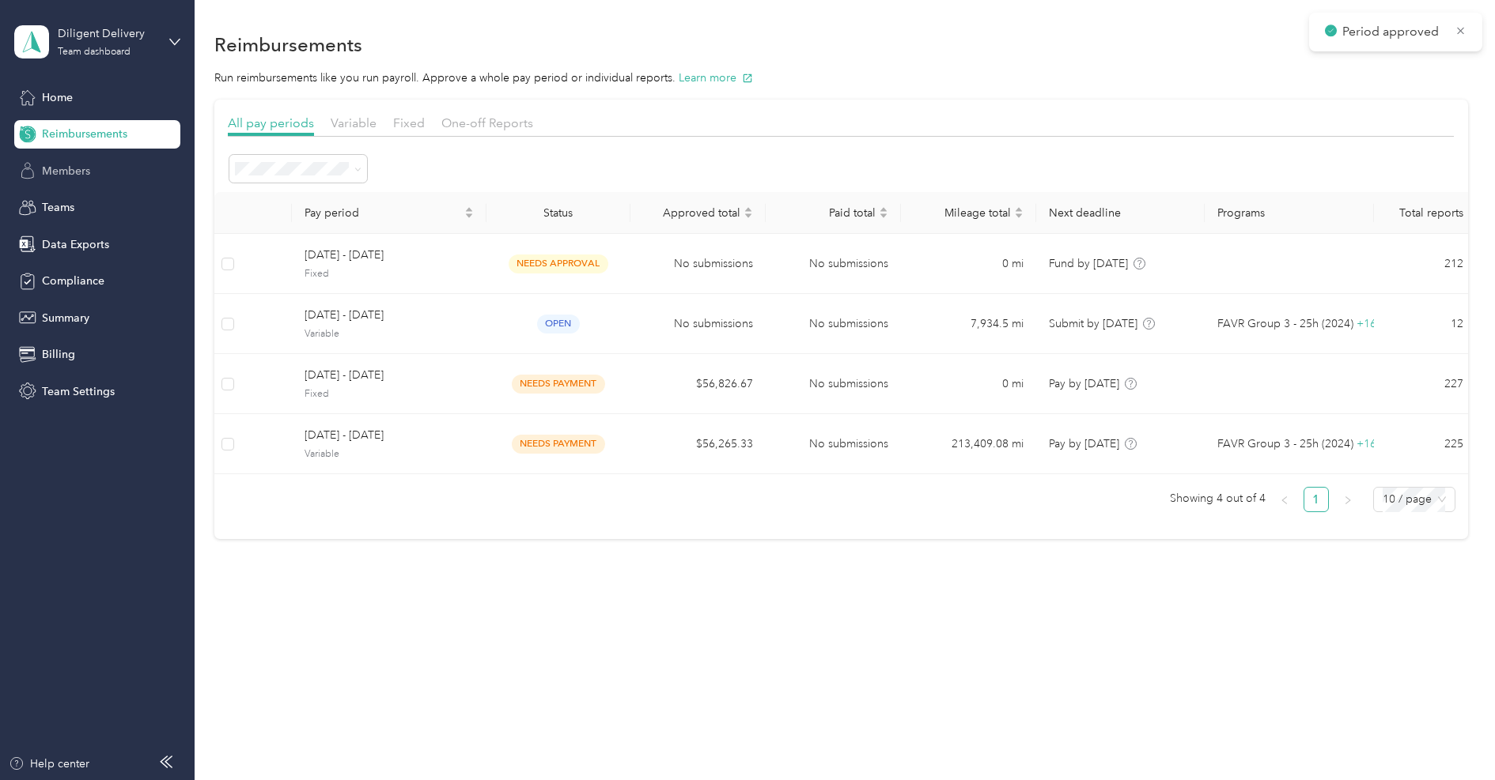
click at [70, 172] on span "Members" at bounding box center [66, 171] width 48 height 17
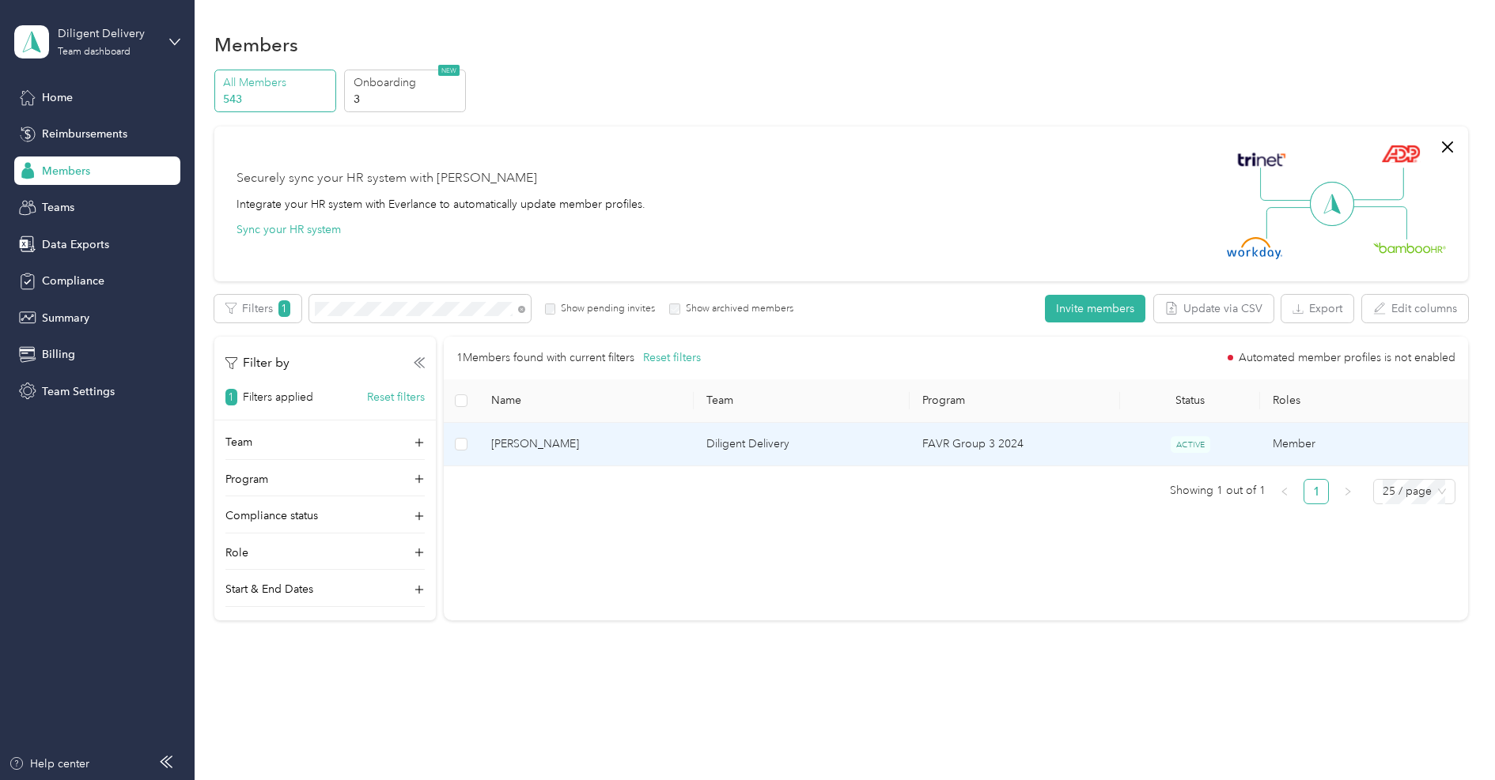
click at [528, 448] on span "[PERSON_NAME]" at bounding box center [586, 444] width 191 height 17
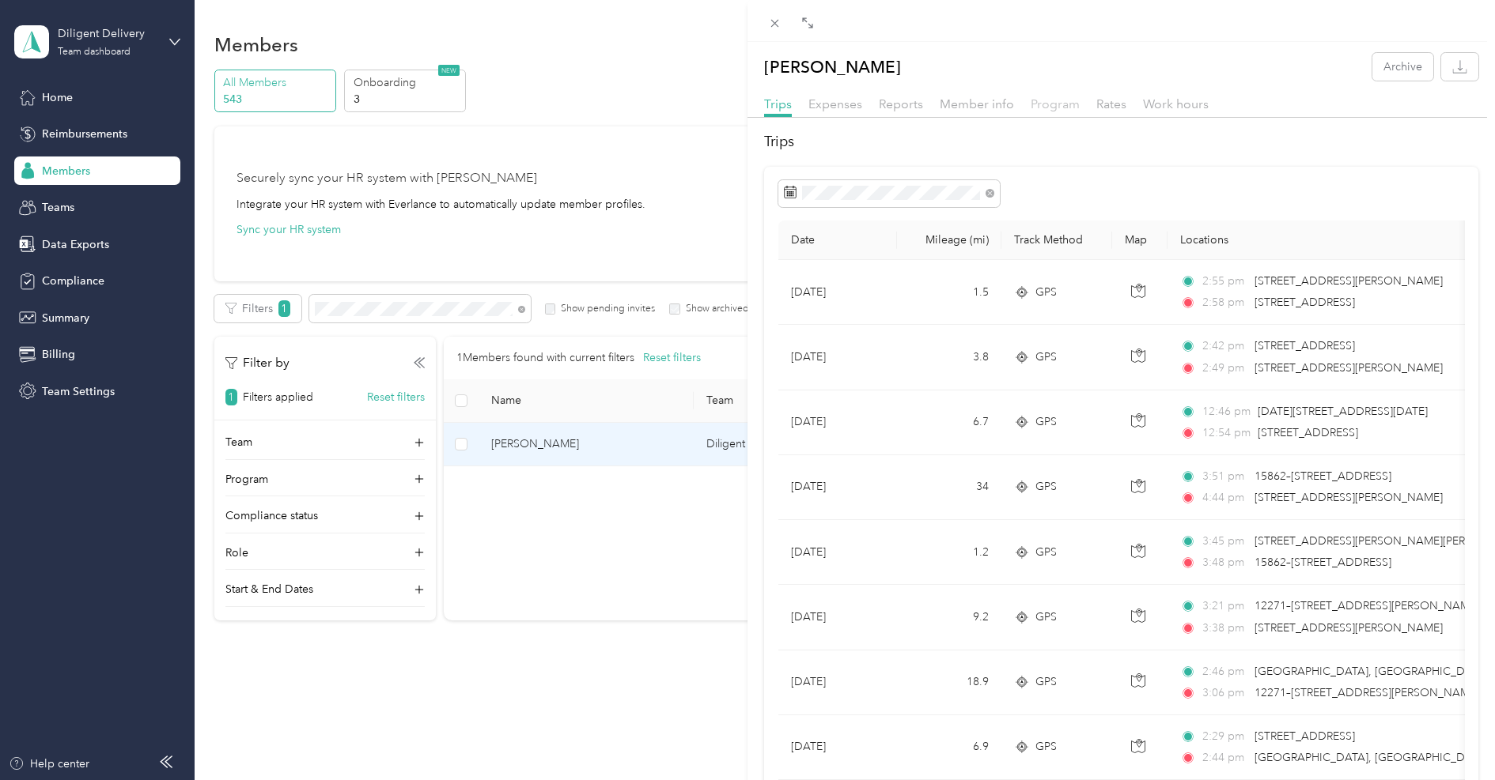
click at [1039, 109] on span "Program" at bounding box center [1054, 103] width 49 height 15
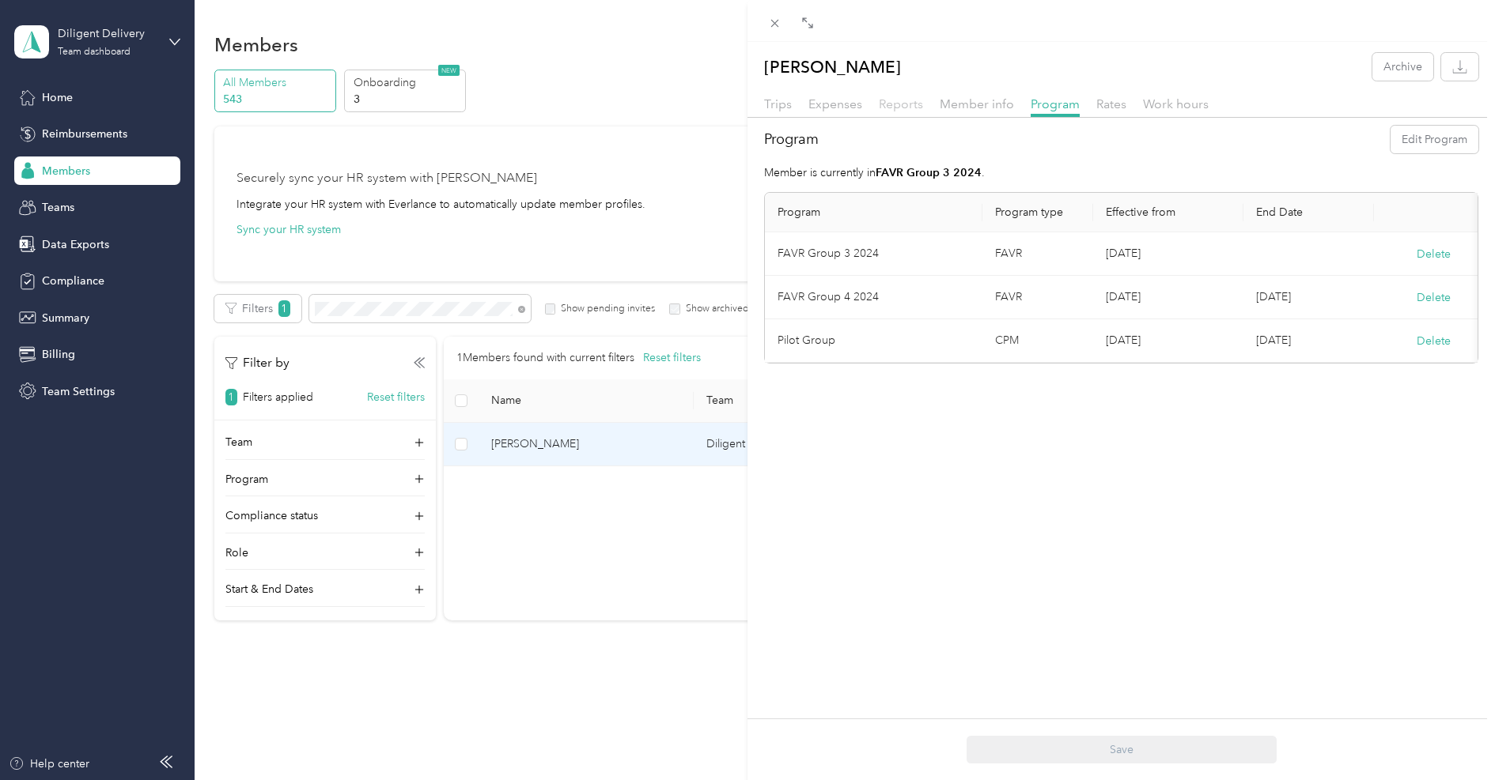
click at [901, 106] on span "Reports" at bounding box center [901, 103] width 44 height 15
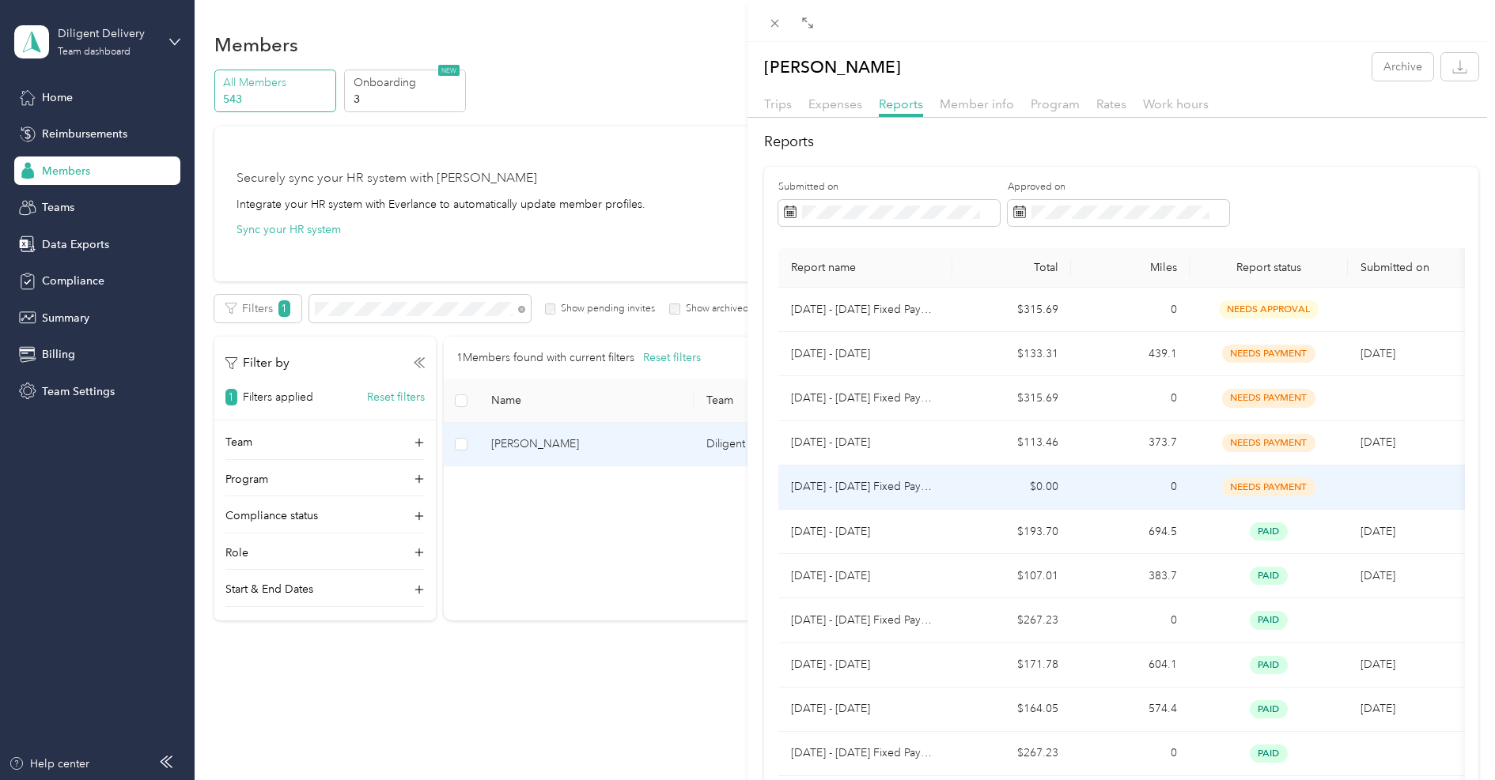
click at [953, 480] on td "$0.00" at bounding box center [1011, 488] width 119 height 44
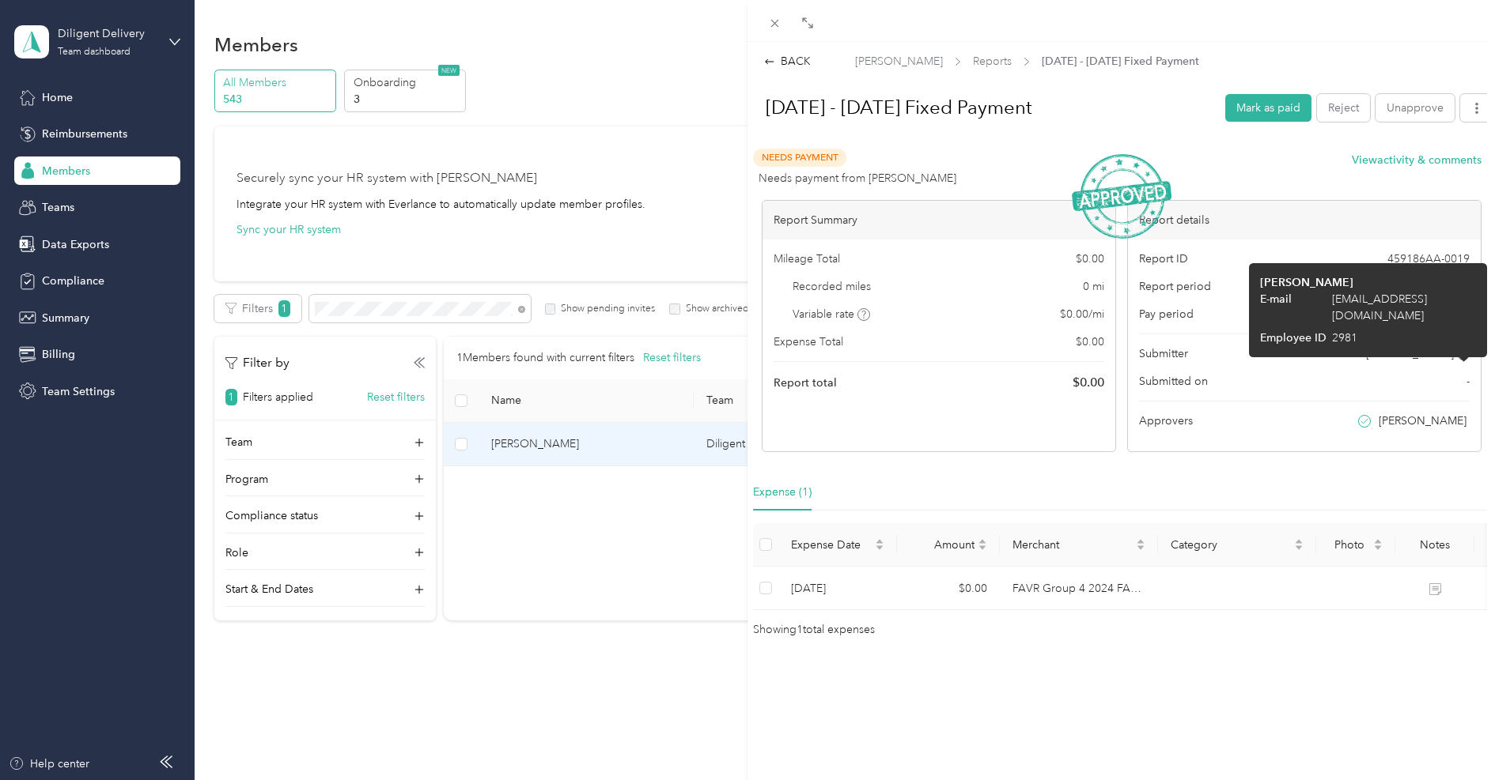
click at [1445, 302] on span "[EMAIL_ADDRESS][DOMAIN_NAME]" at bounding box center [1404, 307] width 144 height 33
copy span "[EMAIL_ADDRESS][DOMAIN_NAME]"
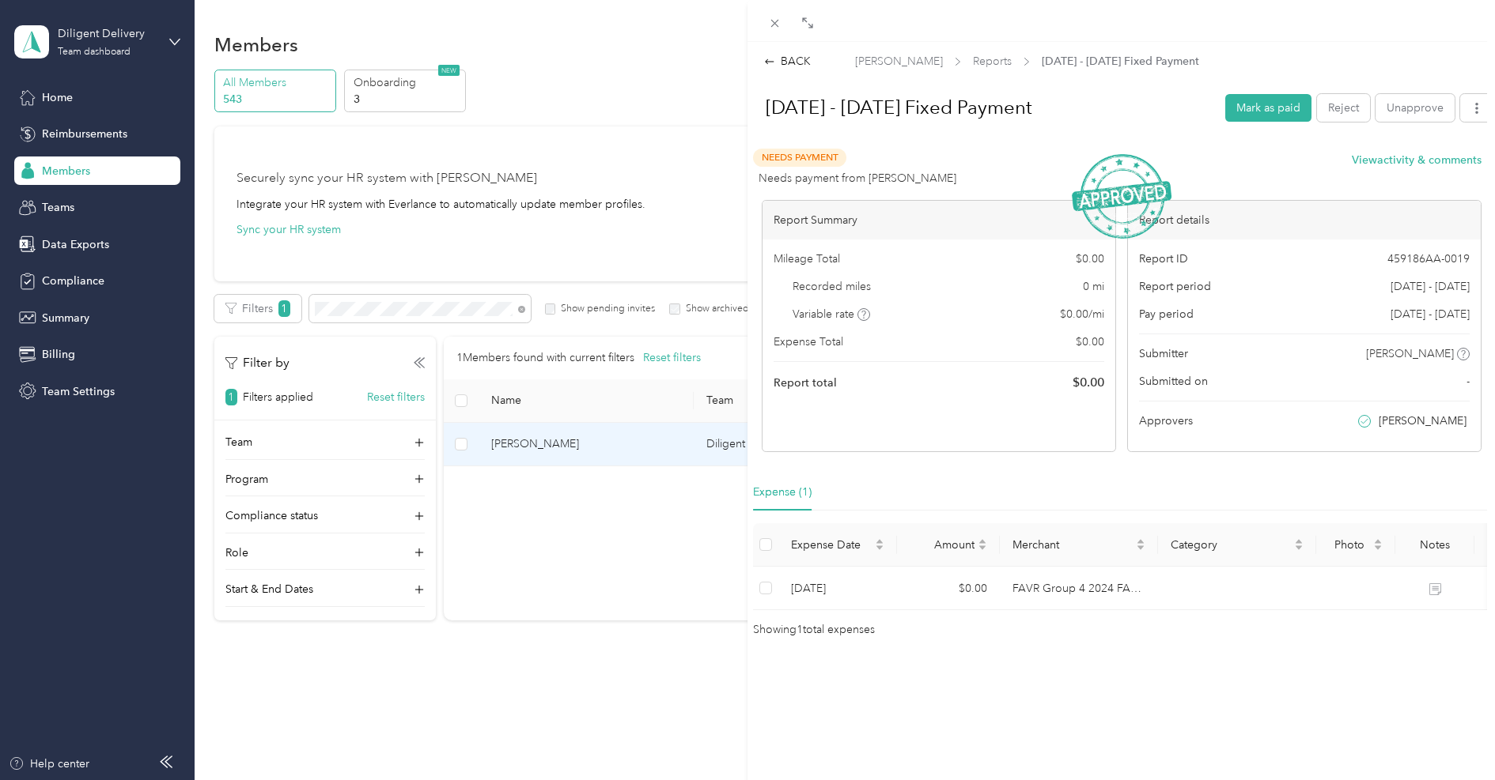
click at [100, 137] on div "BACK [PERSON_NAME] Reports [DATE] - [DATE] Fixed Payment [DATE] - [DATE] Fixed …" at bounding box center [747, 390] width 1495 height 780
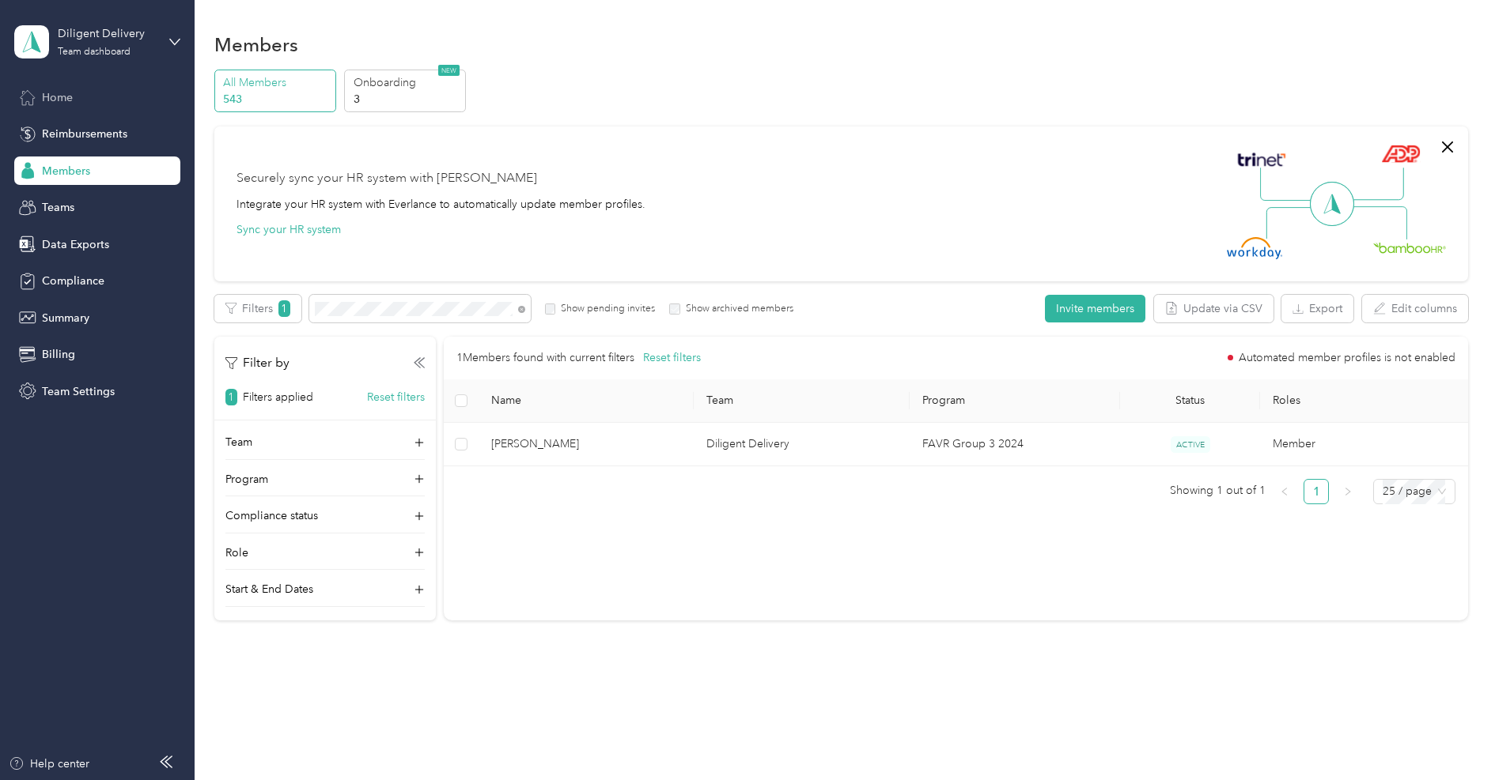
click at [45, 94] on span "Home" at bounding box center [57, 97] width 31 height 17
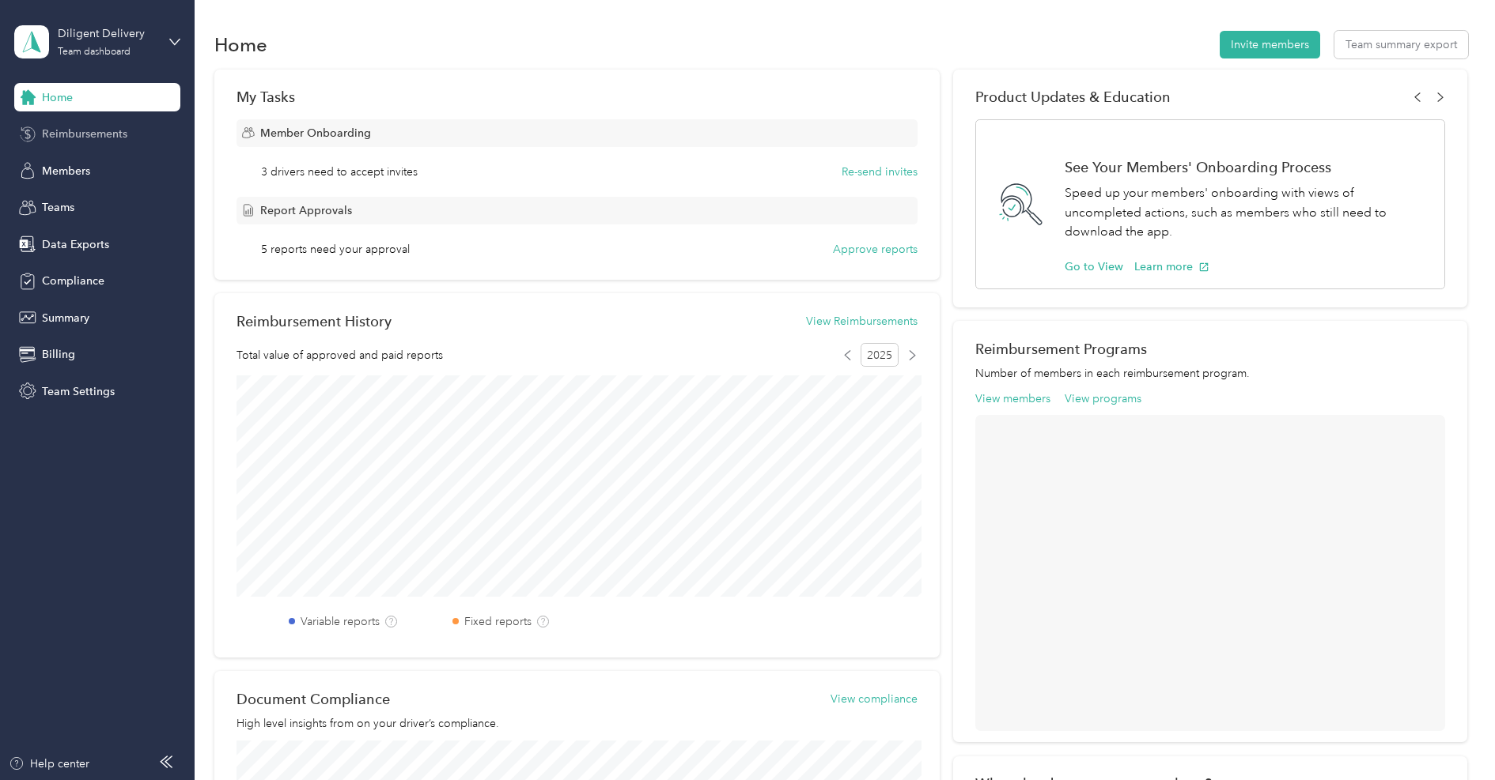
click at [53, 126] on span "Reimbursements" at bounding box center [84, 134] width 85 height 17
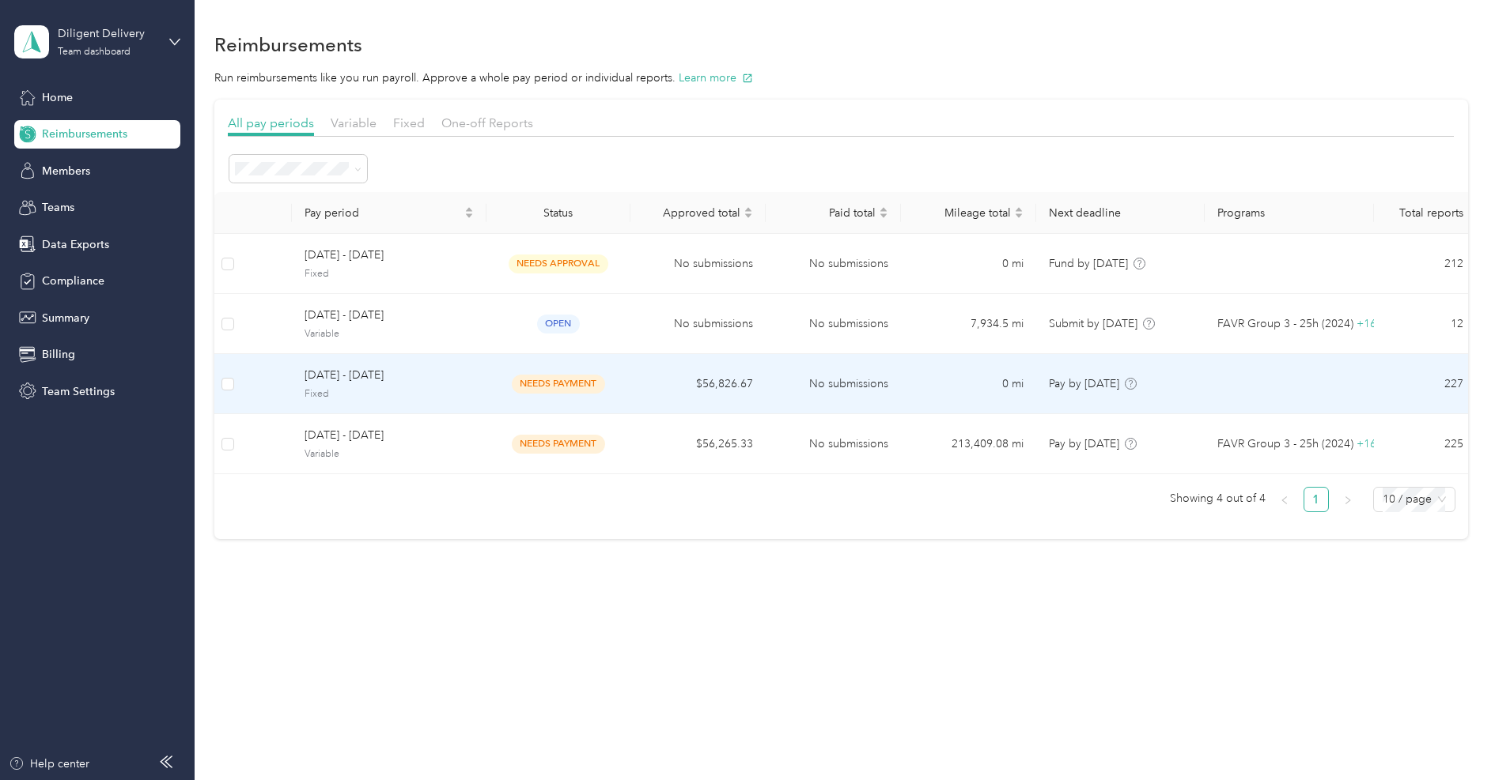
click at [374, 379] on span "[DATE] - [DATE]" at bounding box center [388, 375] width 169 height 17
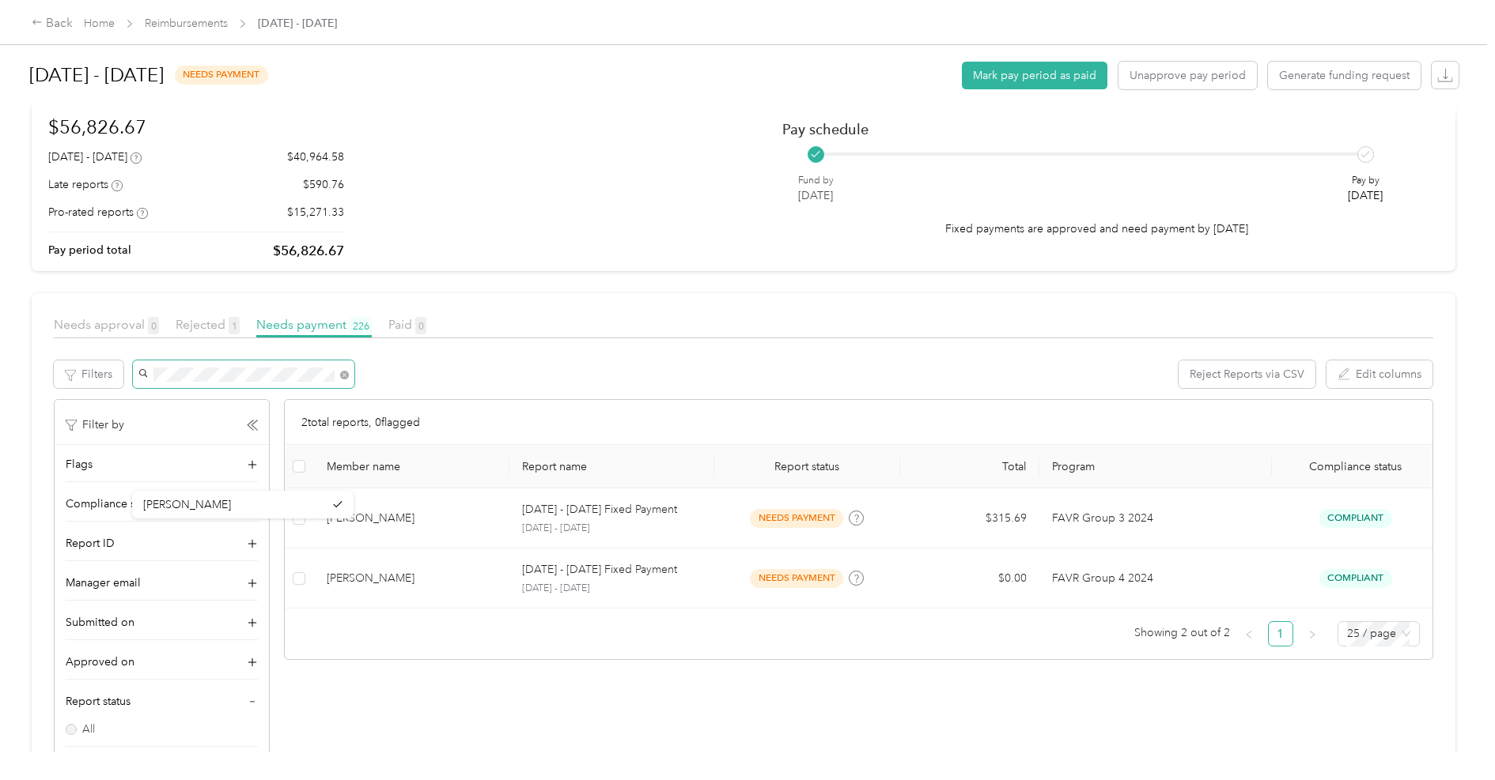
scroll to position [116, 0]
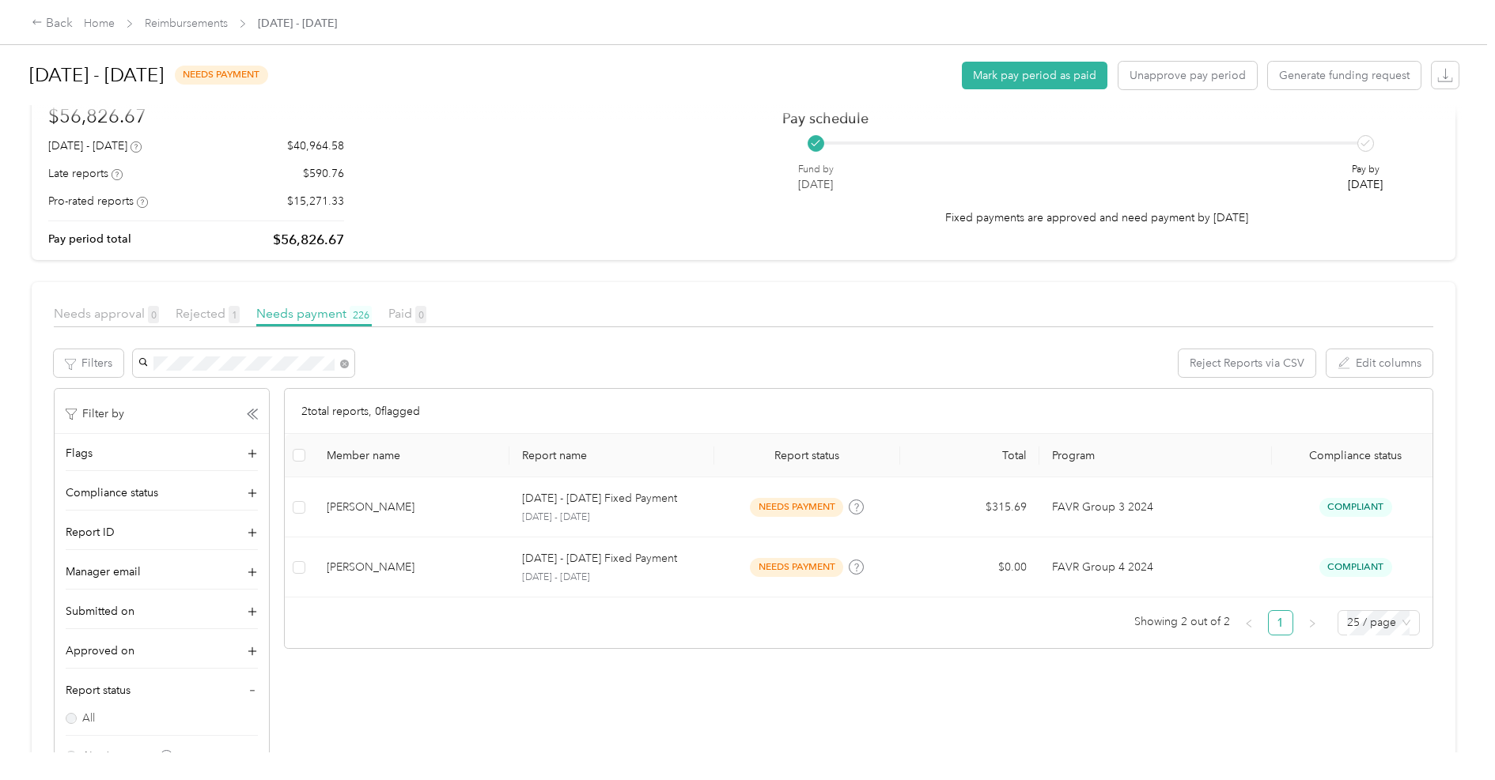
click at [105, 31] on span "Home" at bounding box center [99, 23] width 31 height 17
click at [103, 26] on link "Home" at bounding box center [99, 23] width 31 height 13
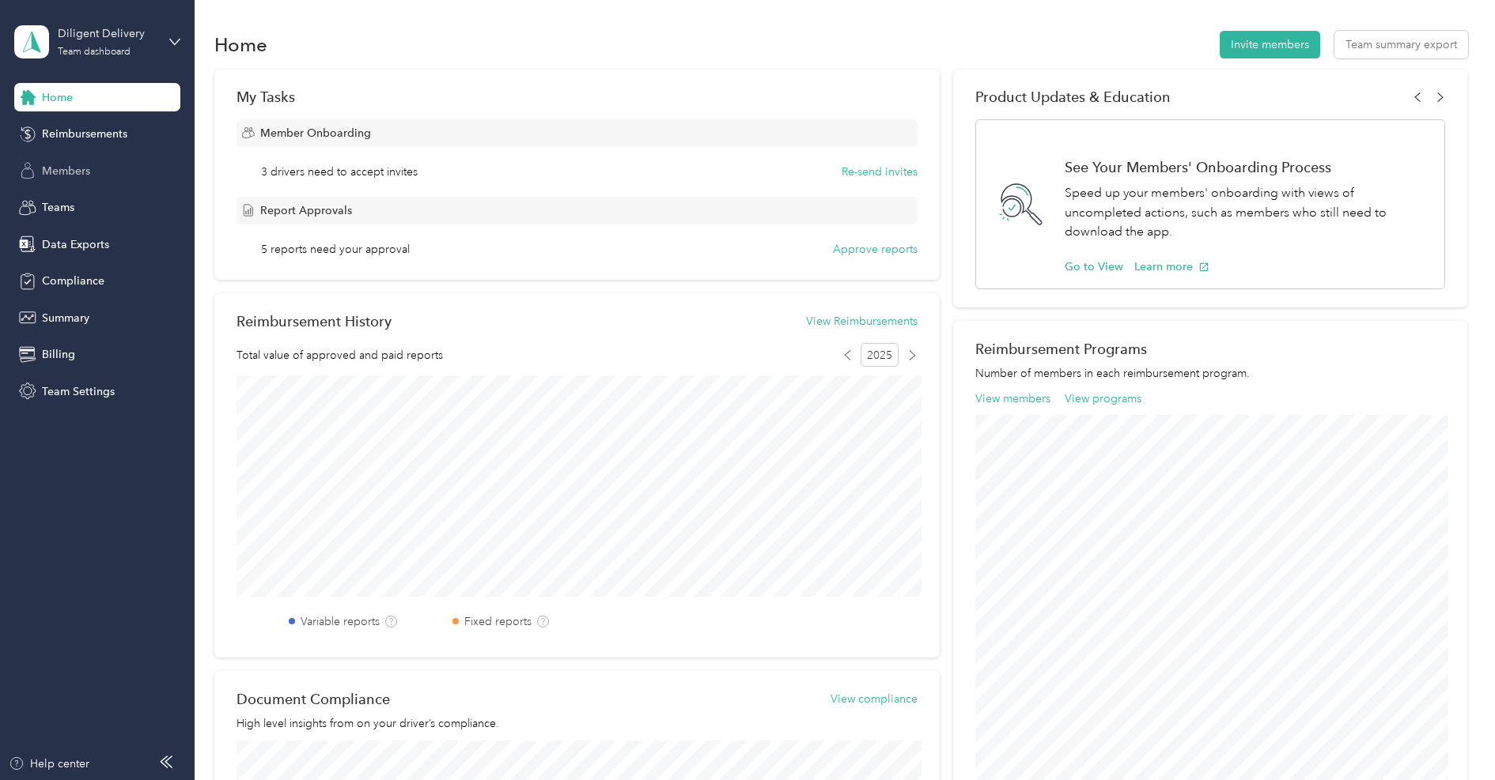
click at [72, 163] on span "Members" at bounding box center [66, 171] width 48 height 17
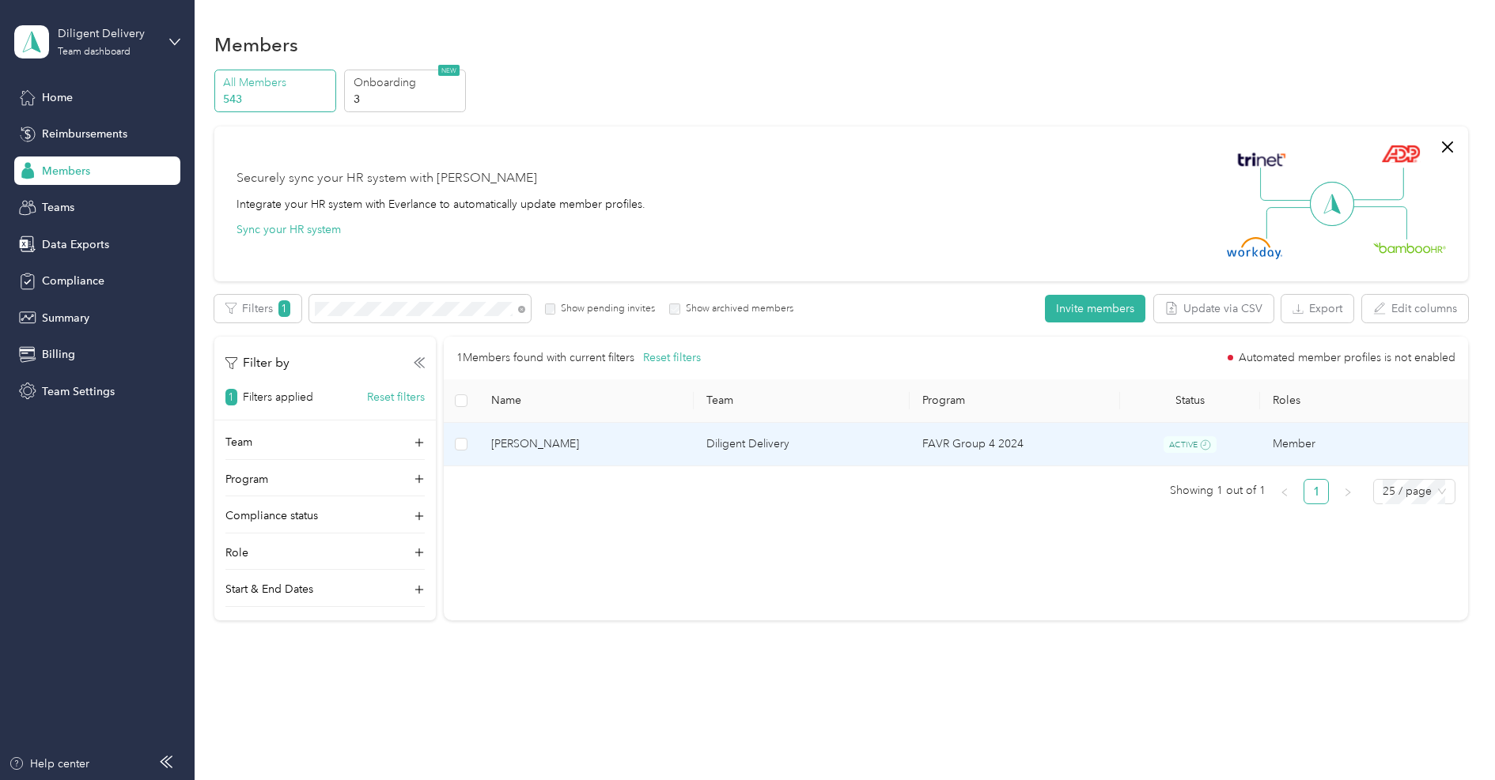
click at [529, 438] on span "[PERSON_NAME]" at bounding box center [586, 444] width 191 height 17
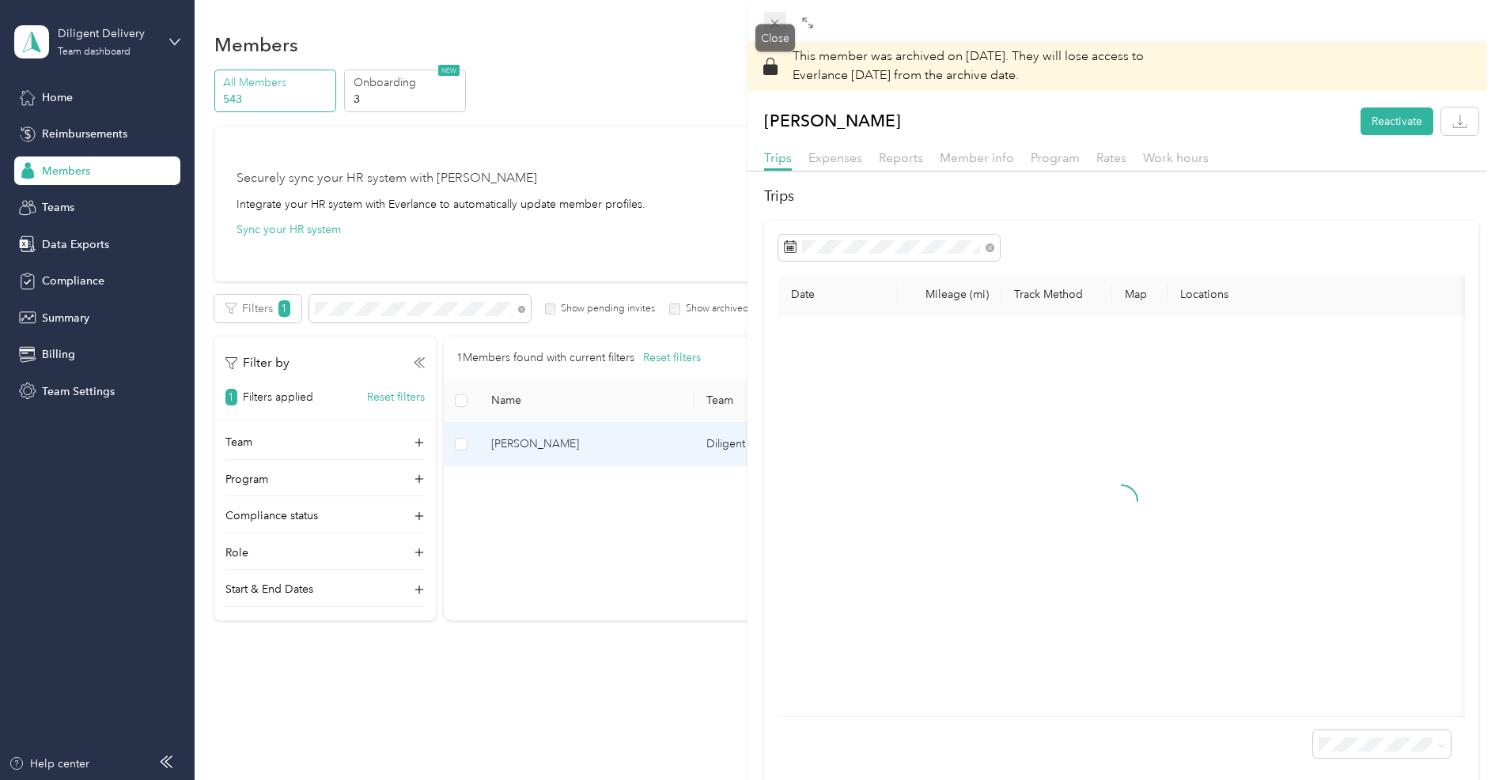
click at [776, 21] on icon at bounding box center [775, 24] width 8 height 8
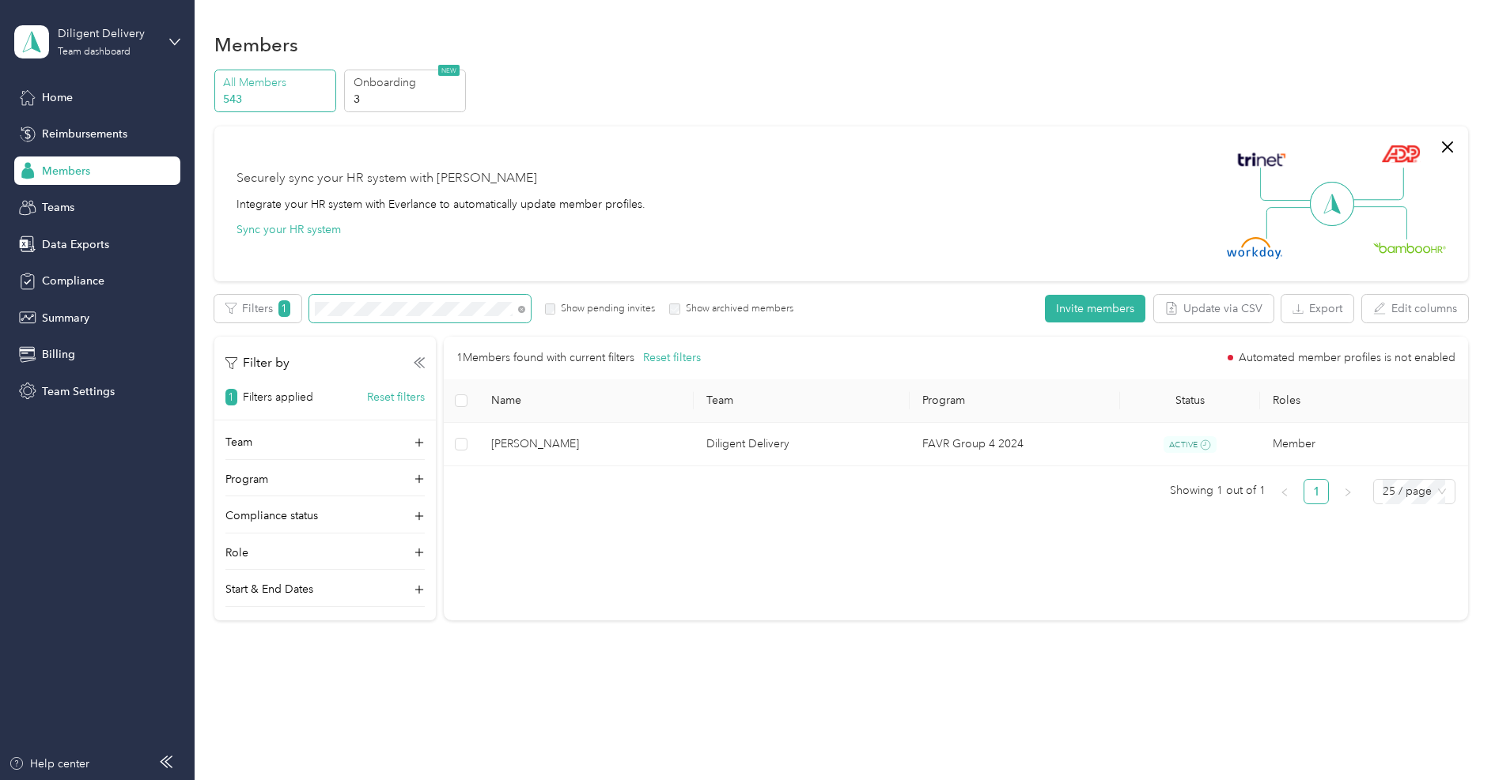
click at [399, 316] on span at bounding box center [419, 309] width 221 height 28
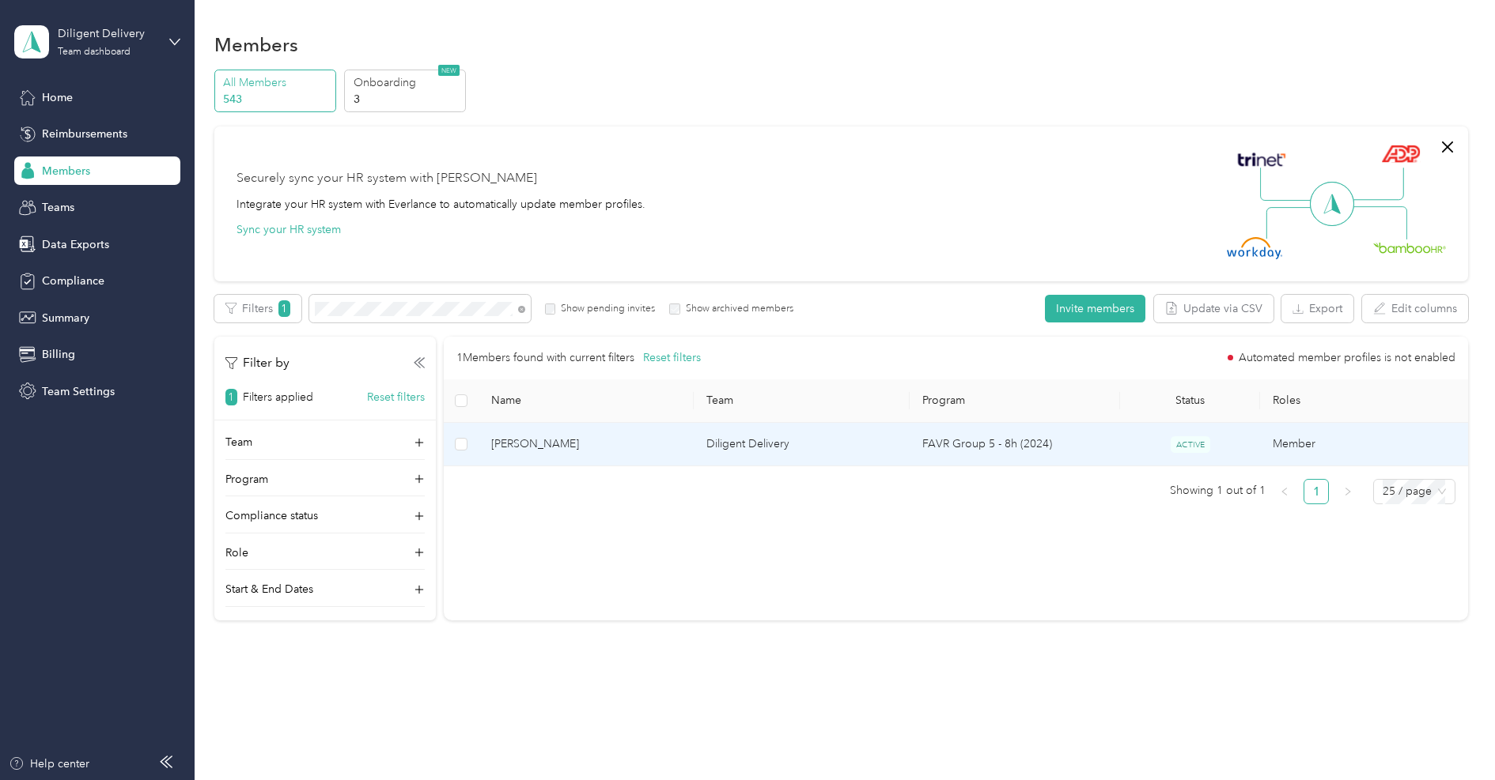
click at [593, 439] on span "[PERSON_NAME]" at bounding box center [586, 444] width 191 height 17
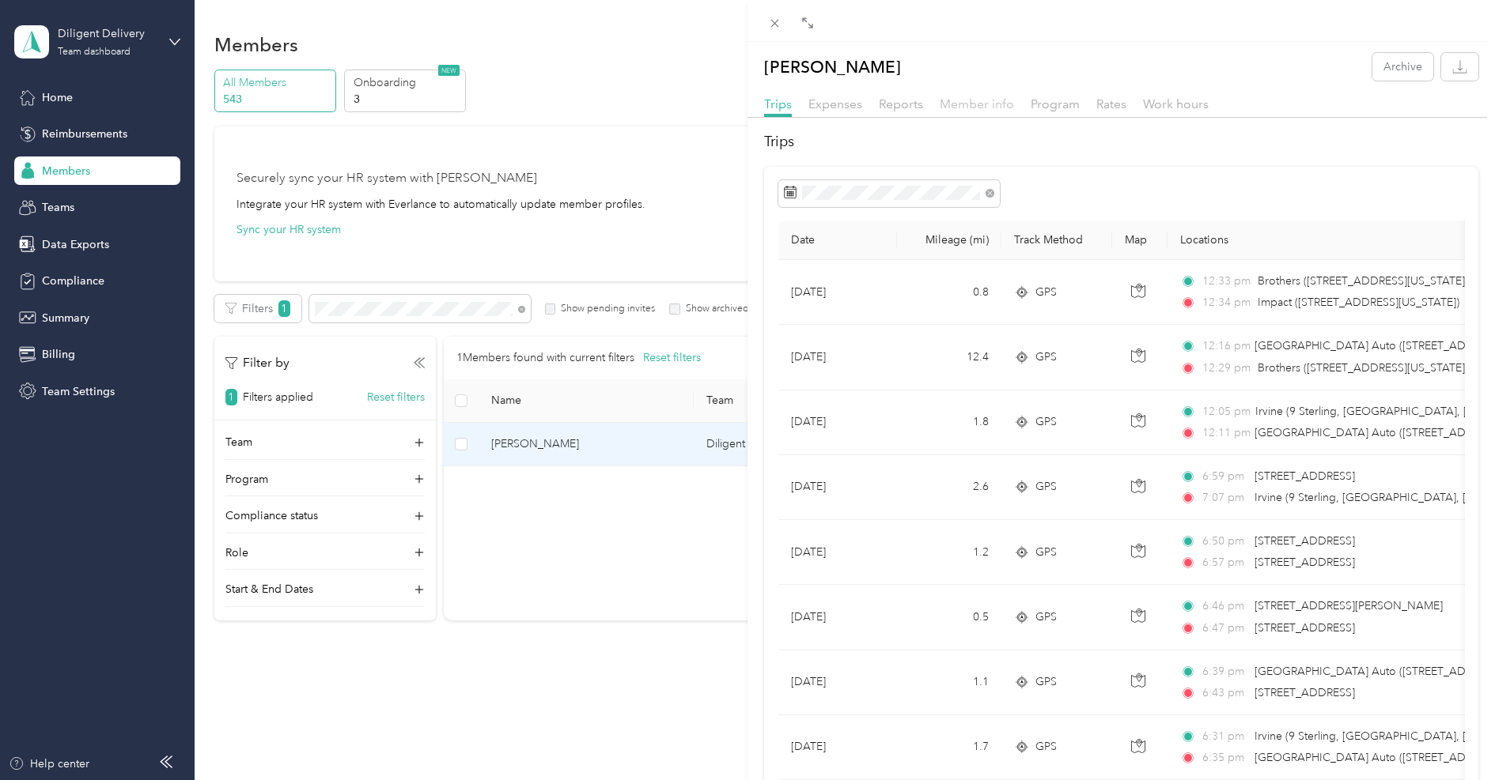
click at [956, 108] on span "Member info" at bounding box center [976, 103] width 74 height 15
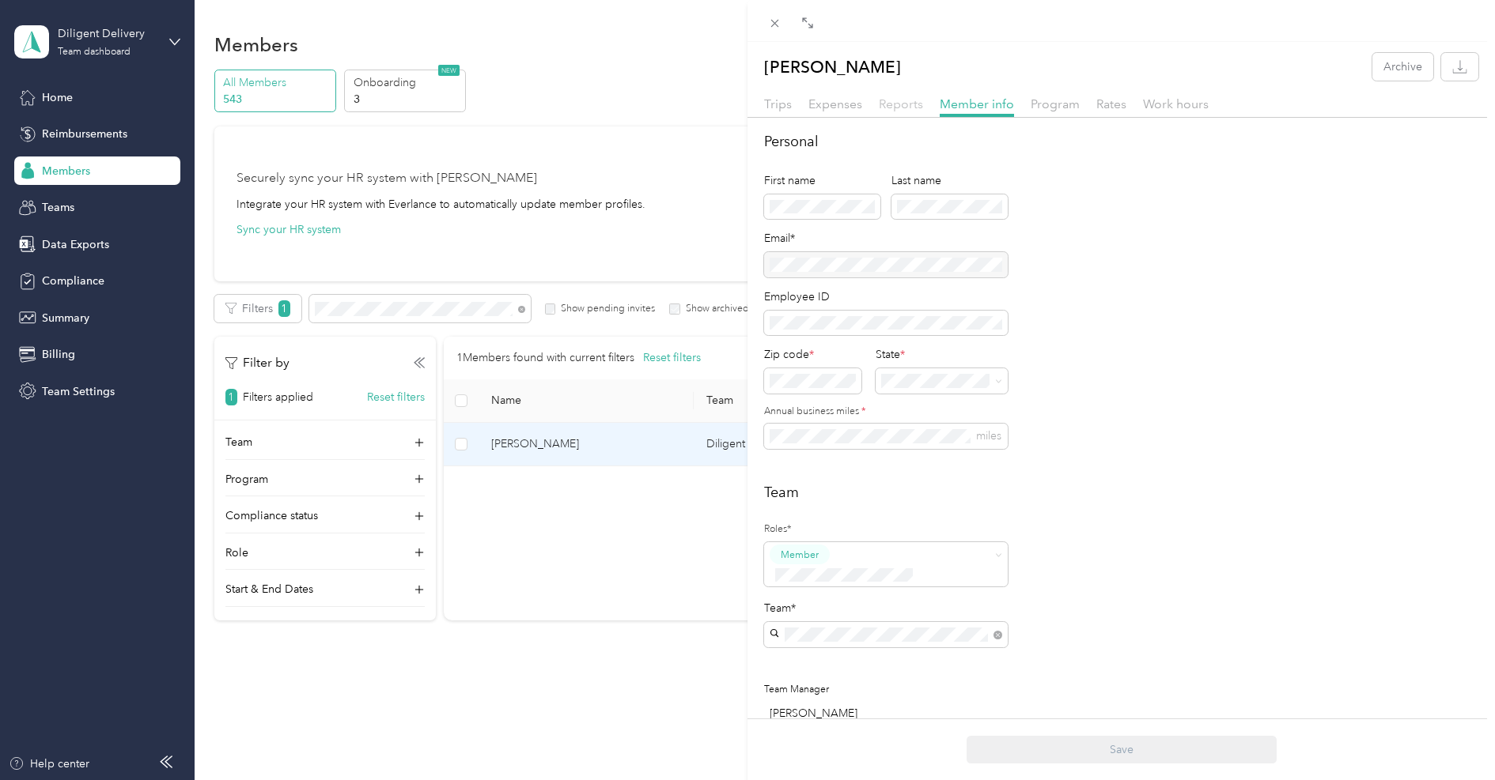
click at [902, 105] on span "Reports" at bounding box center [901, 103] width 44 height 15
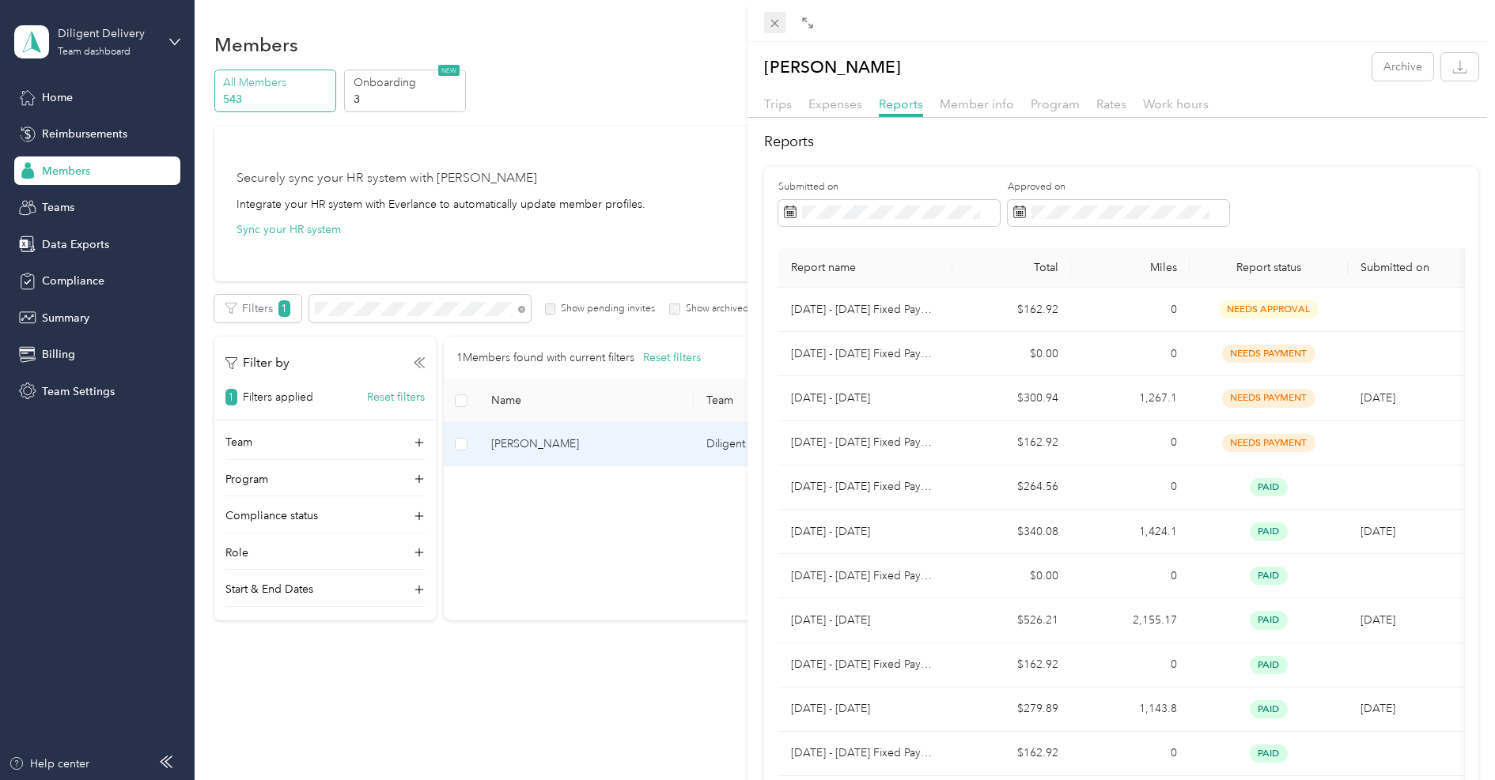
click at [779, 27] on icon at bounding box center [774, 23] width 13 height 13
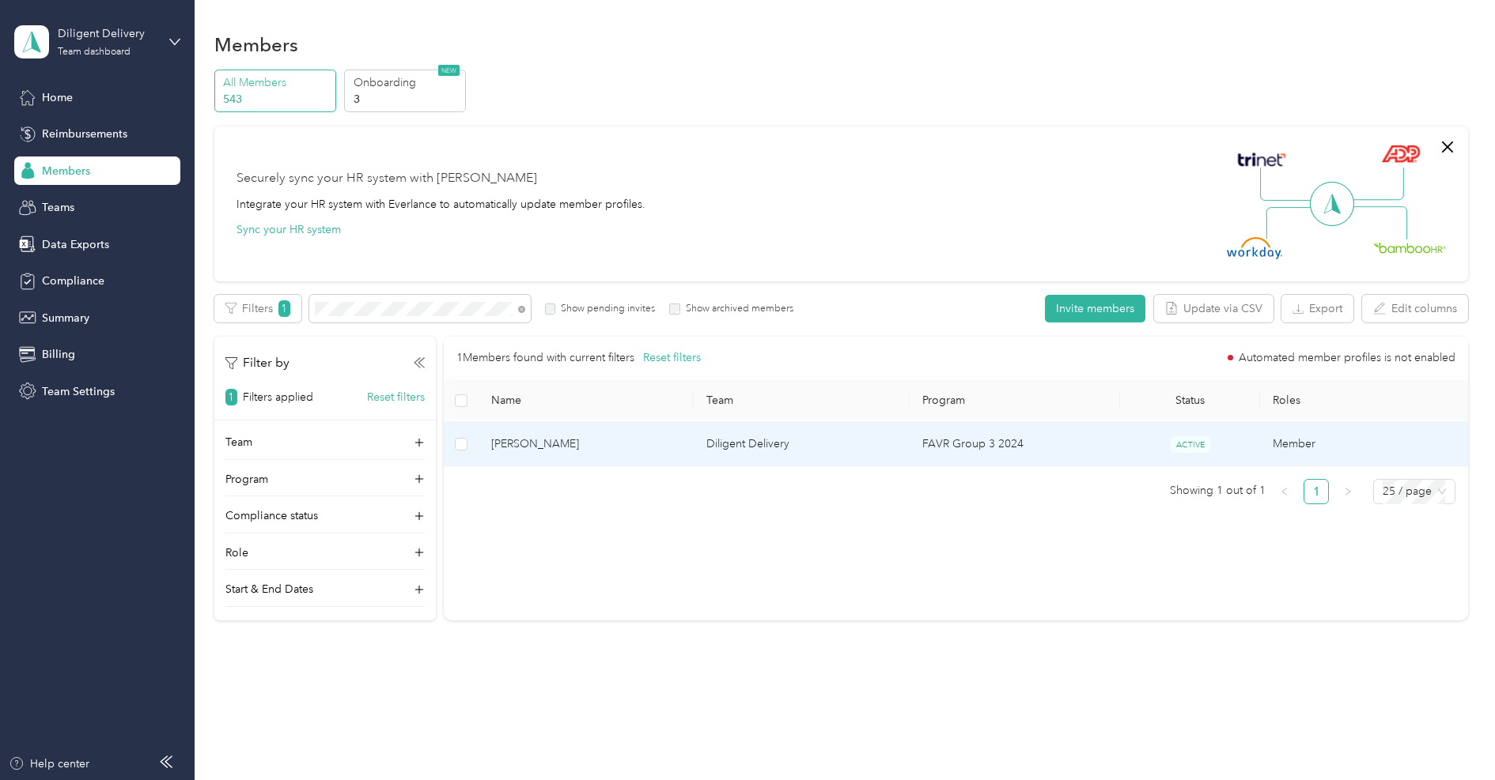
click at [597, 453] on td "[PERSON_NAME]" at bounding box center [586, 444] width 216 height 43
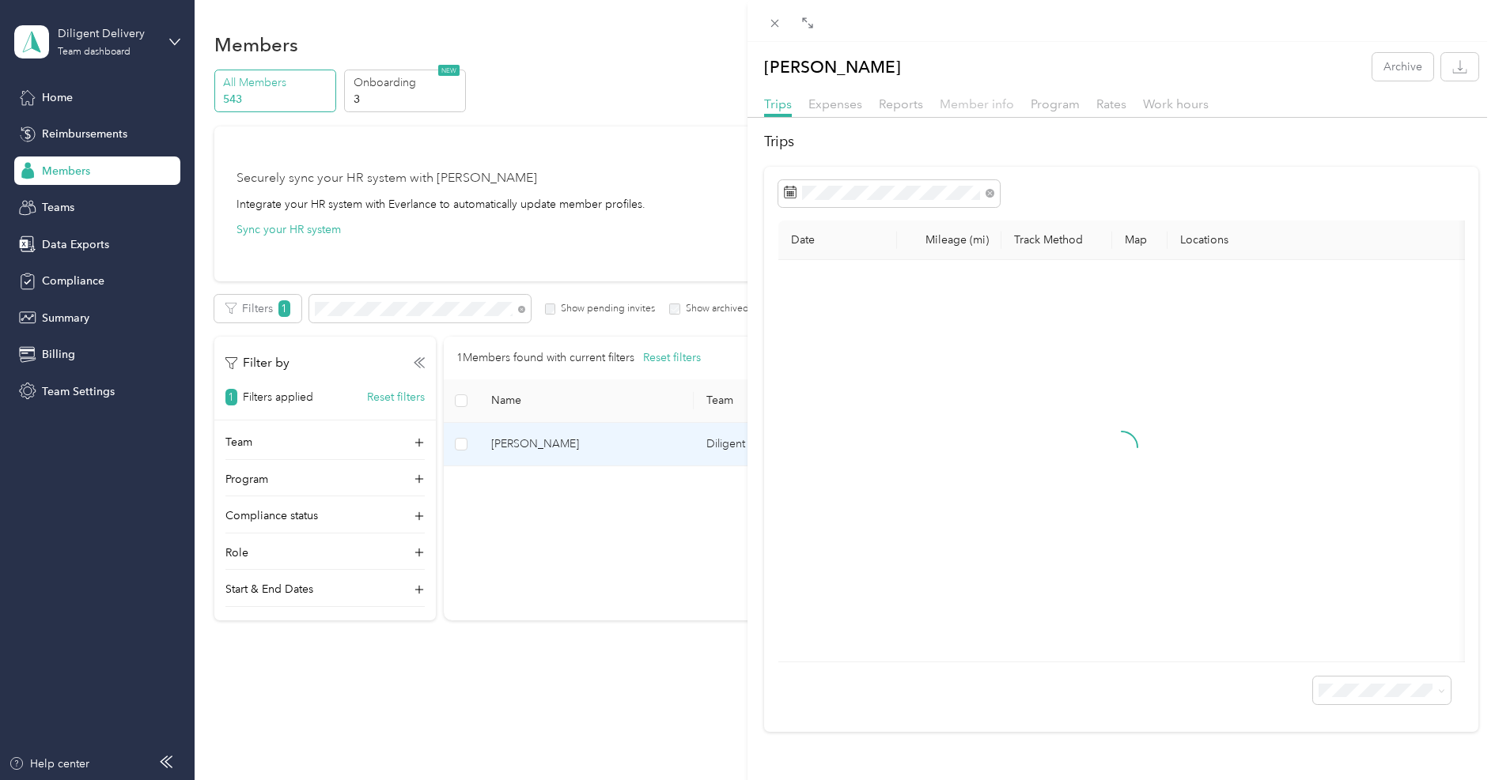
click at [958, 96] on span "Member info" at bounding box center [976, 103] width 74 height 15
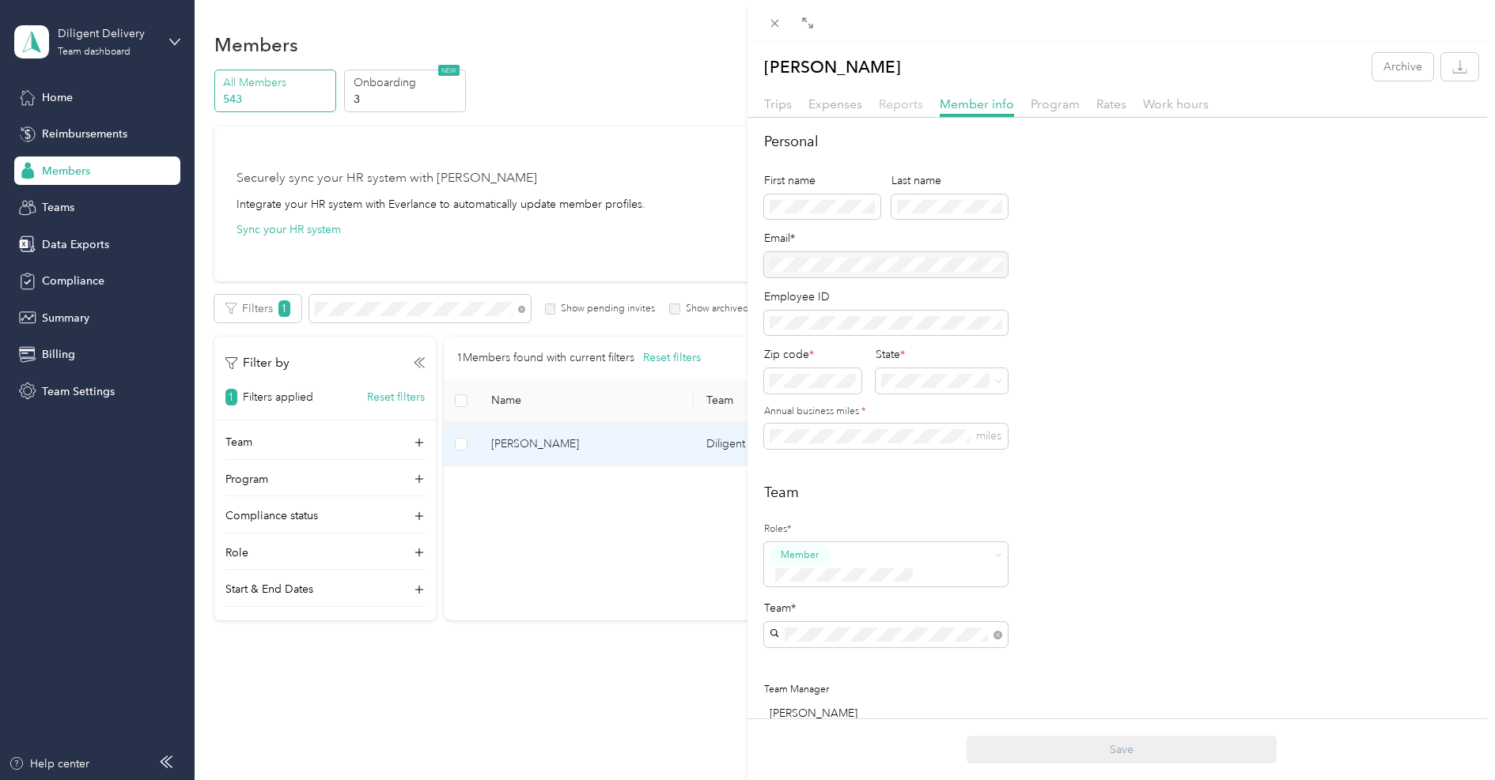
click at [910, 105] on span "Reports" at bounding box center [901, 103] width 44 height 15
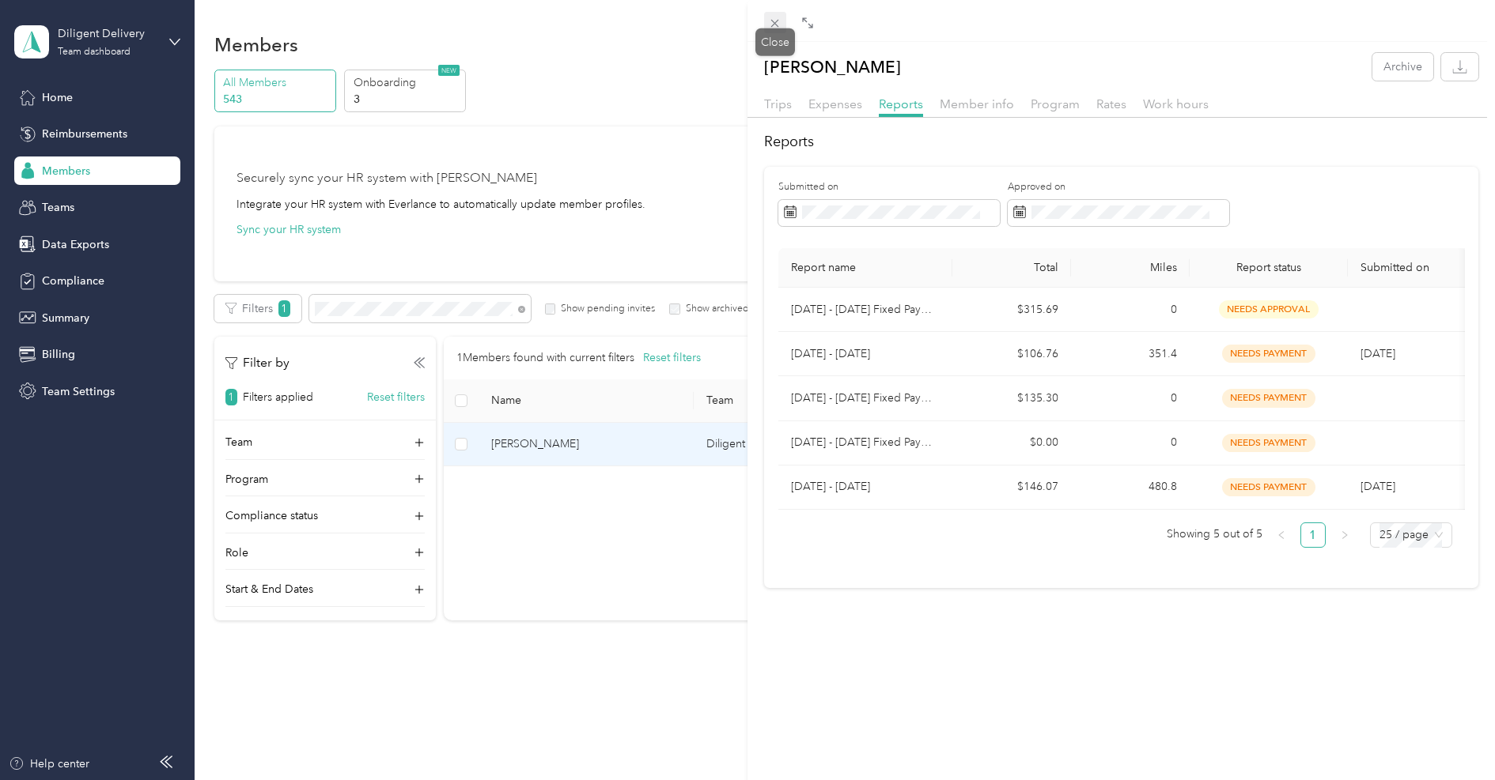
click at [769, 17] on icon at bounding box center [774, 23] width 13 height 13
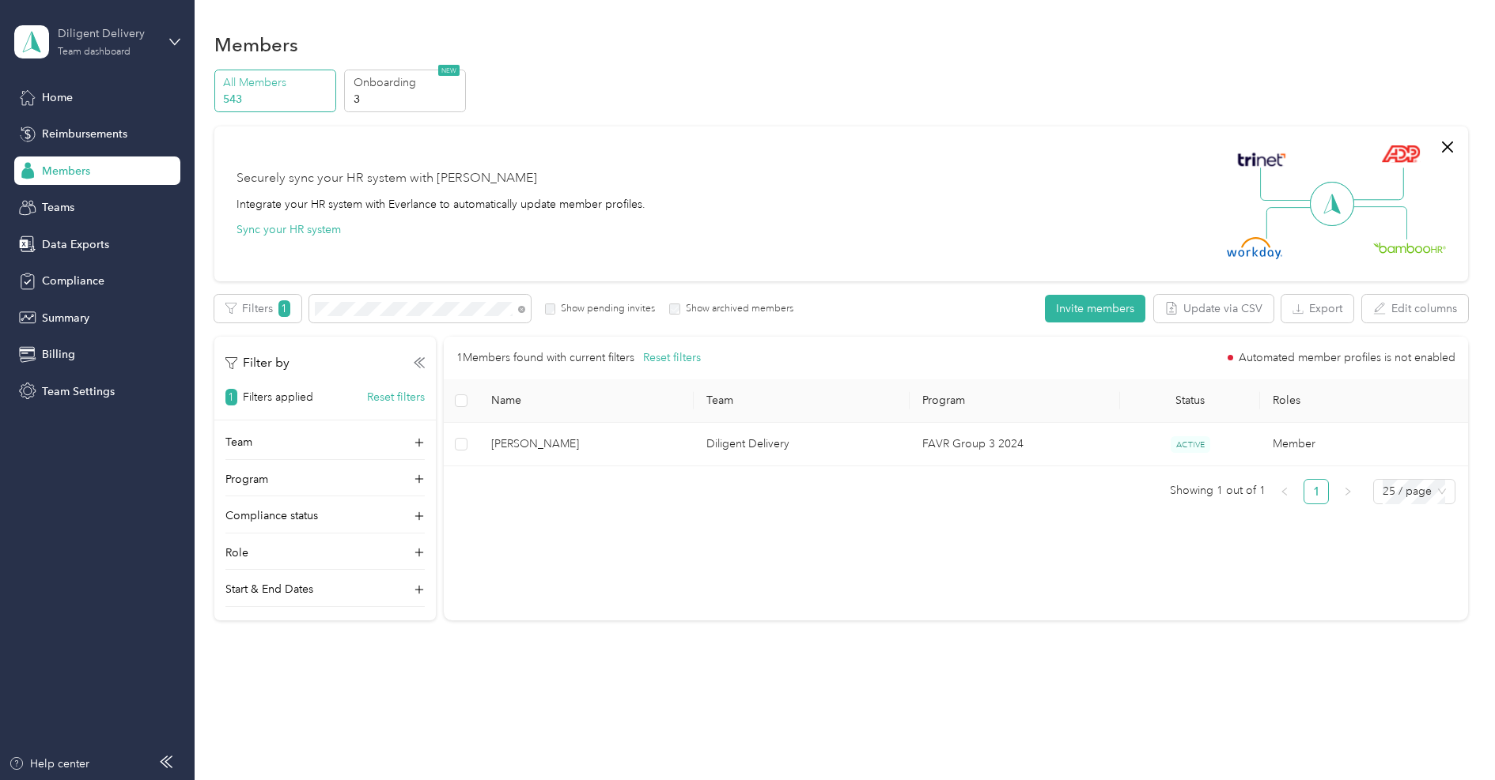
click at [86, 36] on div "Diligent Delivery" at bounding box center [107, 33] width 99 height 17
click at [85, 195] on div "Log out" at bounding box center [58, 202] width 61 height 17
